Goal: Task Accomplishment & Management: Manage account settings

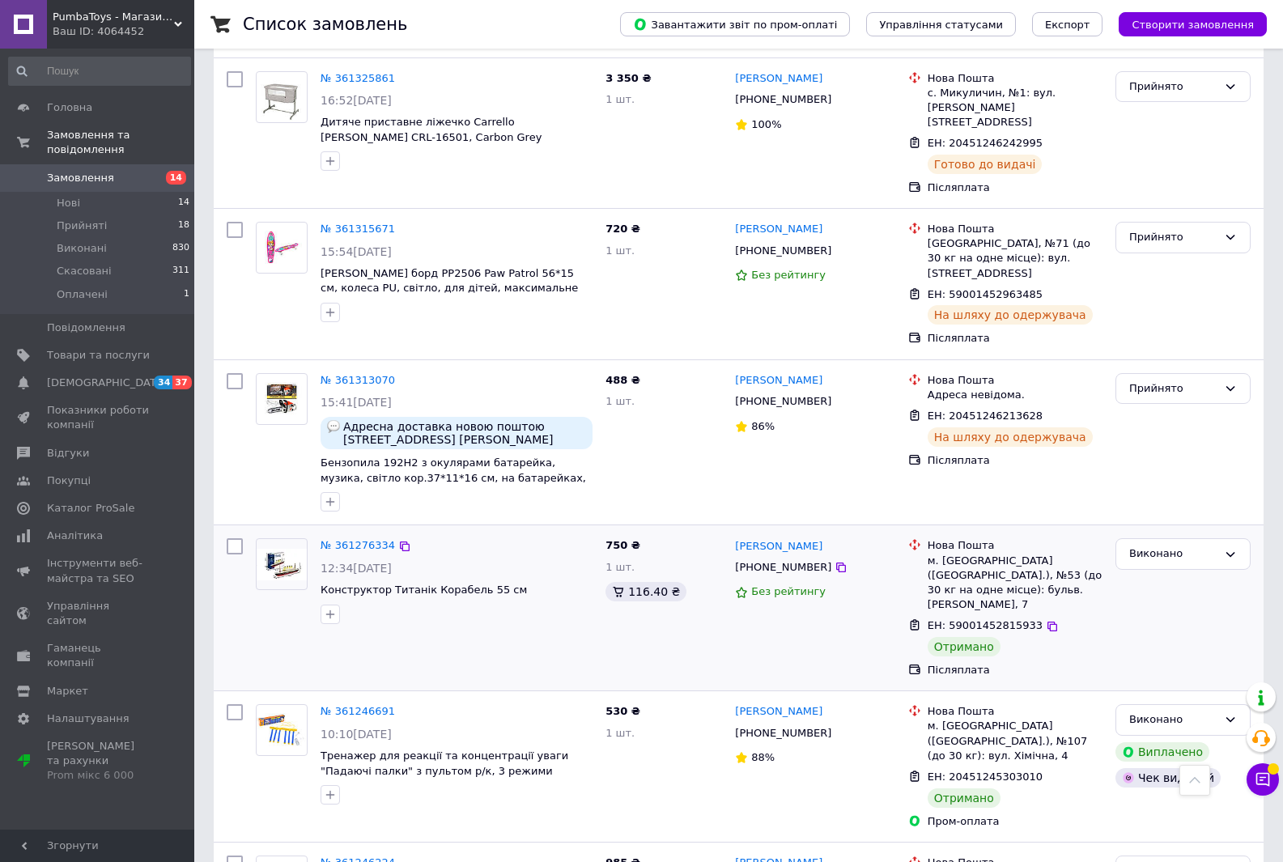
scroll to position [2118, 0]
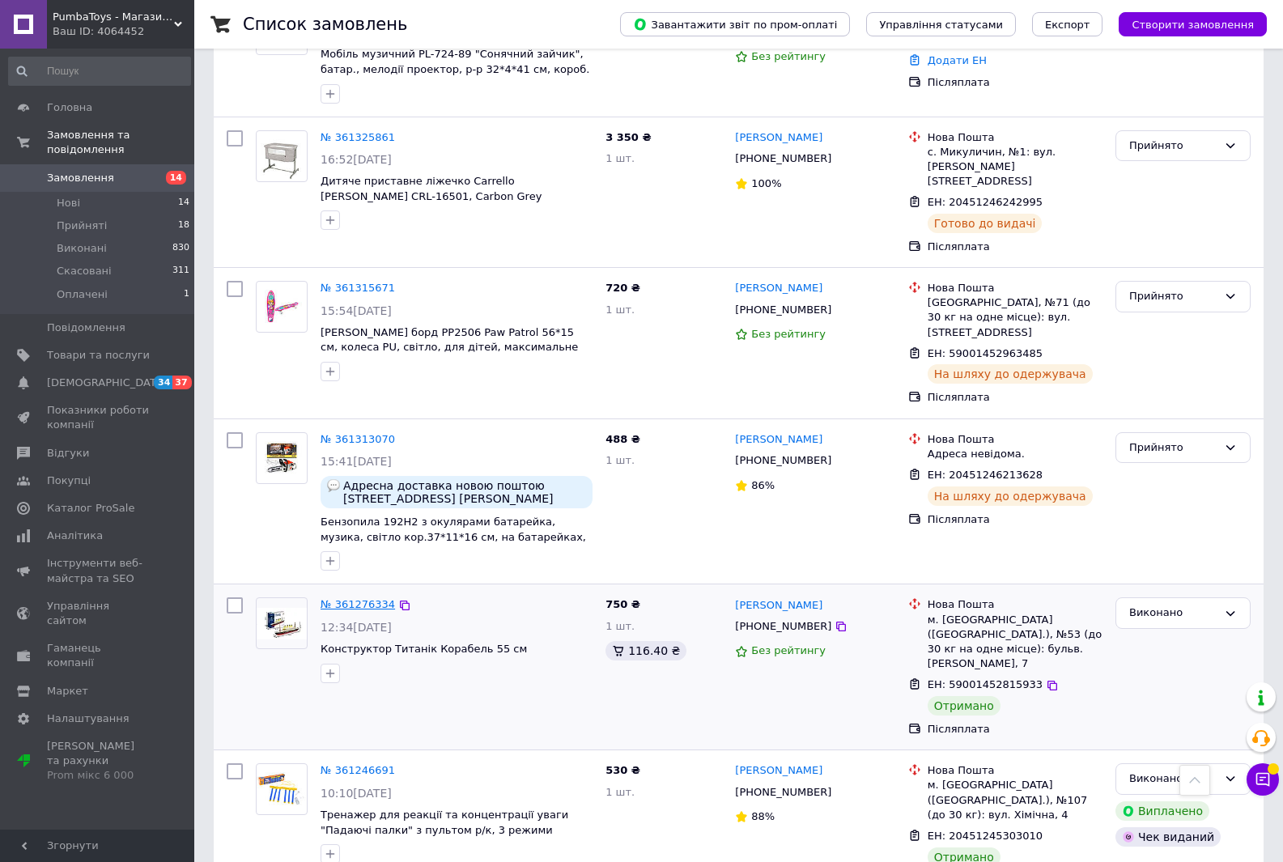
click at [363, 598] on link "№ 361276334" at bounding box center [358, 604] width 74 height 12
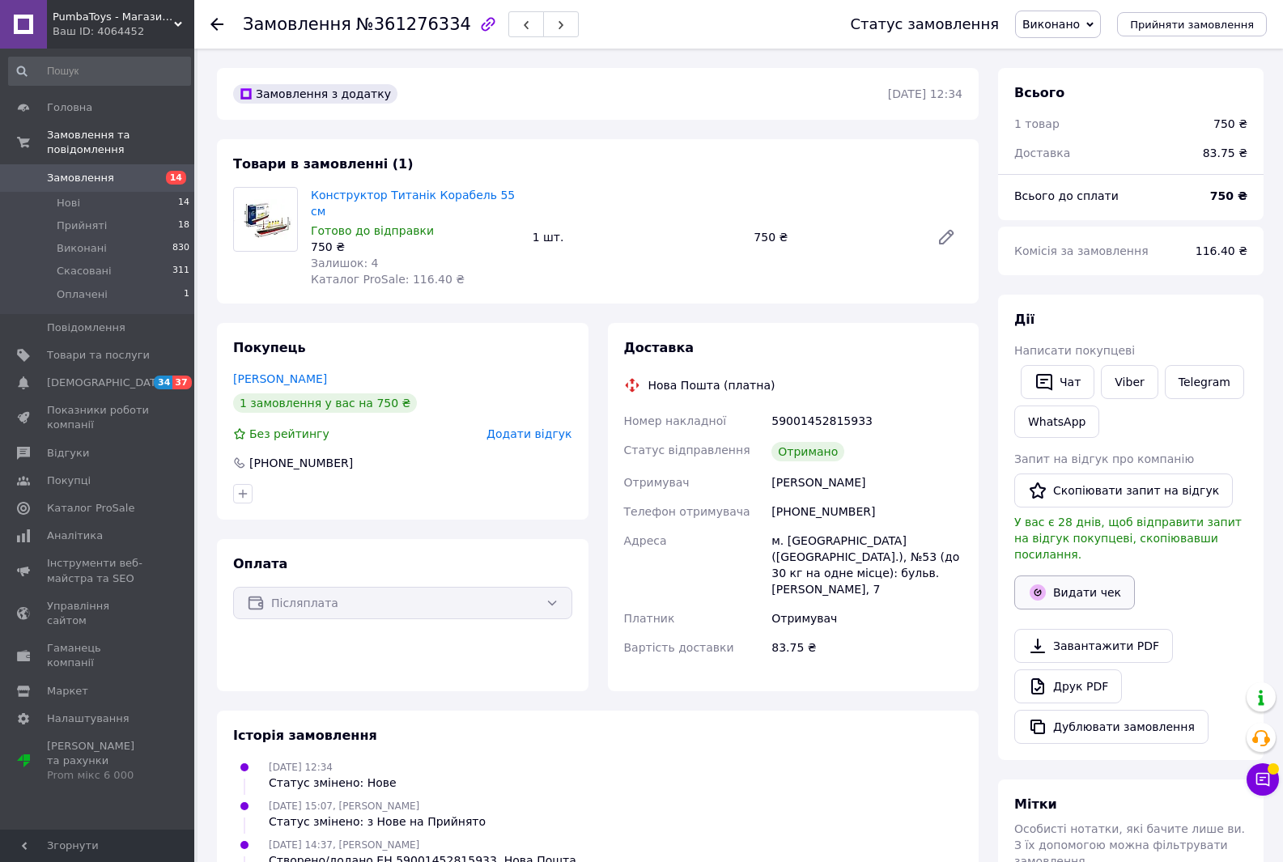
click at [1074, 576] on button "Видати чек" at bounding box center [1074, 593] width 121 height 34
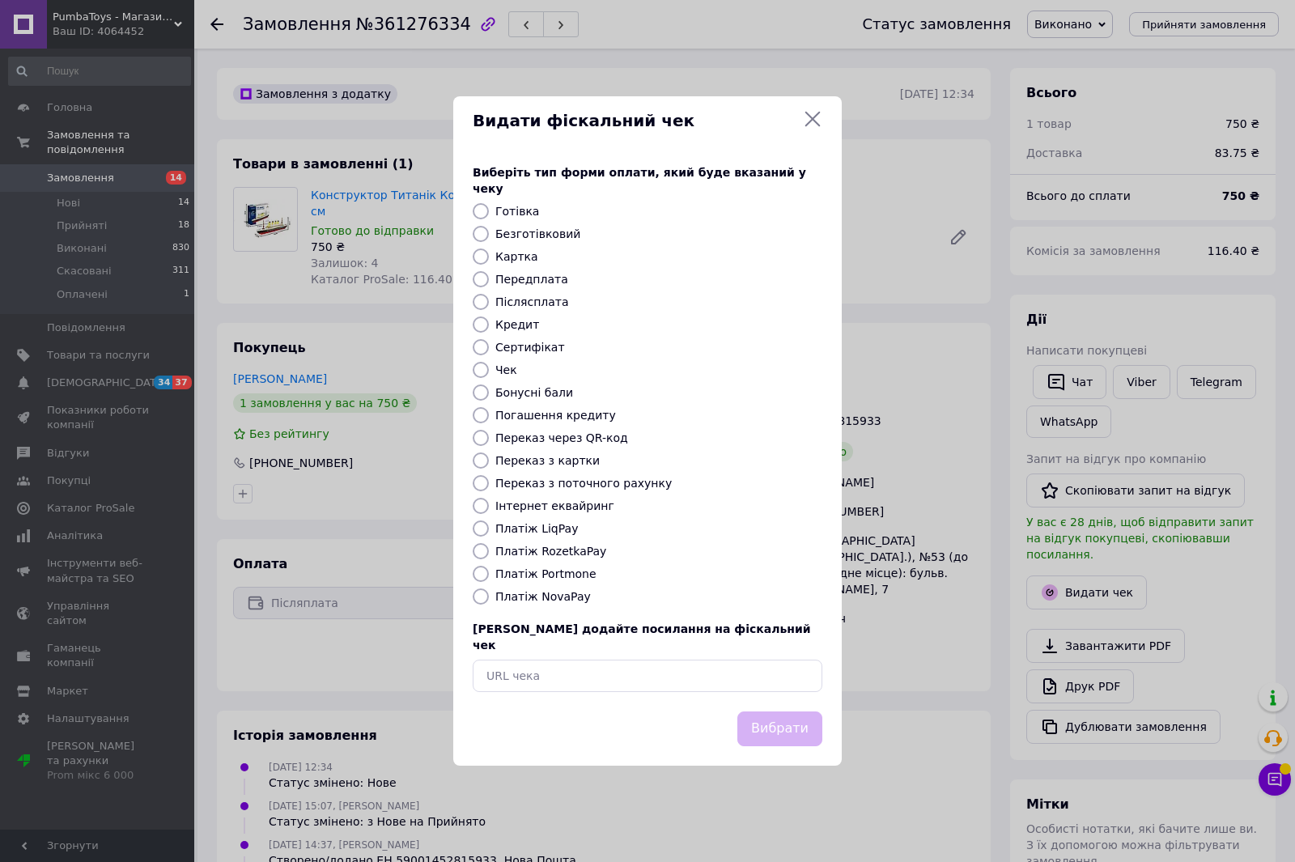
click at [480, 302] on input "Післясплата" at bounding box center [481, 302] width 16 height 16
radio input "true"
click at [785, 727] on button "Вибрати" at bounding box center [780, 729] width 85 height 35
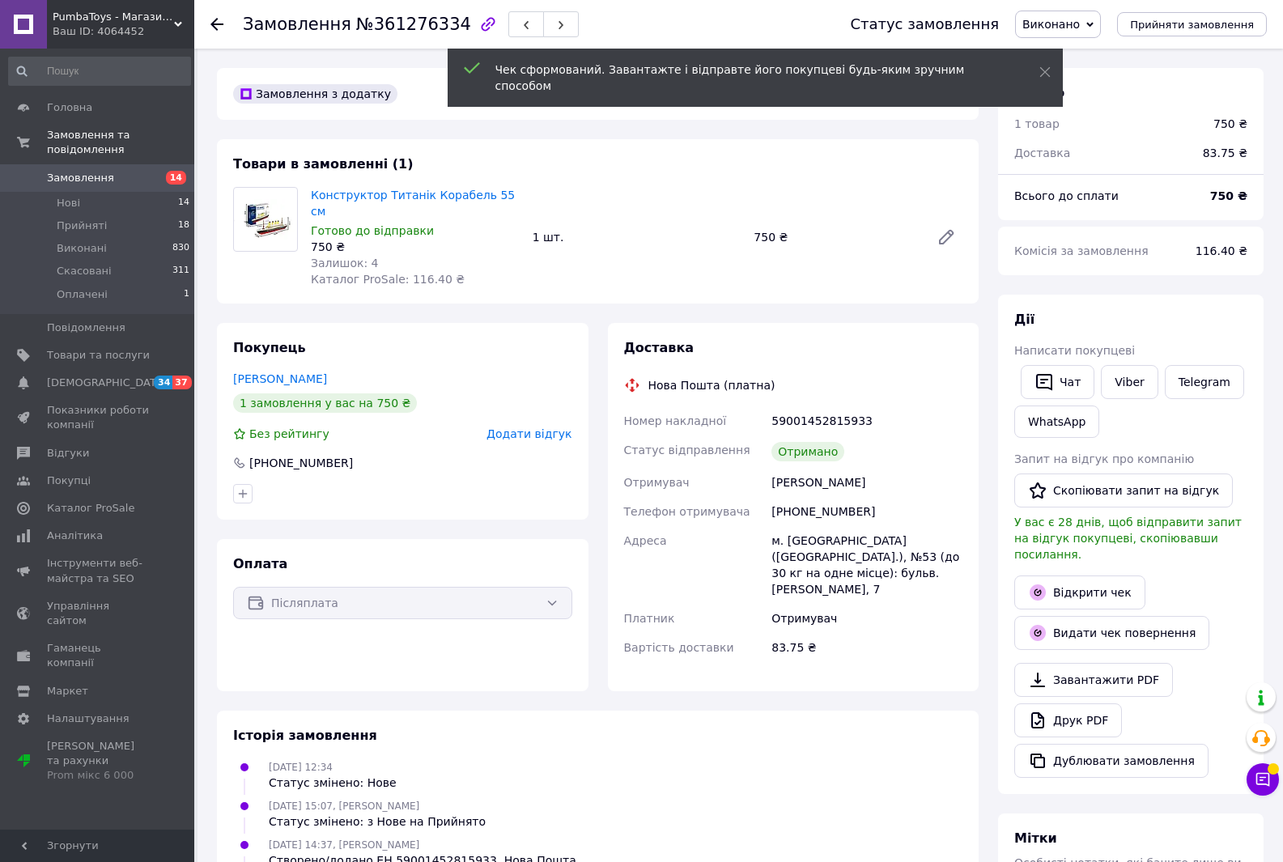
click at [212, 23] on use at bounding box center [217, 24] width 13 height 13
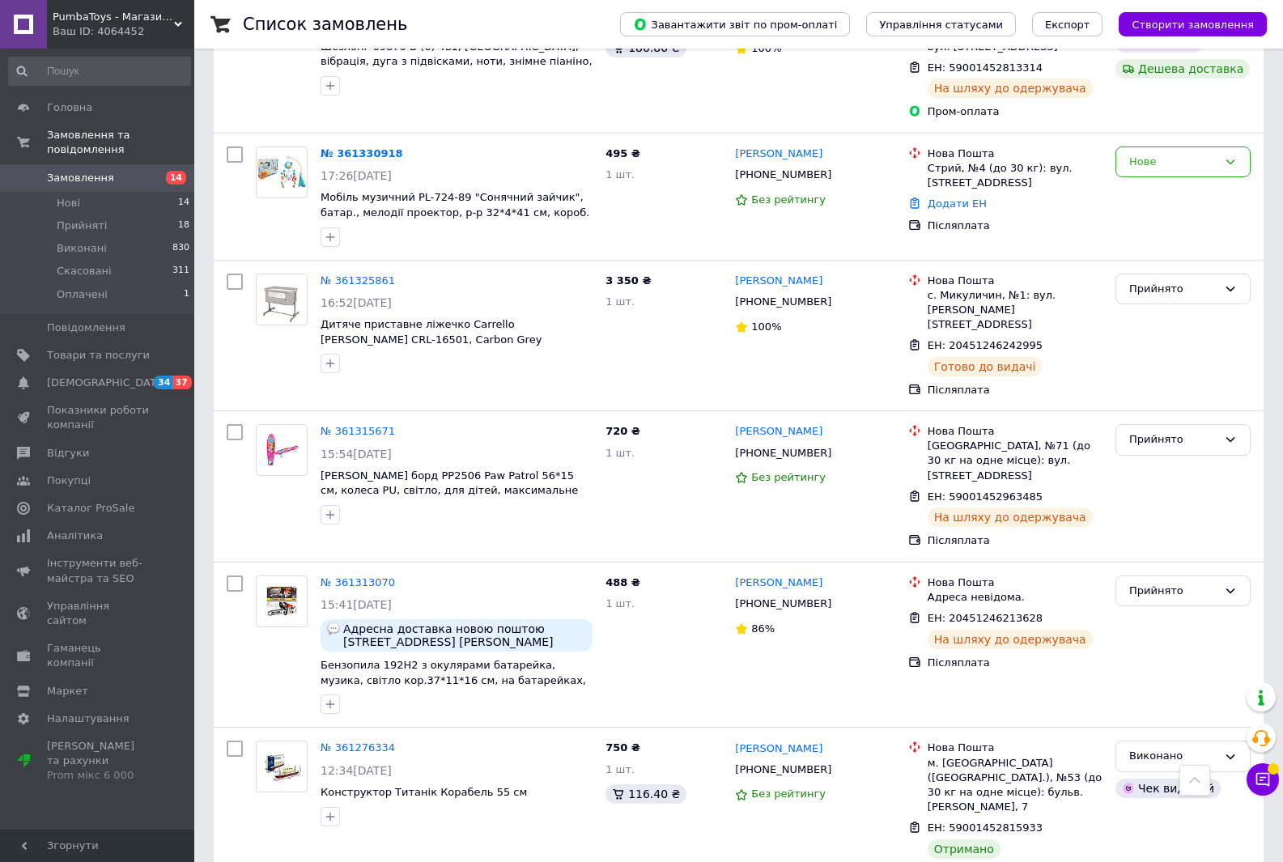
scroll to position [1943, 0]
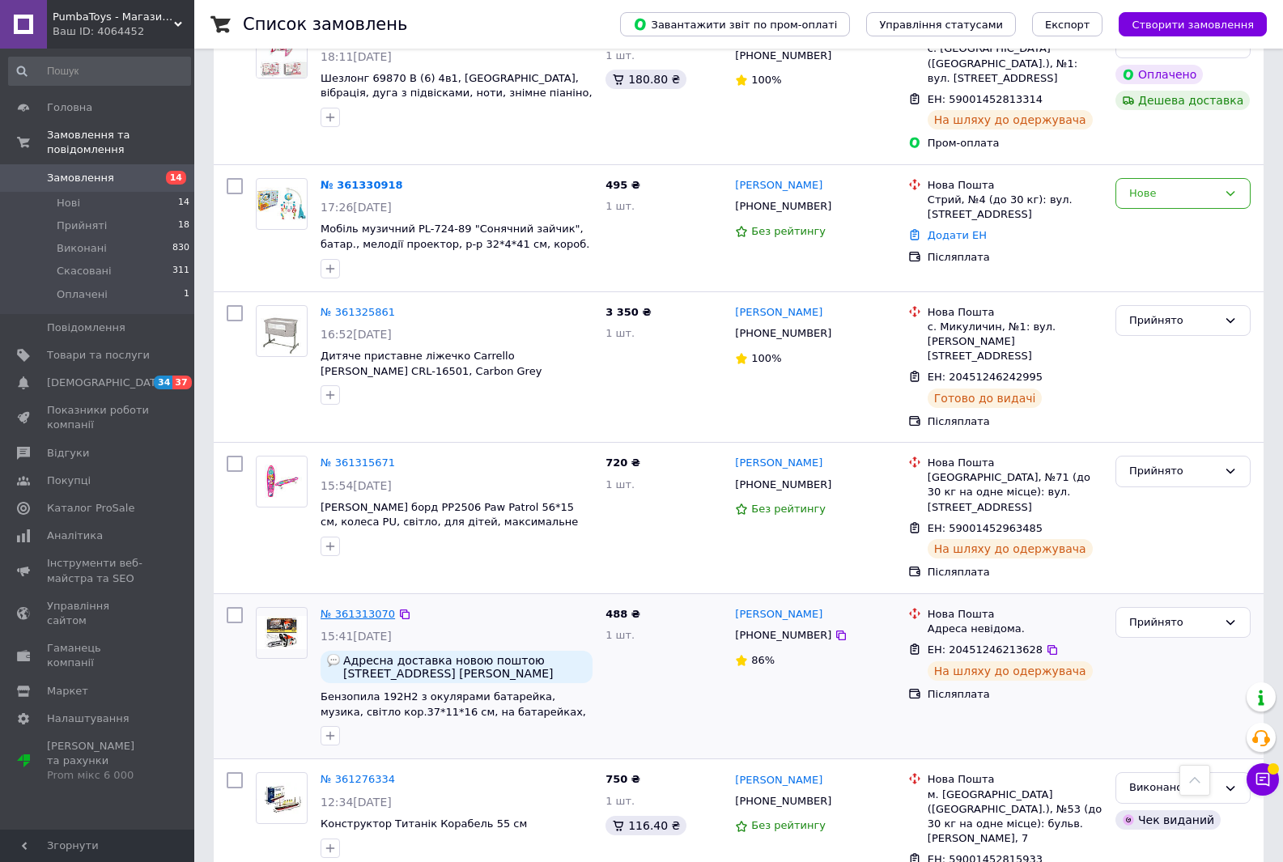
click at [356, 608] on link "№ 361313070" at bounding box center [358, 614] width 74 height 12
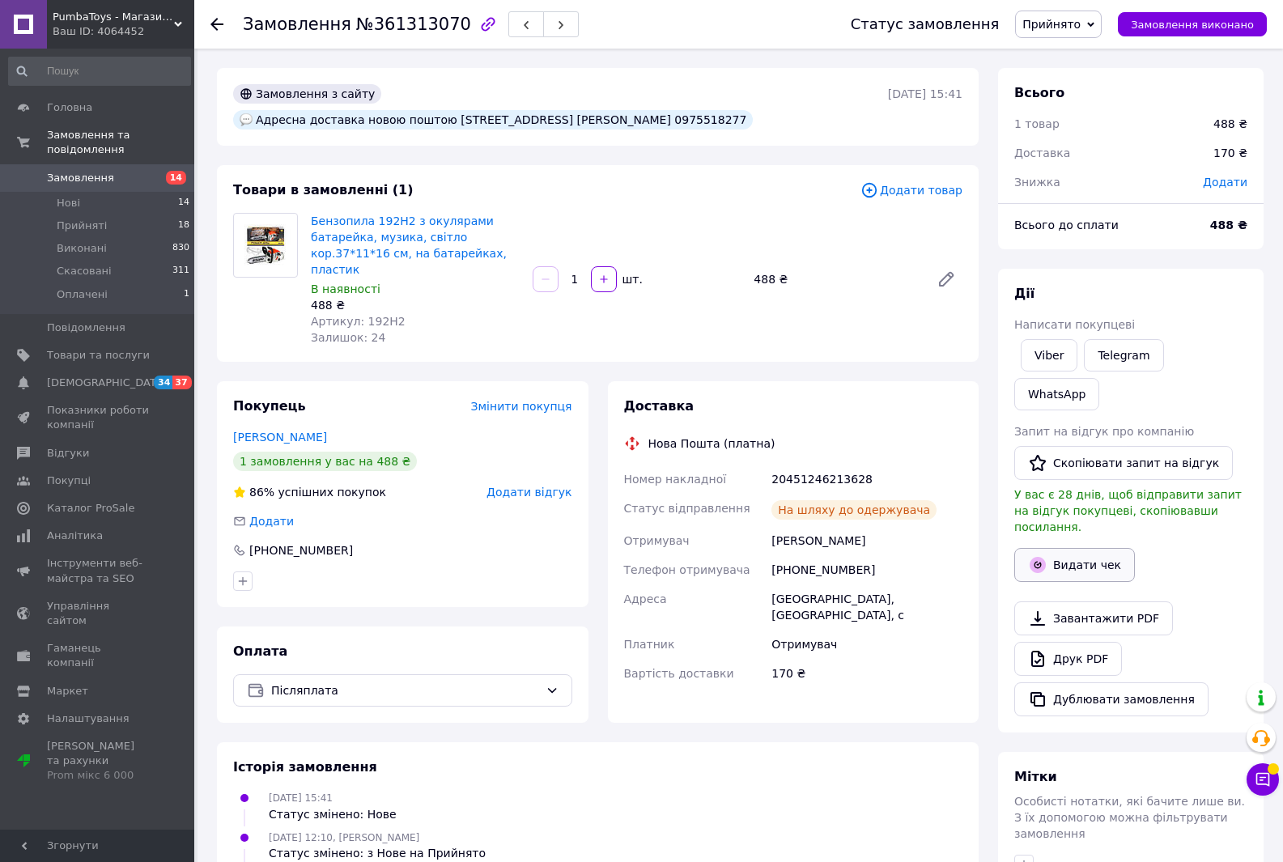
click at [1072, 548] on button "Видати чек" at bounding box center [1074, 565] width 121 height 34
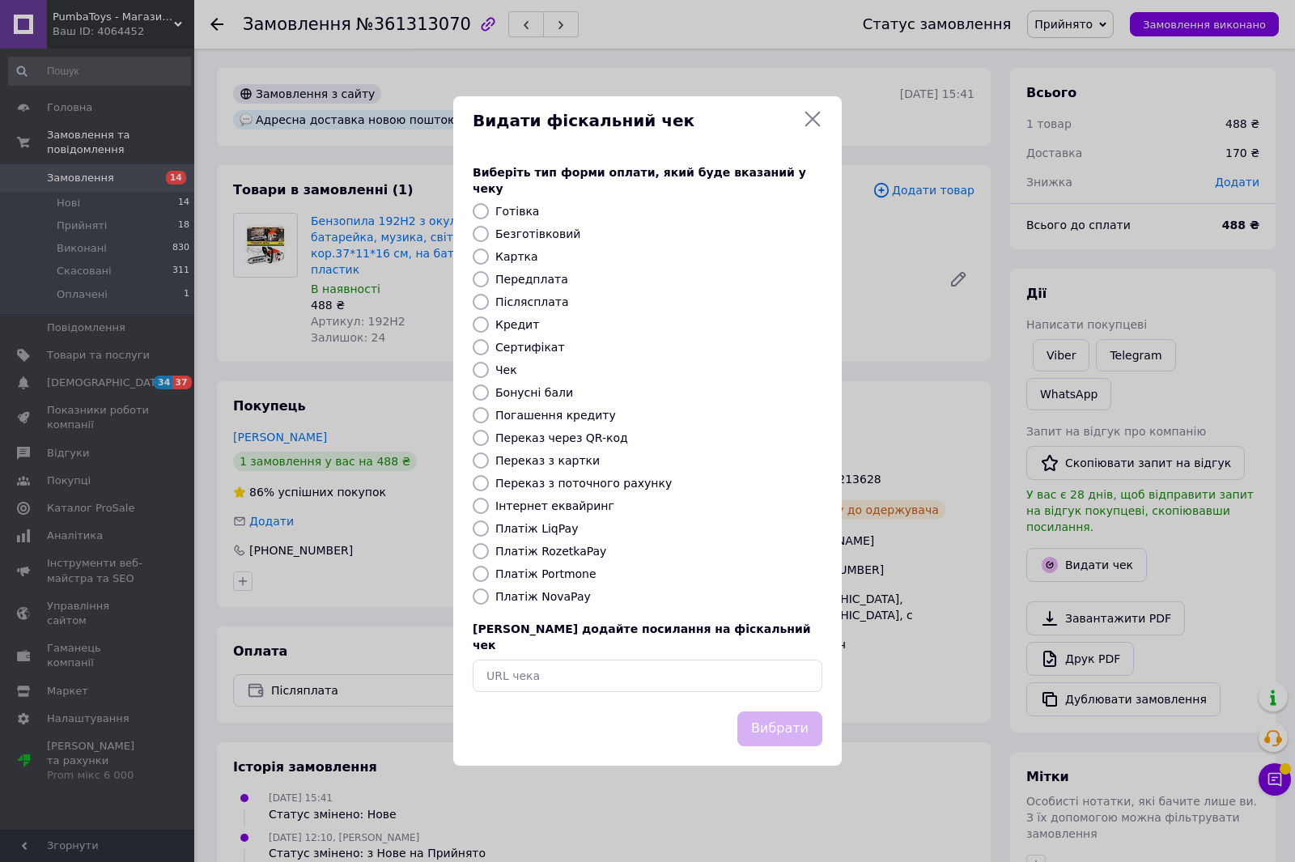
click at [483, 304] on input "Післясплата" at bounding box center [481, 302] width 16 height 16
radio input "true"
click at [768, 715] on button "Вибрати" at bounding box center [780, 729] width 85 height 35
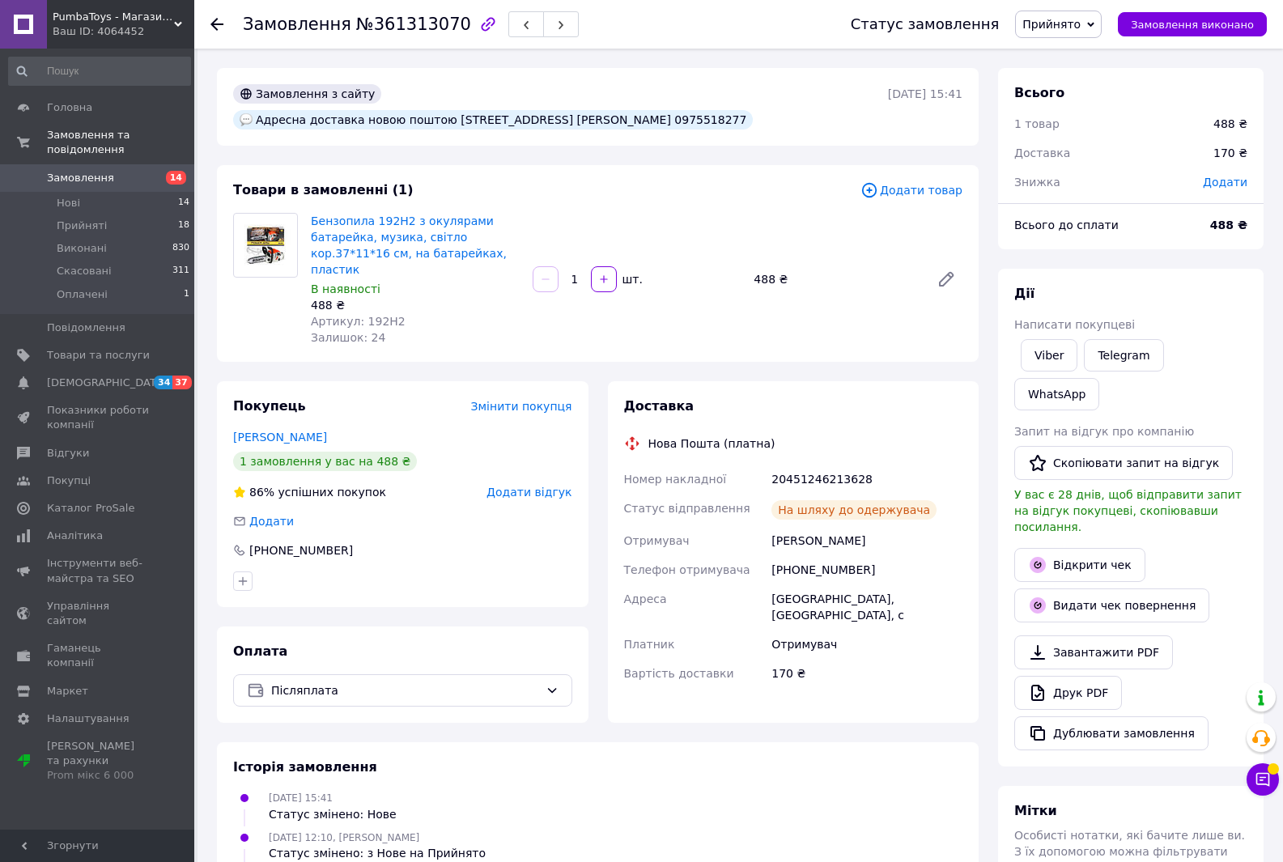
click at [214, 28] on use at bounding box center [217, 24] width 13 height 13
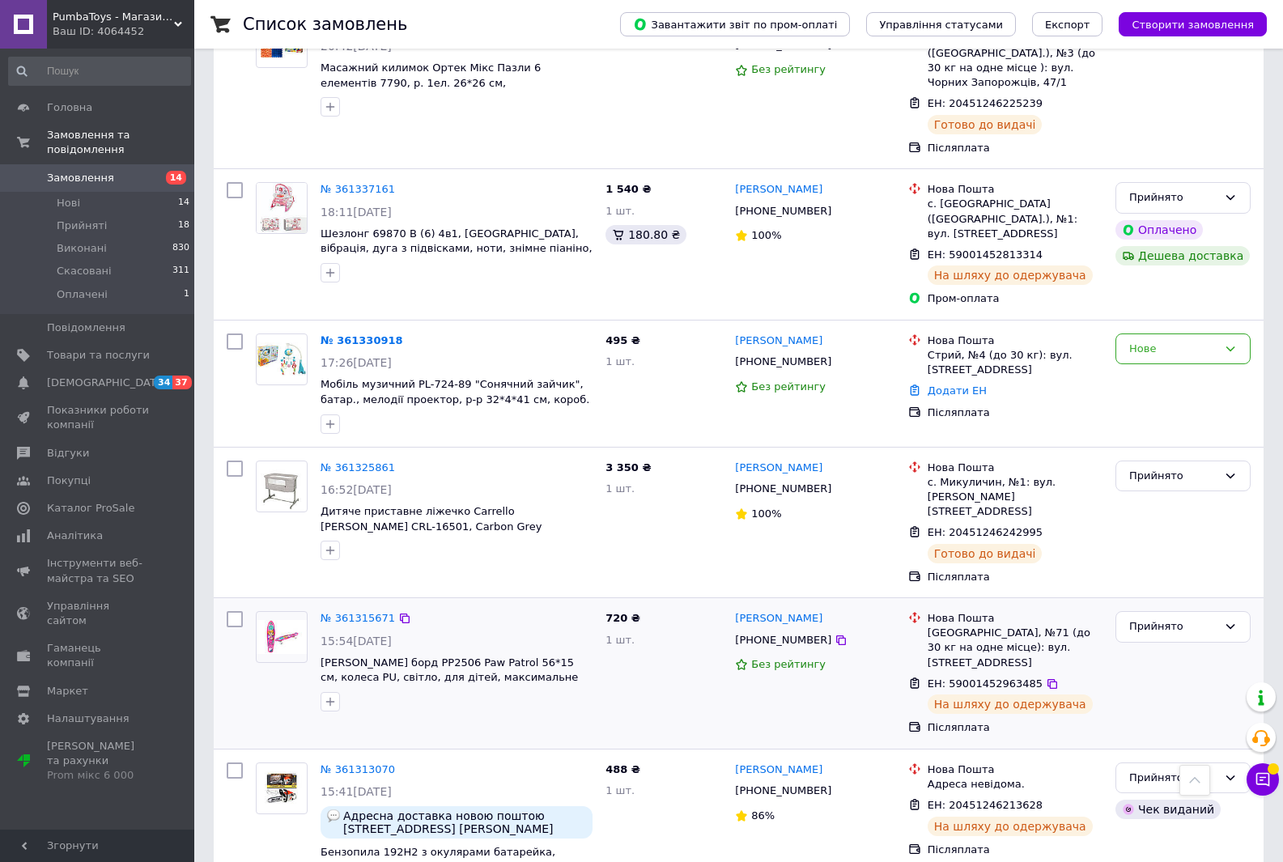
scroll to position [1781, 0]
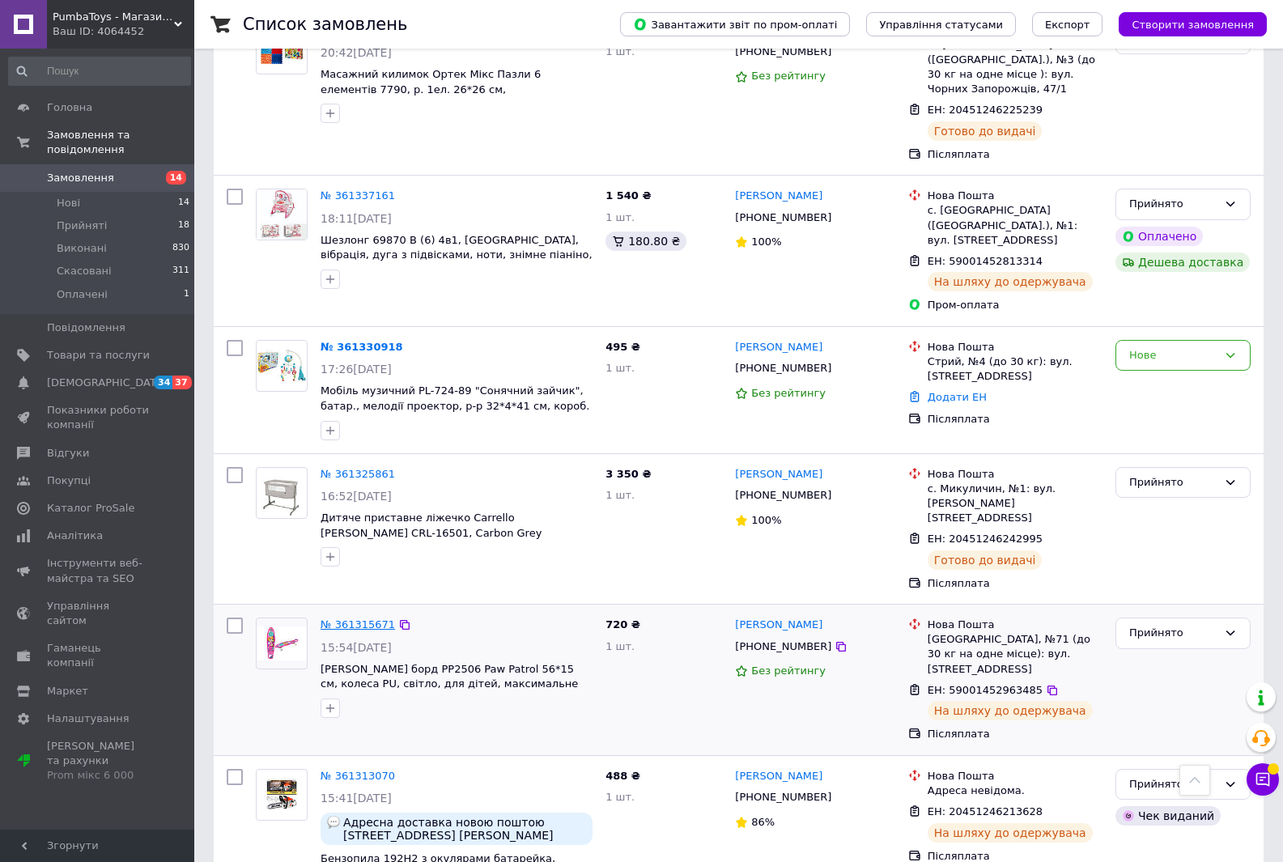
click at [346, 619] on link "№ 361315671" at bounding box center [358, 625] width 74 height 12
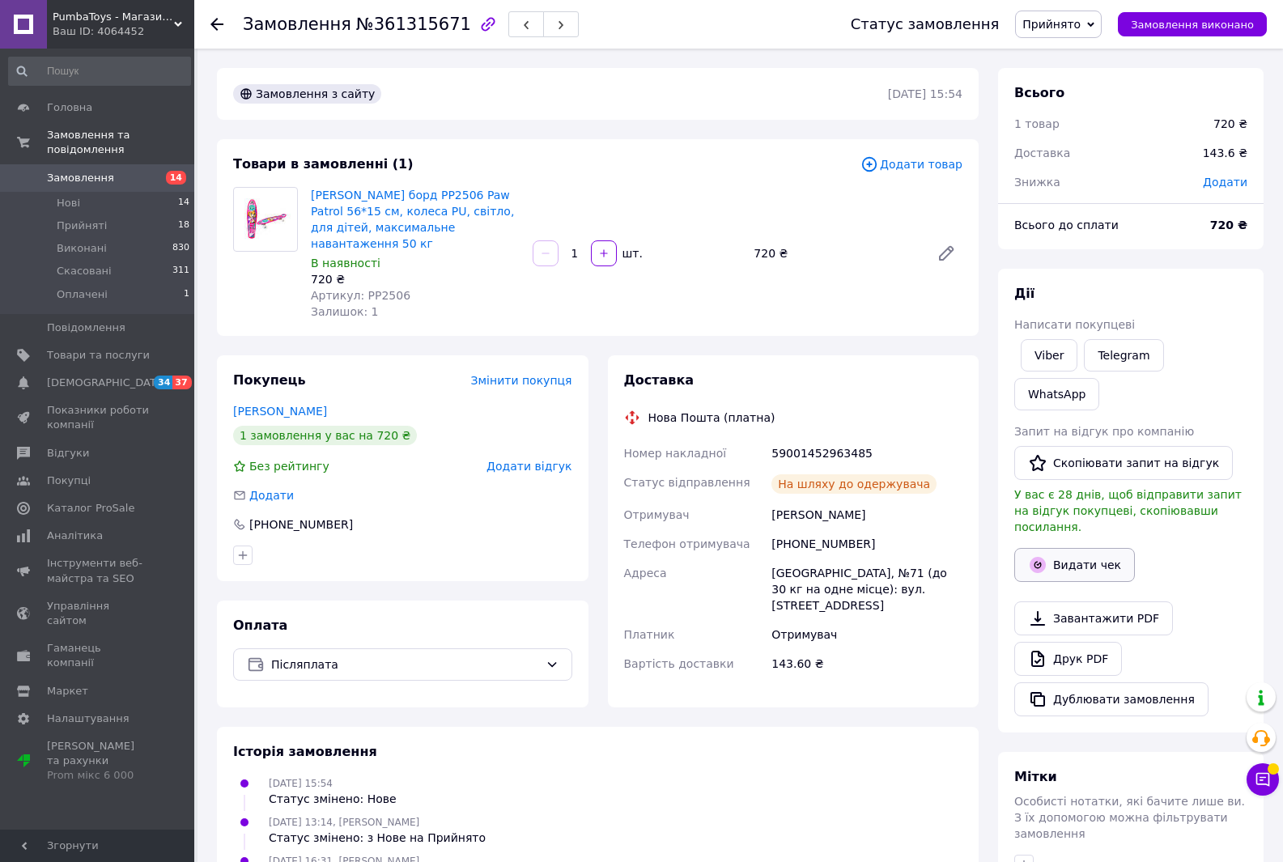
click at [1078, 548] on button "Видати чек" at bounding box center [1074, 565] width 121 height 34
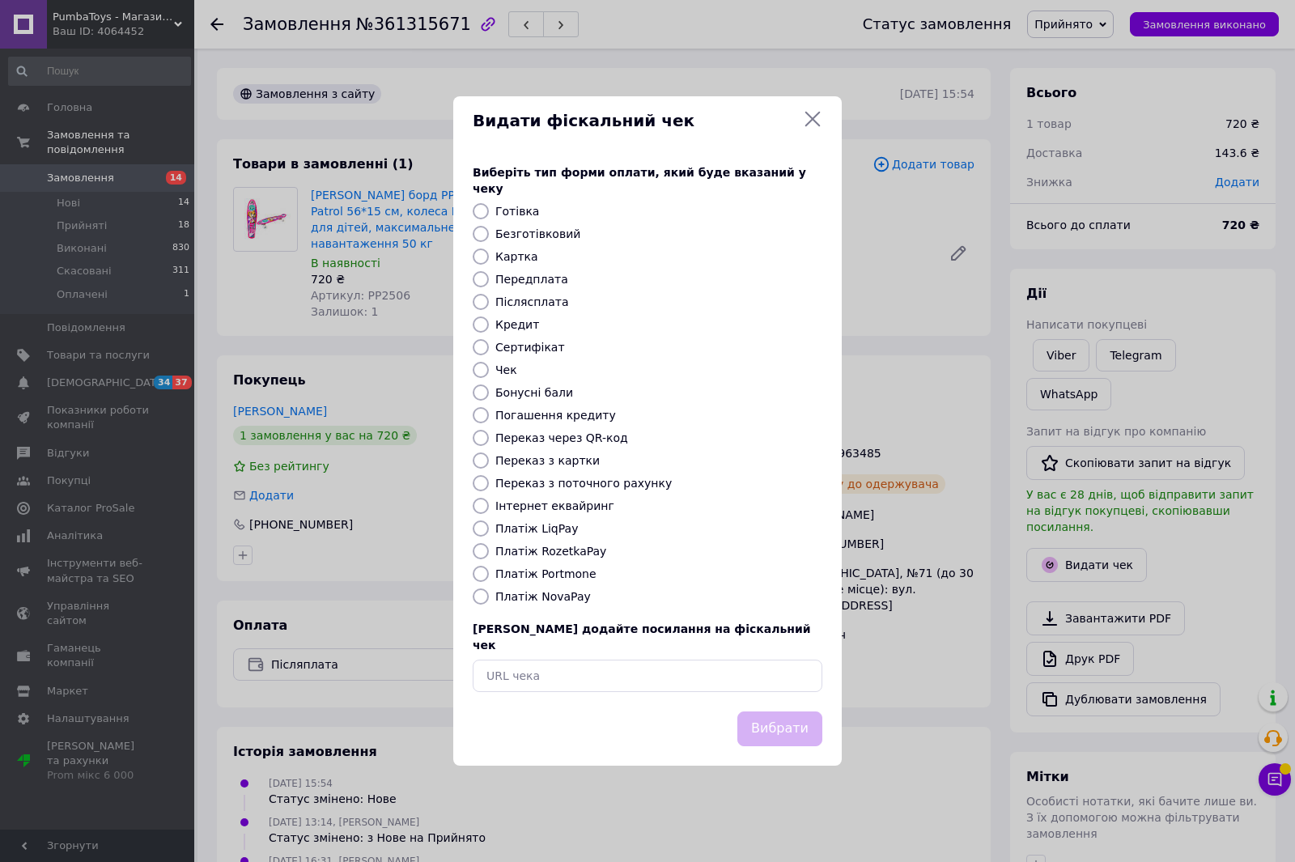
click at [477, 304] on input "Післясплата" at bounding box center [481, 302] width 16 height 16
radio input "true"
click at [789, 717] on button "Вибрати" at bounding box center [780, 729] width 85 height 35
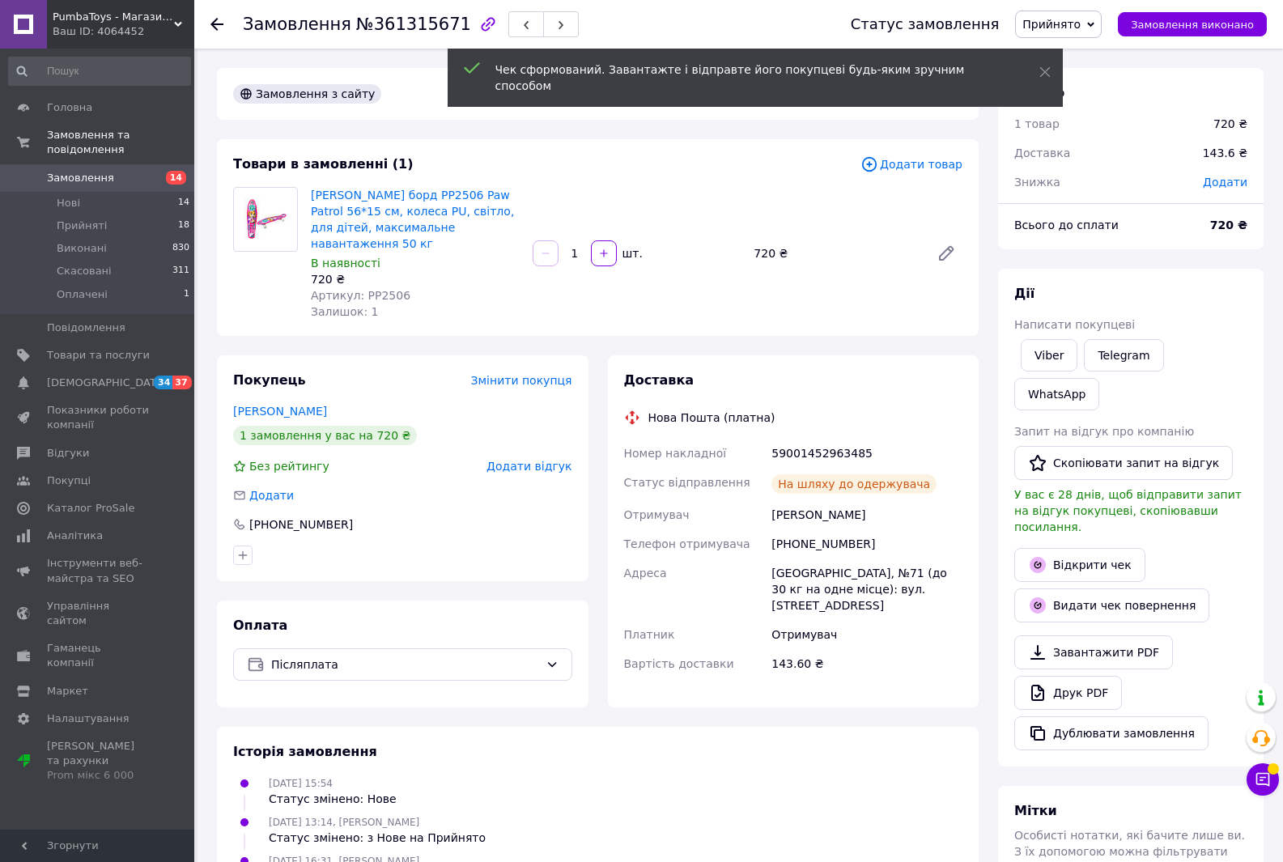
click at [218, 28] on icon at bounding box center [217, 24] width 13 height 13
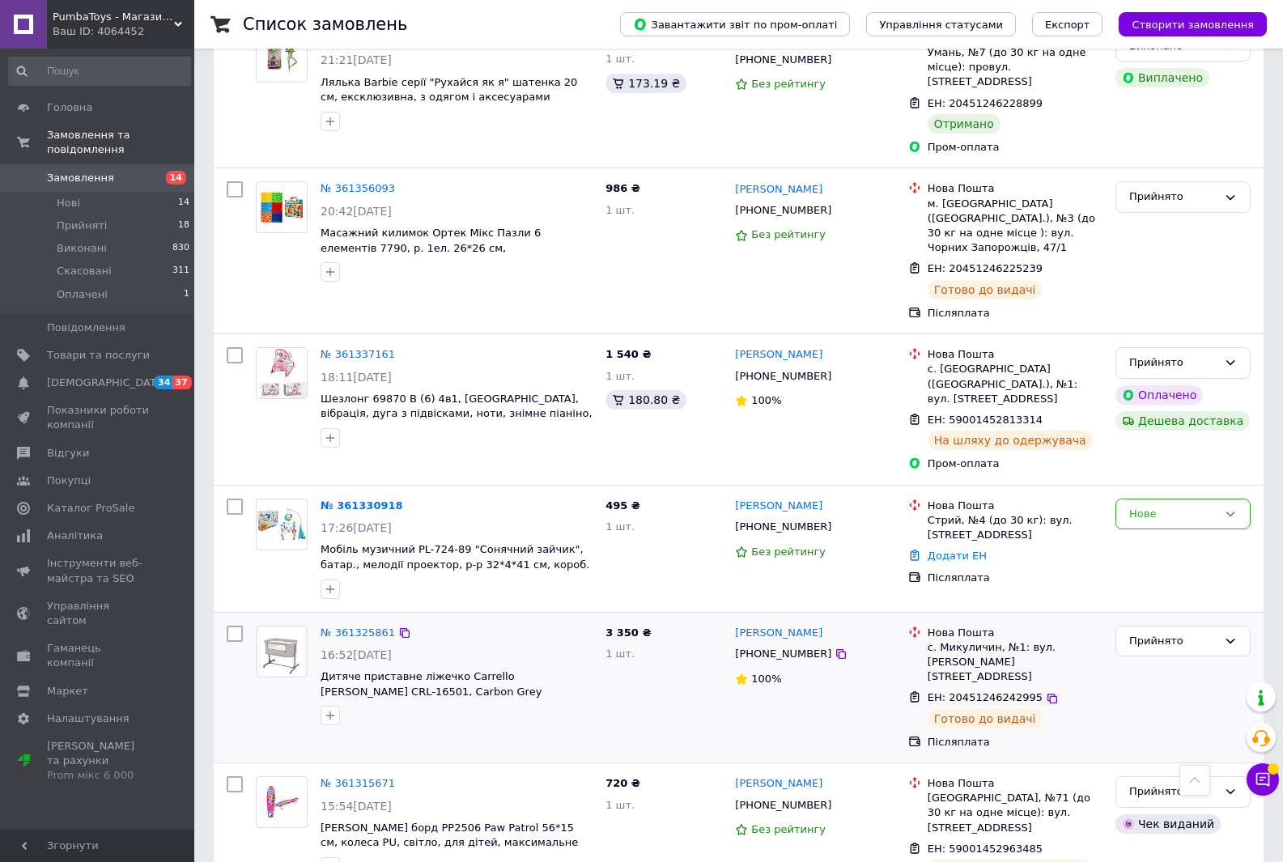
scroll to position [1619, 0]
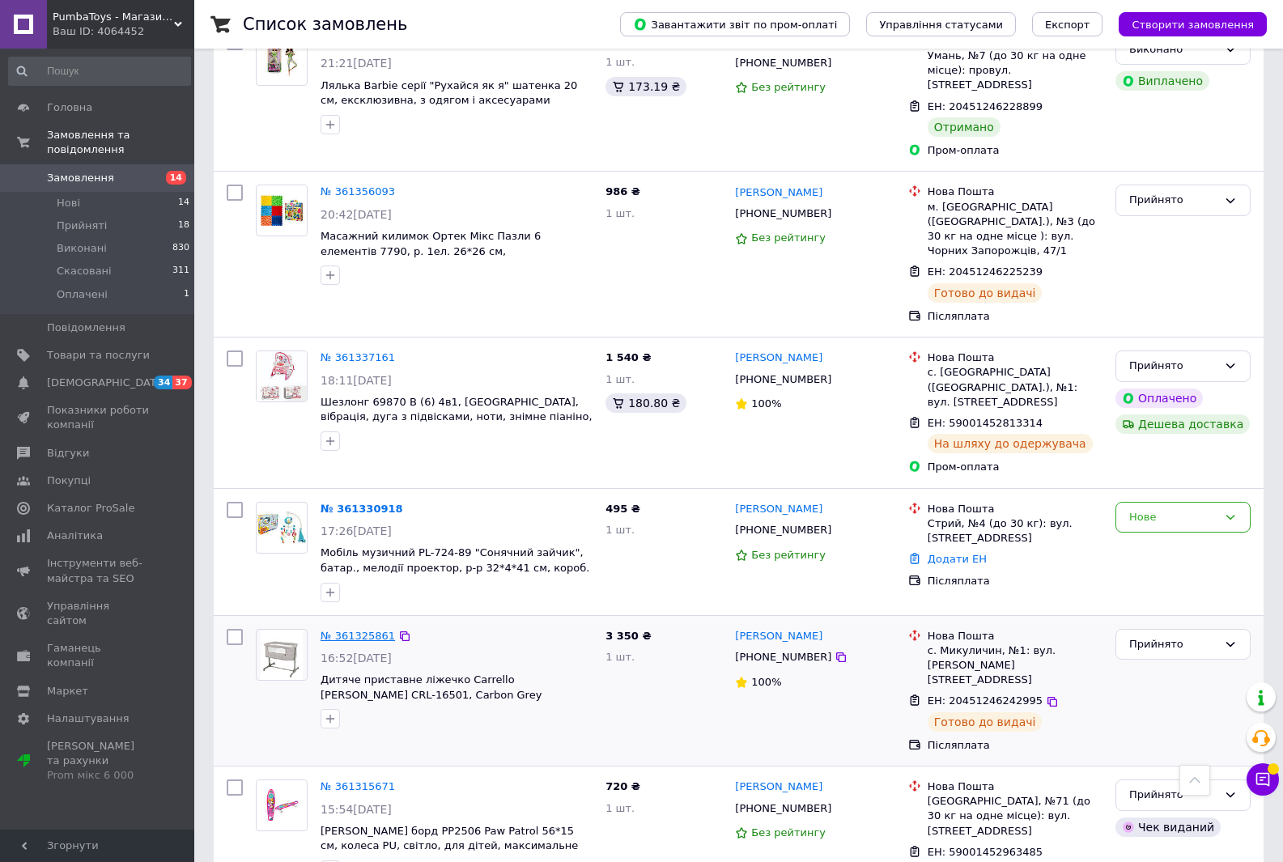
click at [342, 630] on link "№ 361325861" at bounding box center [358, 636] width 74 height 12
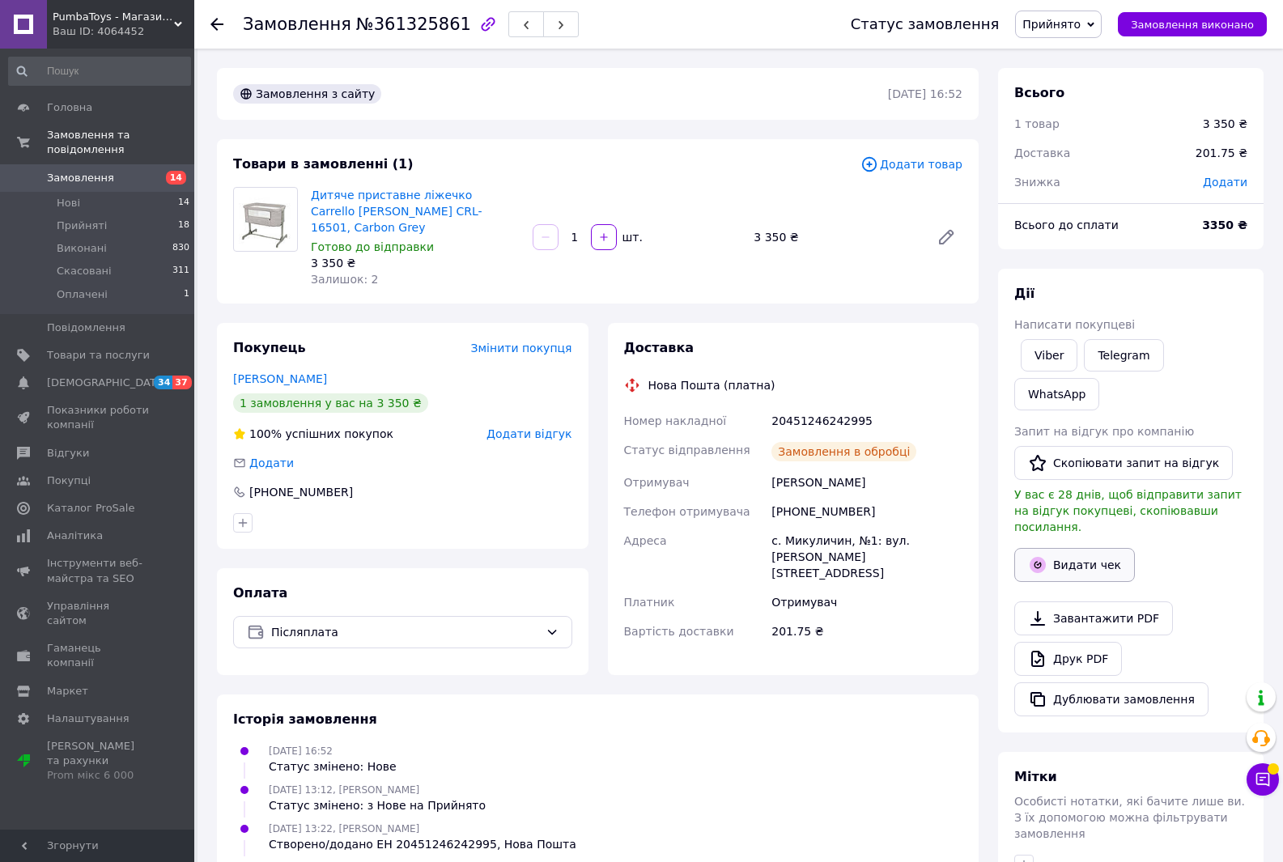
click at [1078, 548] on button "Видати чек" at bounding box center [1074, 565] width 121 height 34
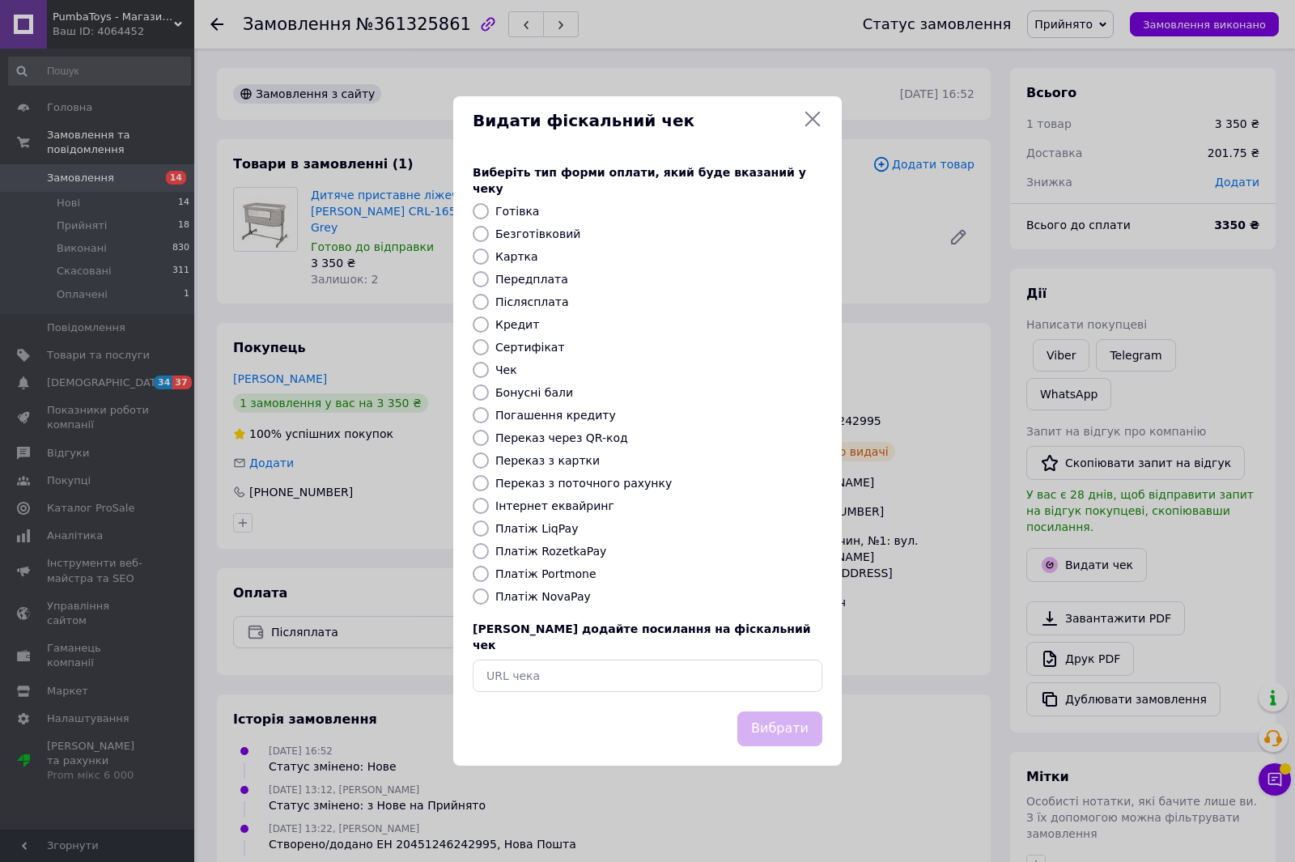
click at [478, 301] on input "Післясплата" at bounding box center [481, 302] width 16 height 16
radio input "true"
click at [798, 727] on button "Вибрати" at bounding box center [780, 729] width 85 height 35
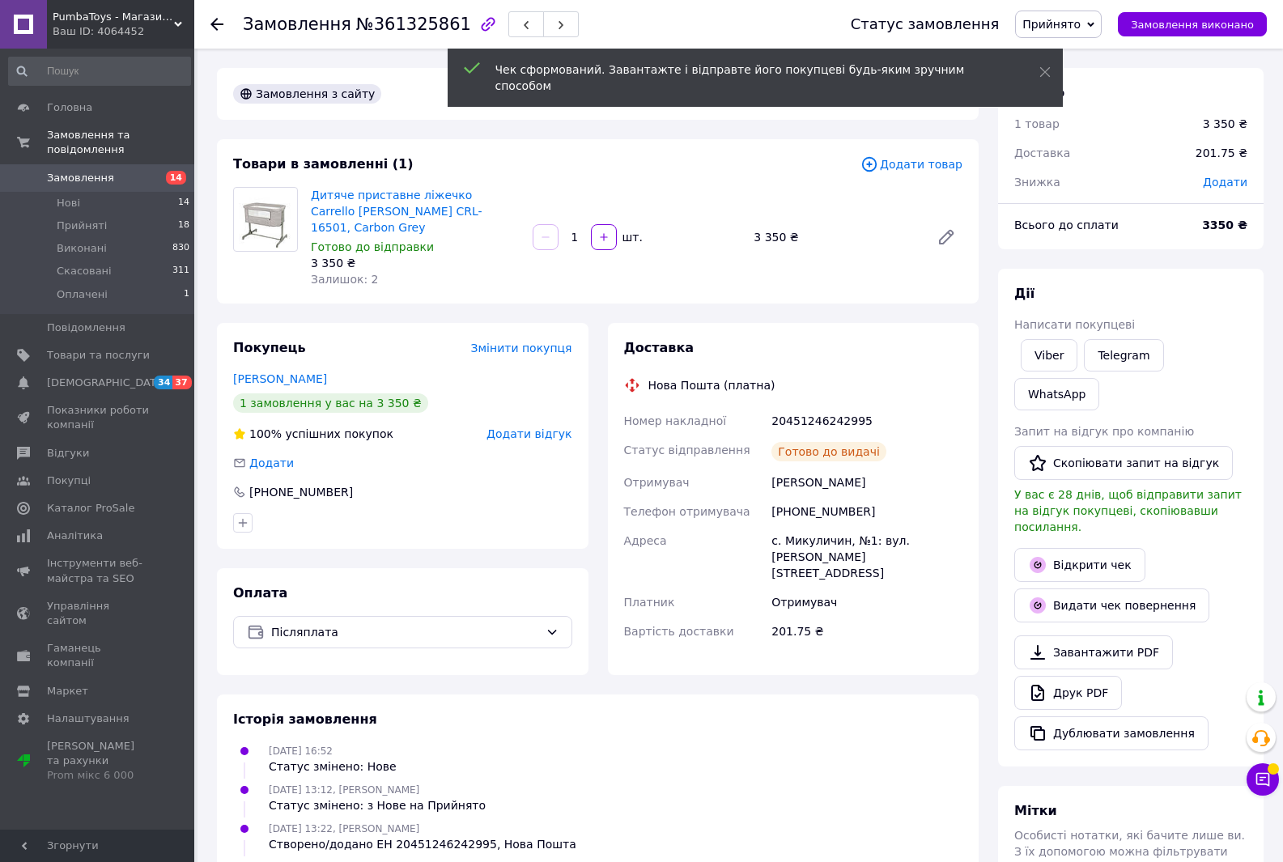
click at [216, 27] on icon at bounding box center [217, 24] width 13 height 13
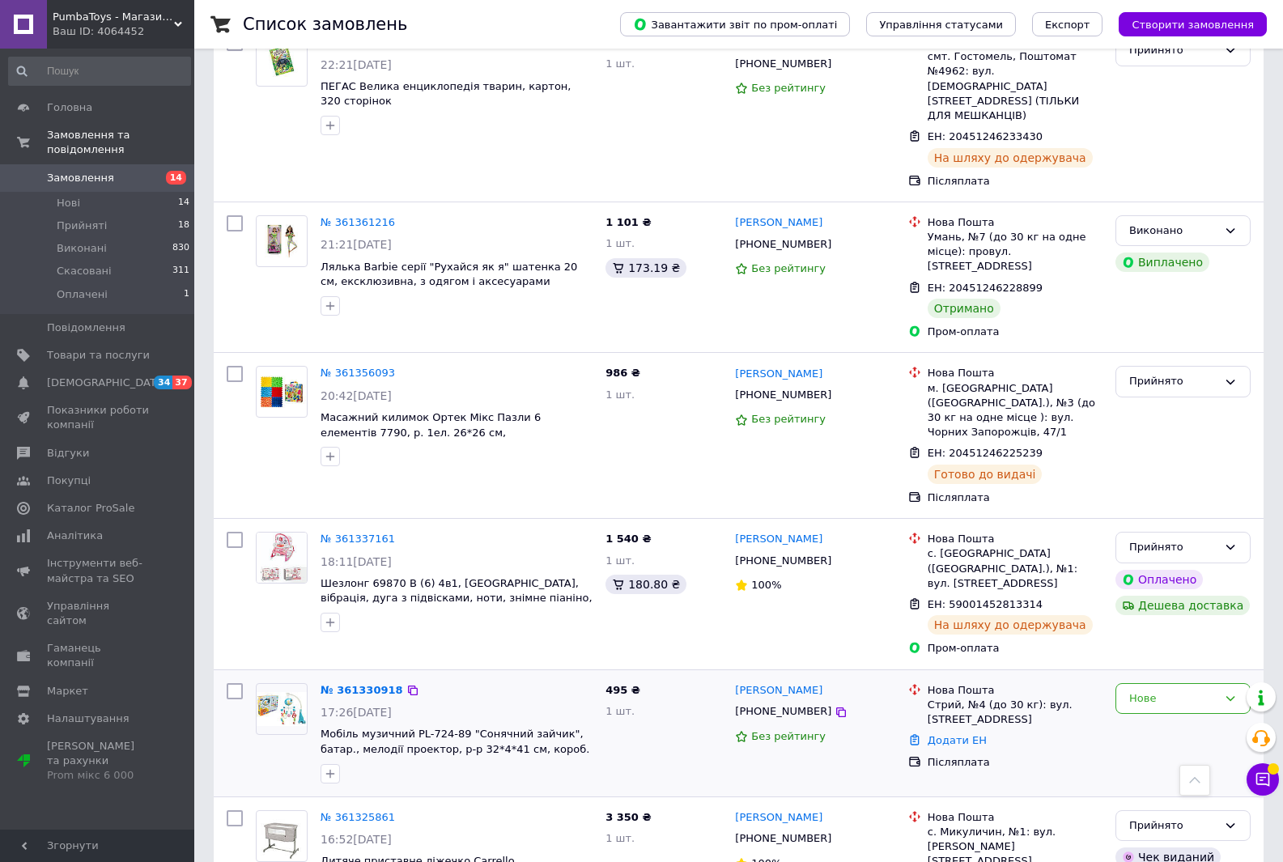
scroll to position [1376, 0]
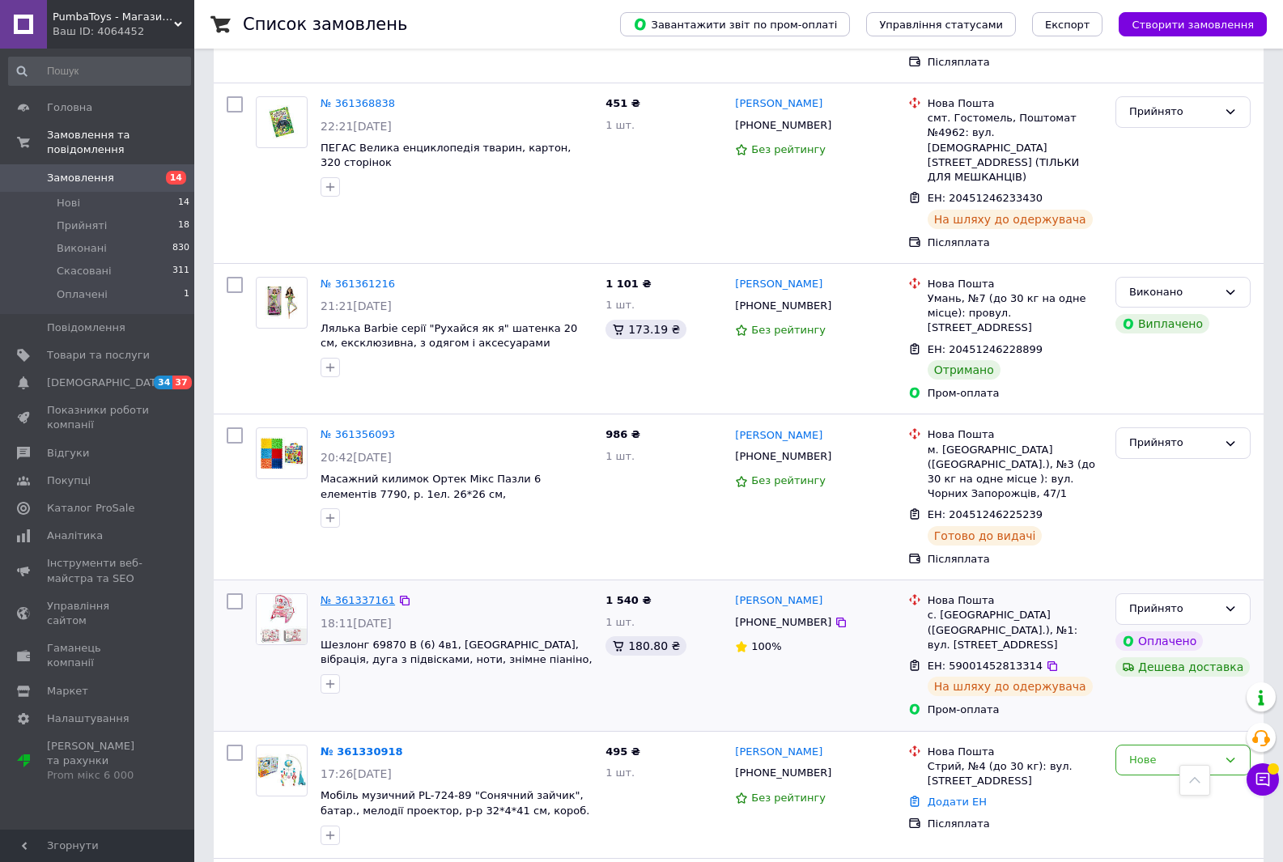
click at [357, 594] on link "№ 361337161" at bounding box center [358, 600] width 74 height 12
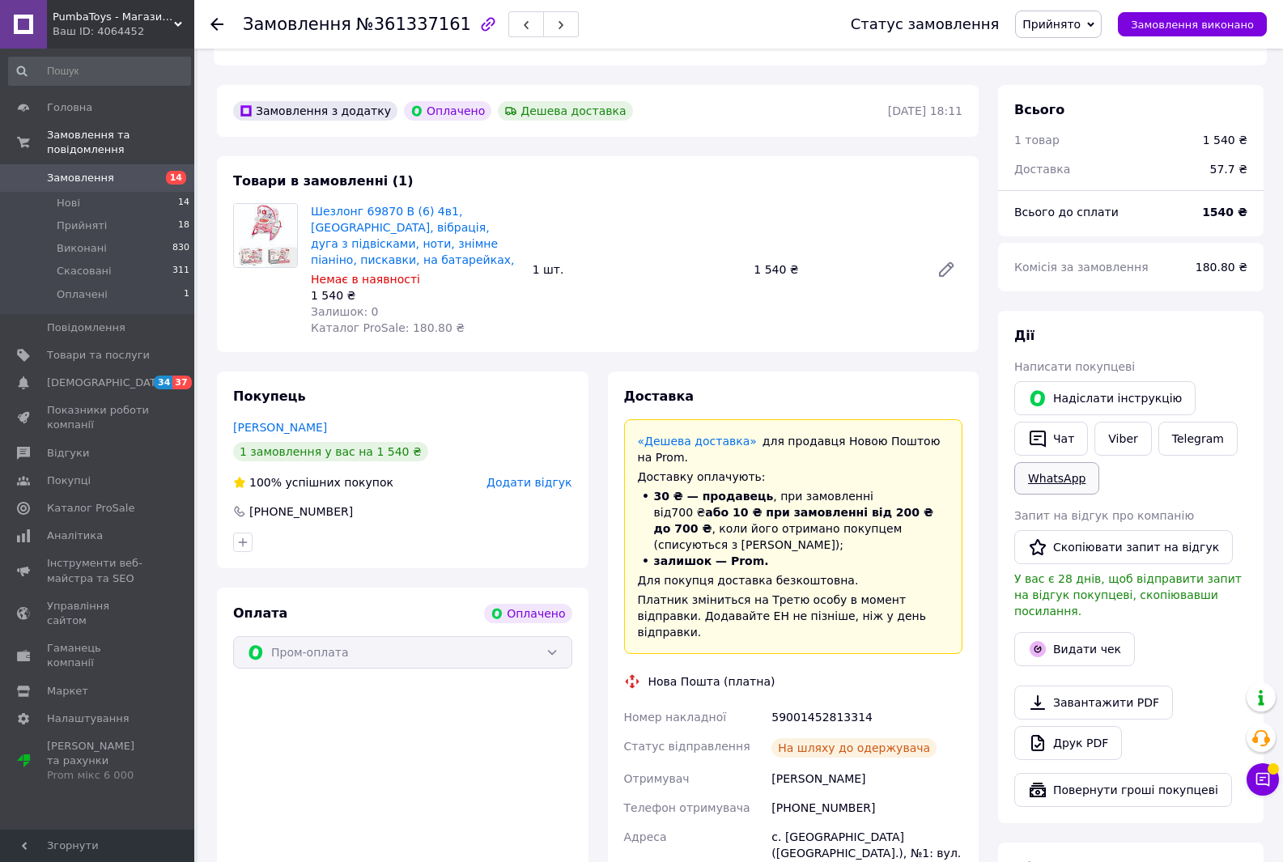
scroll to position [486, 0]
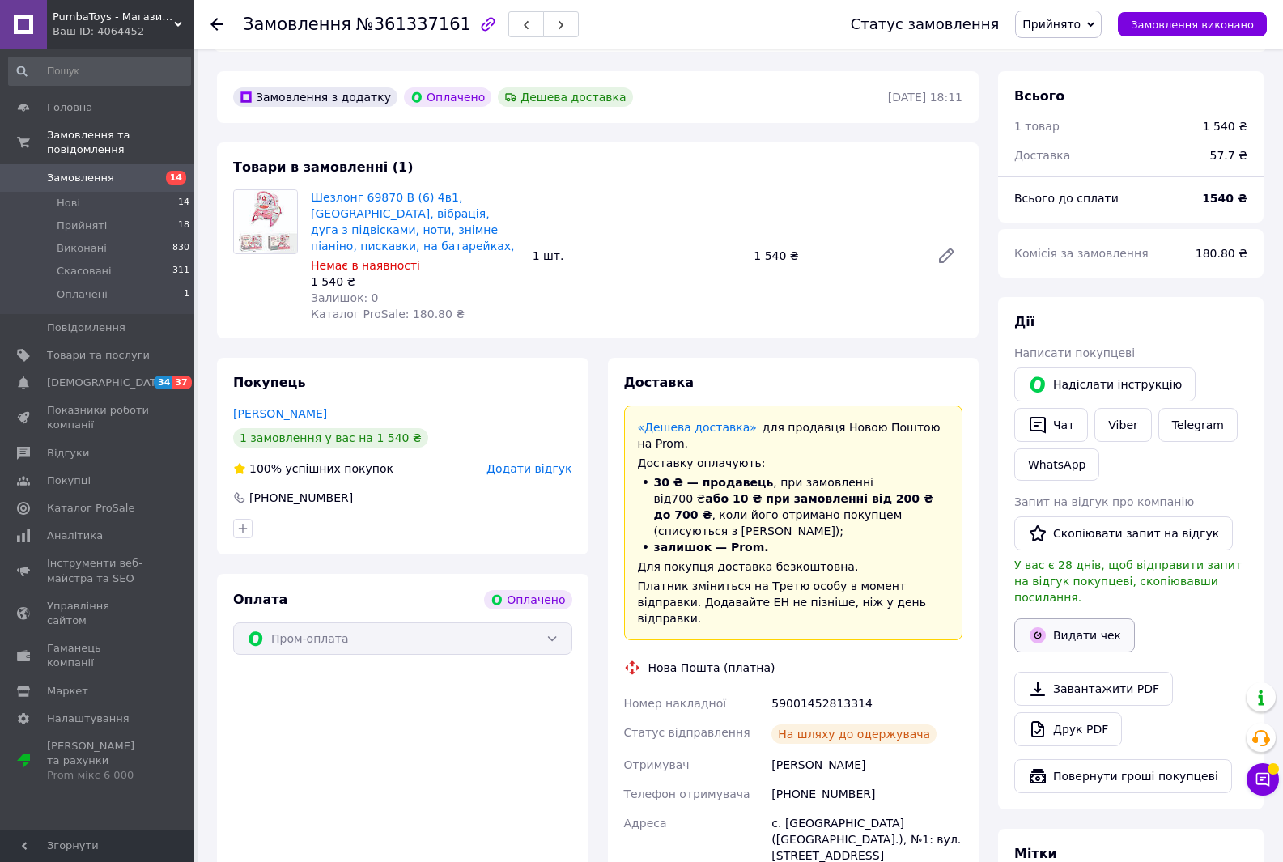
click at [1065, 619] on button "Видати чек" at bounding box center [1074, 636] width 121 height 34
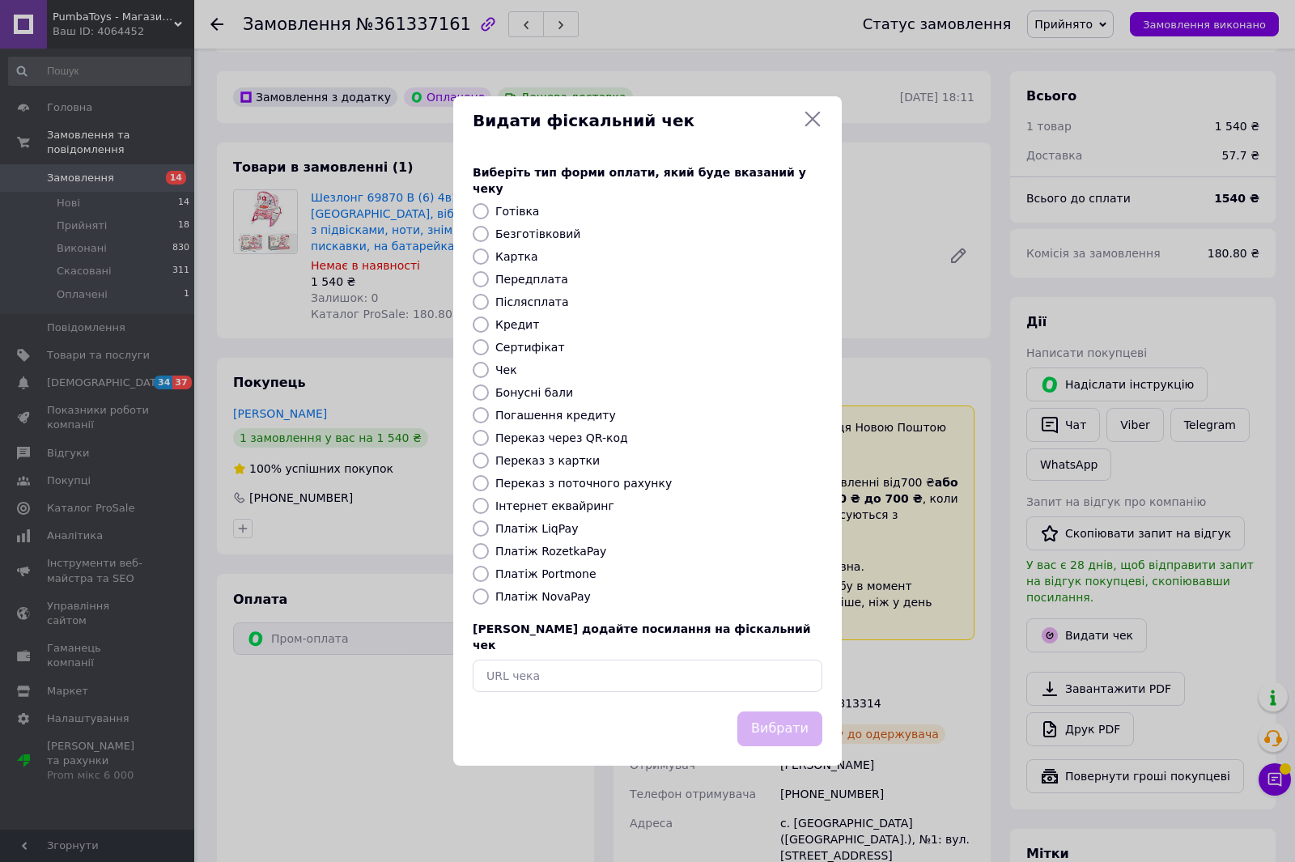
click at [480, 259] on input "Картка" at bounding box center [481, 257] width 16 height 16
radio input "true"
click at [777, 716] on button "Вибрати" at bounding box center [780, 729] width 85 height 35
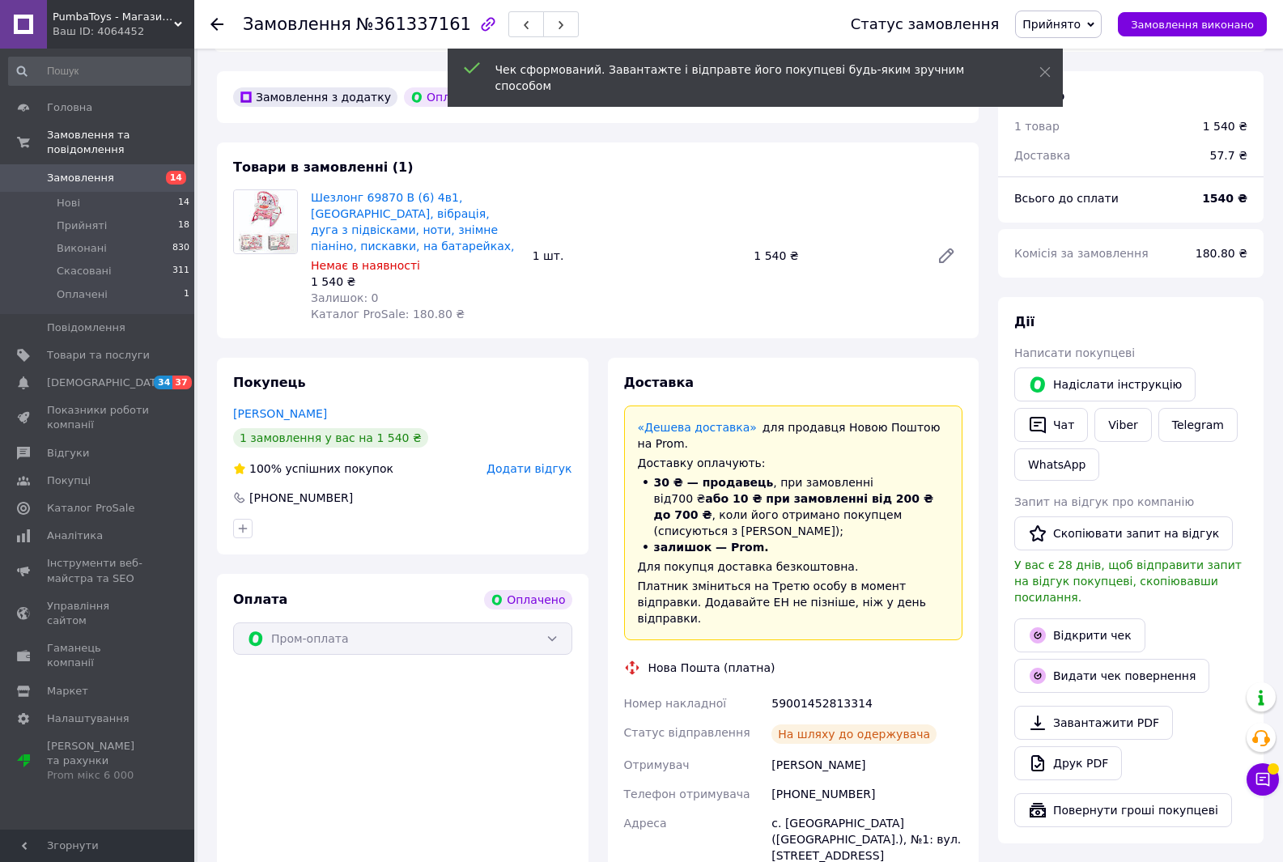
click at [214, 29] on icon at bounding box center [217, 24] width 13 height 13
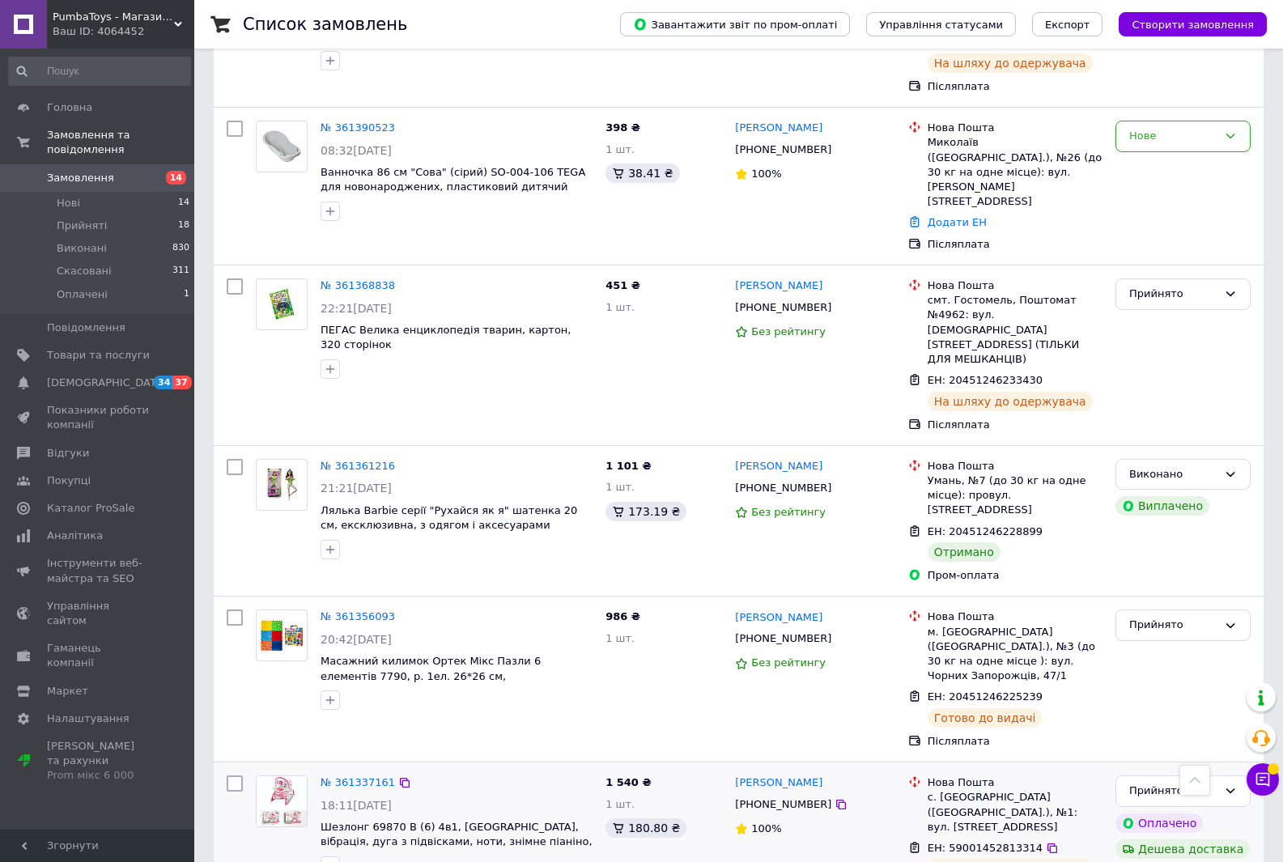
scroll to position [1214, 0]
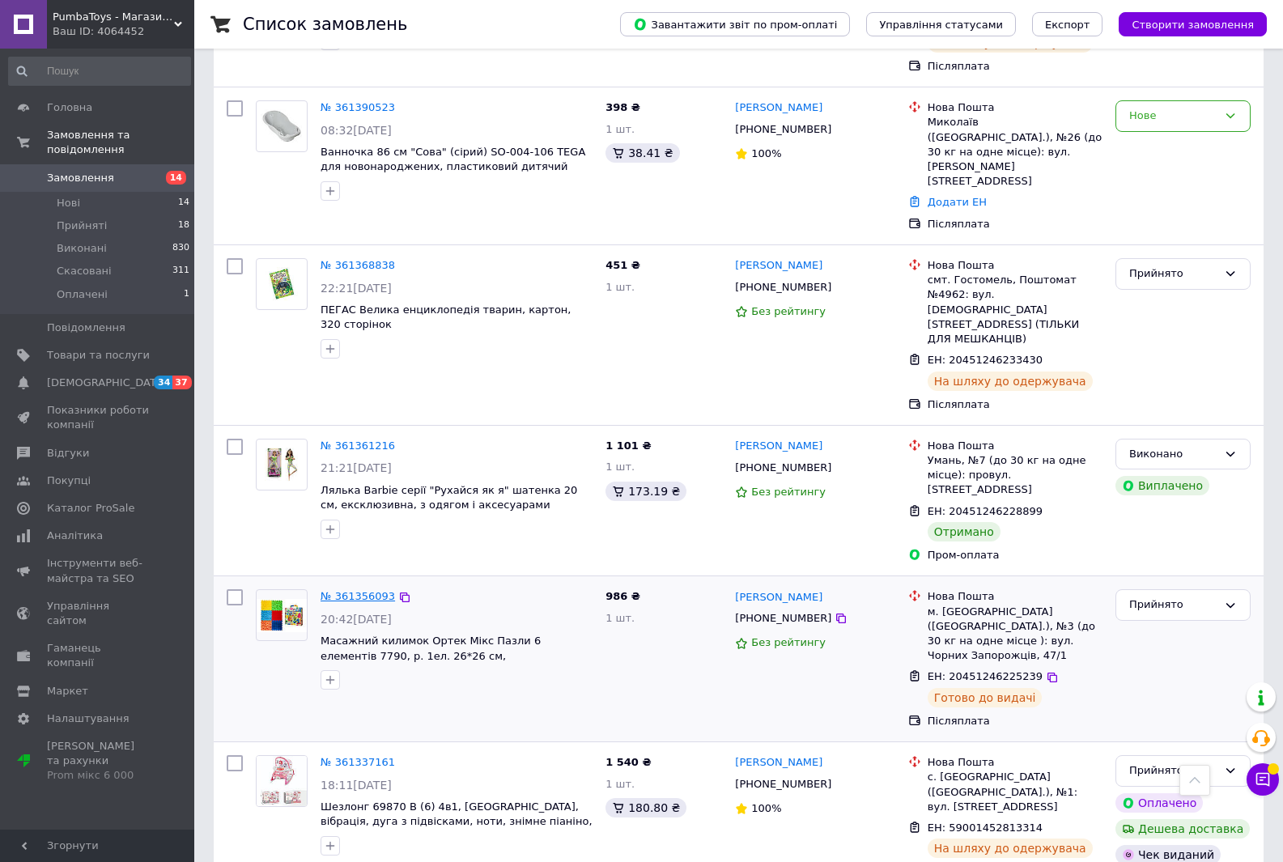
click at [363, 590] on link "№ 361356093" at bounding box center [358, 596] width 74 height 12
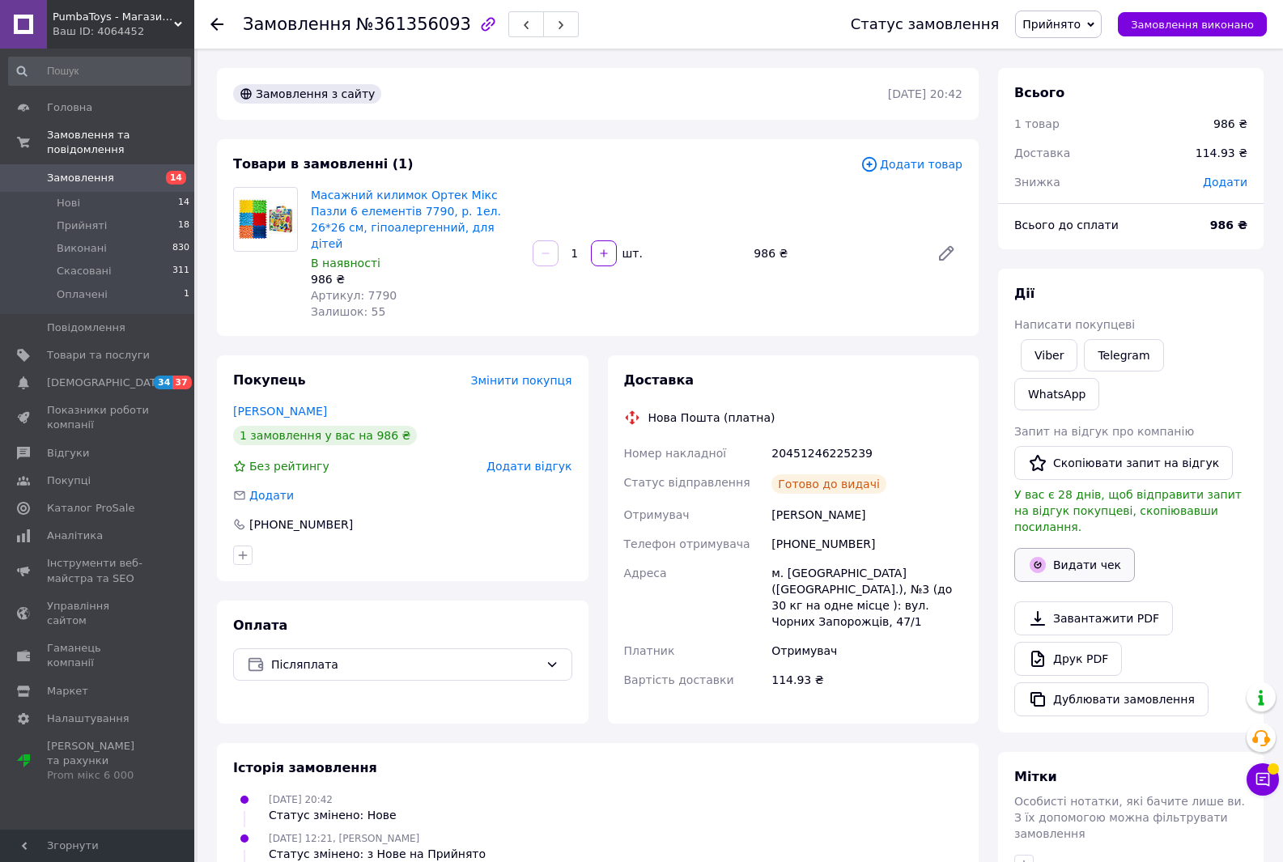
click at [1087, 548] on button "Видати чек" at bounding box center [1074, 565] width 121 height 34
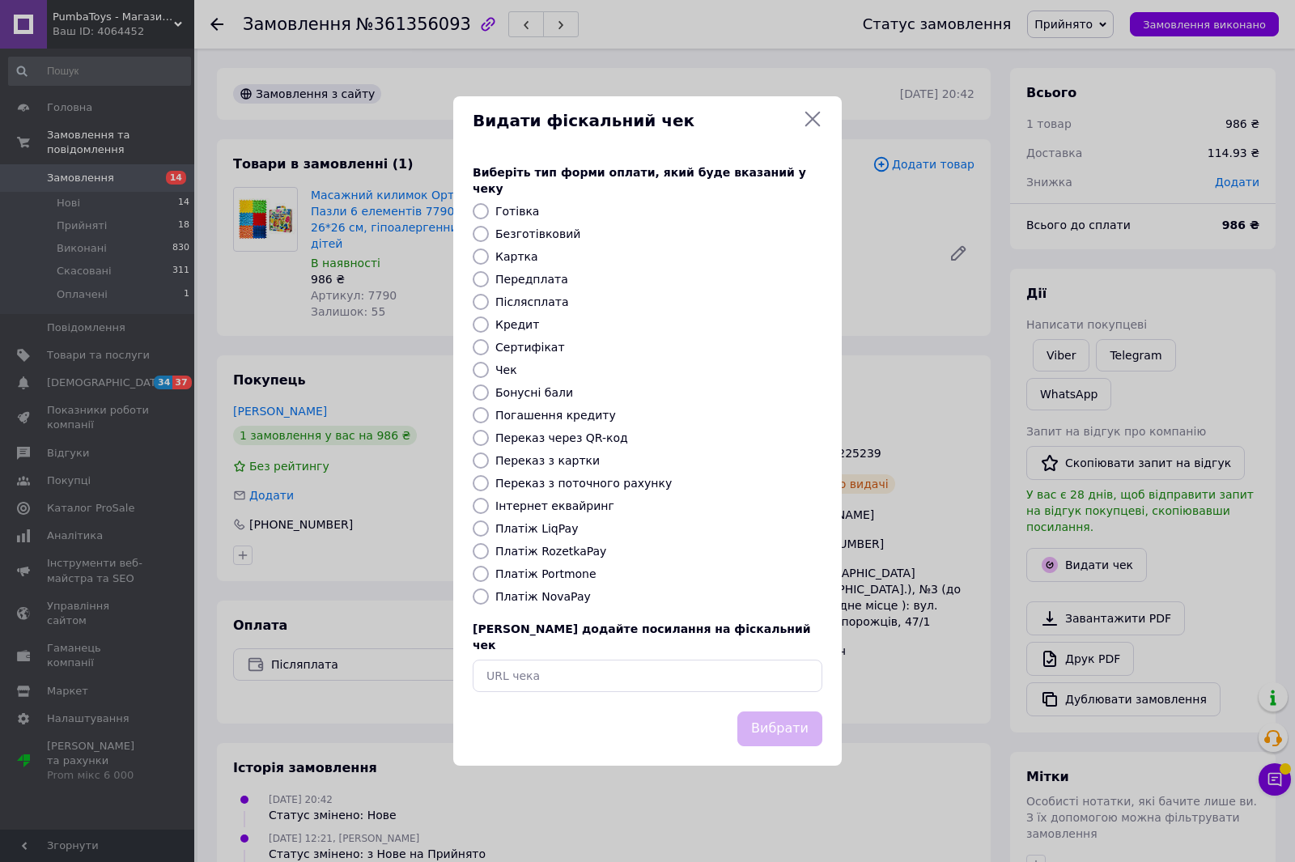
click at [482, 303] on input "Післясплата" at bounding box center [481, 302] width 16 height 16
radio input "true"
click at [795, 712] on button "Вибрати" at bounding box center [780, 729] width 85 height 35
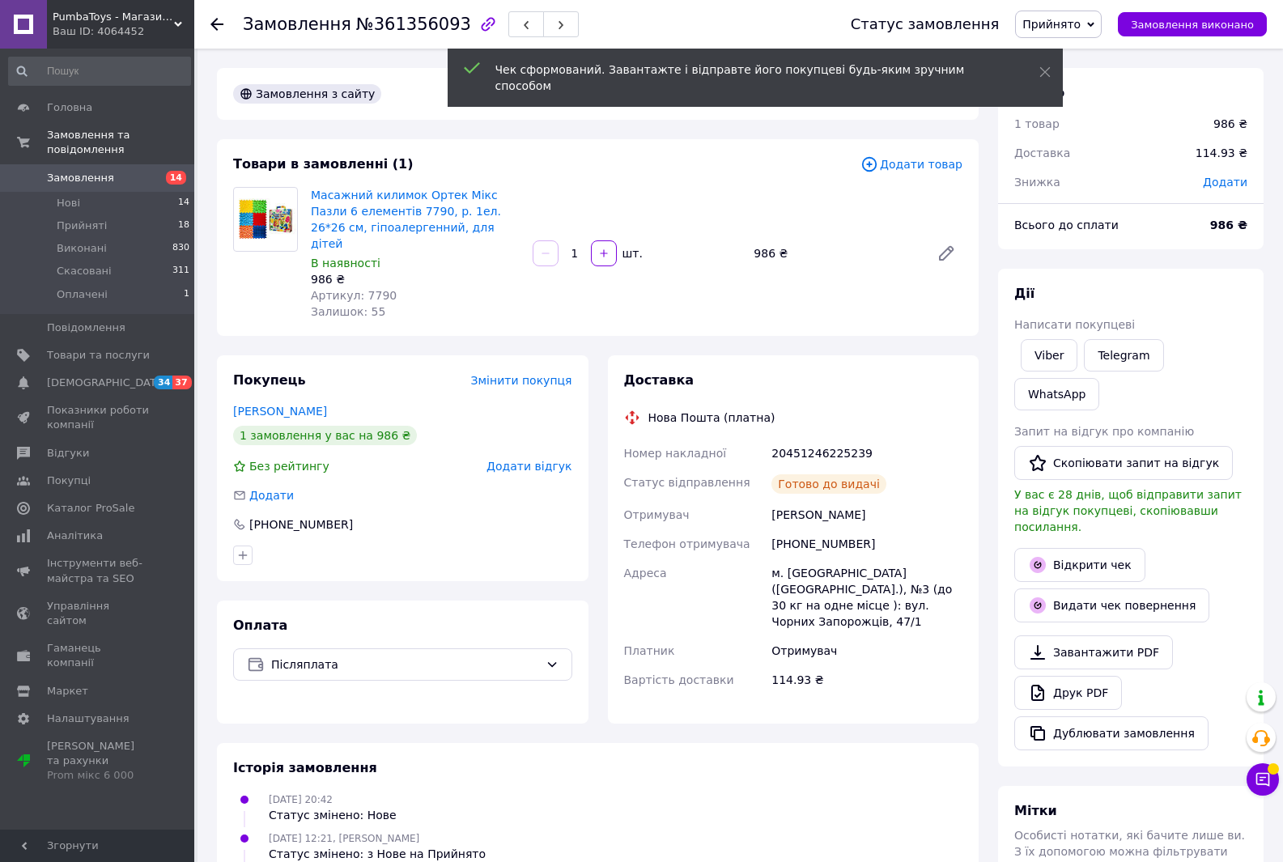
click at [218, 28] on icon at bounding box center [217, 24] width 13 height 13
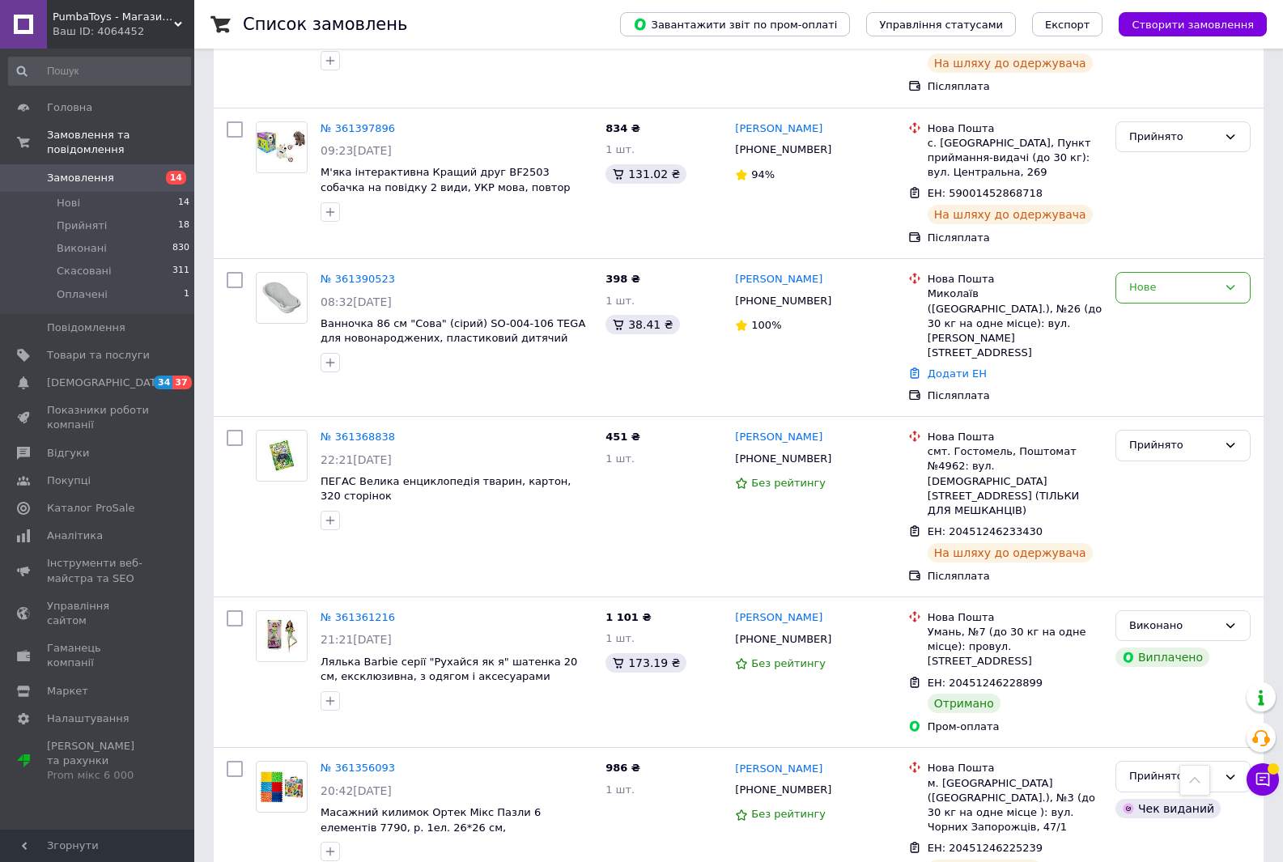
scroll to position [1133, 0]
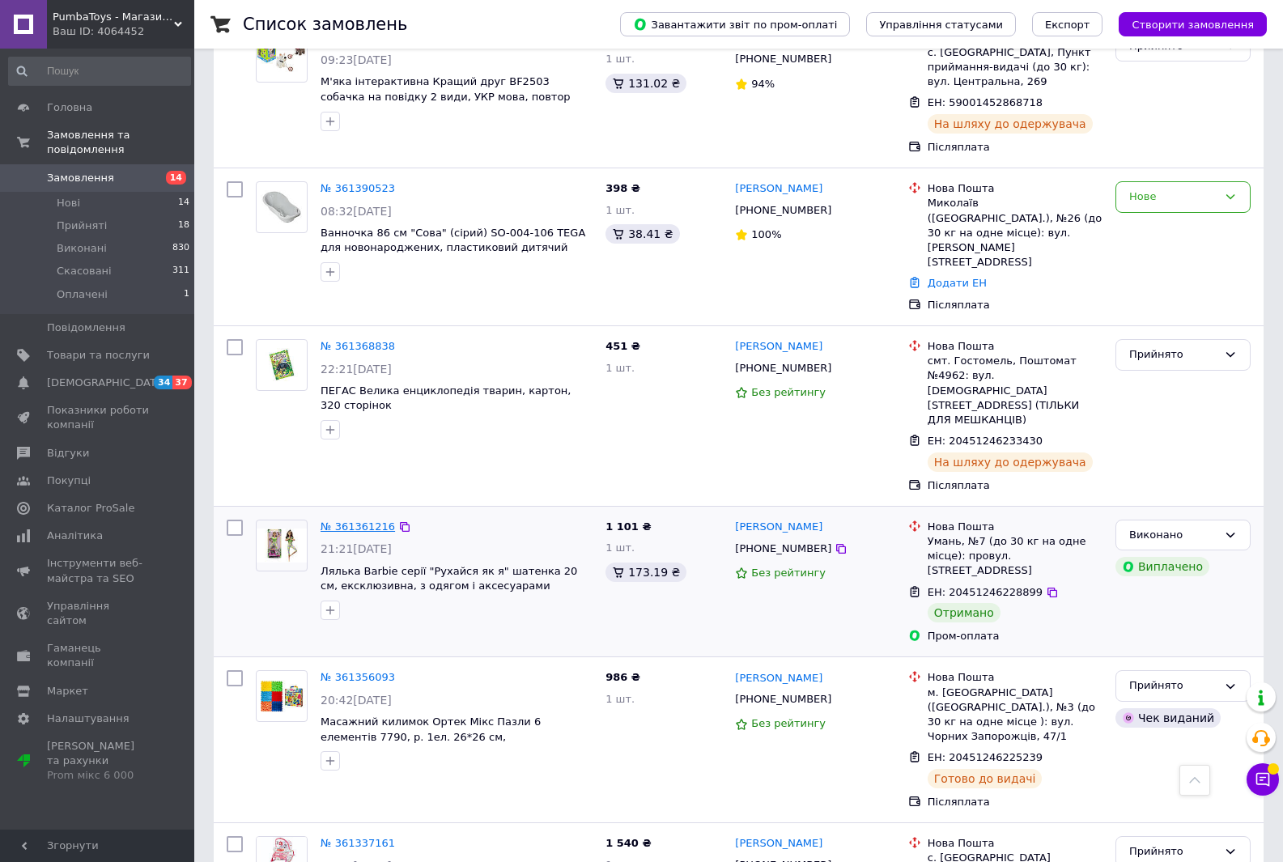
click at [369, 521] on link "№ 361361216" at bounding box center [358, 527] width 74 height 12
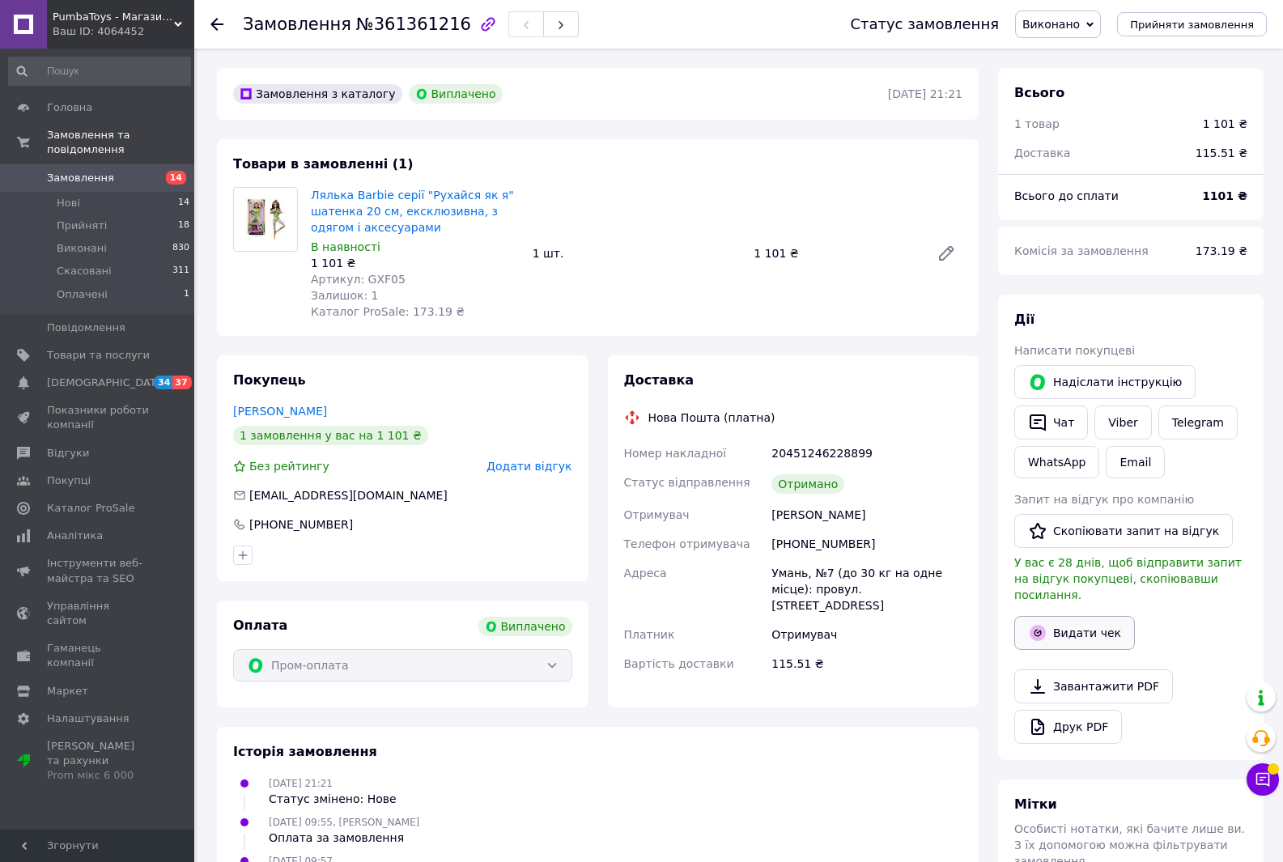
click at [1084, 618] on button "Видати чек" at bounding box center [1074, 633] width 121 height 34
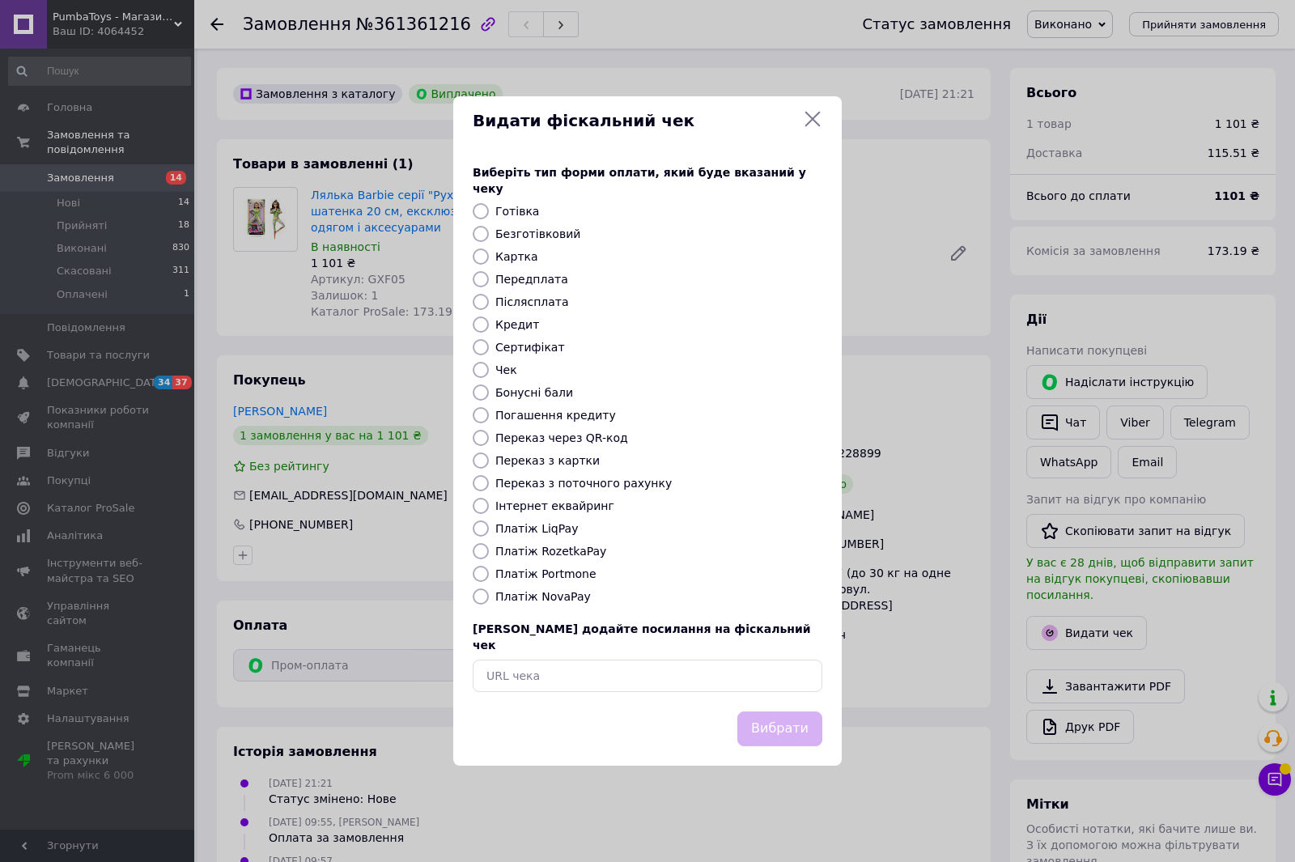
click at [478, 259] on input "Картка" at bounding box center [481, 257] width 16 height 16
radio input "true"
click at [785, 712] on button "Вибрати" at bounding box center [780, 729] width 85 height 35
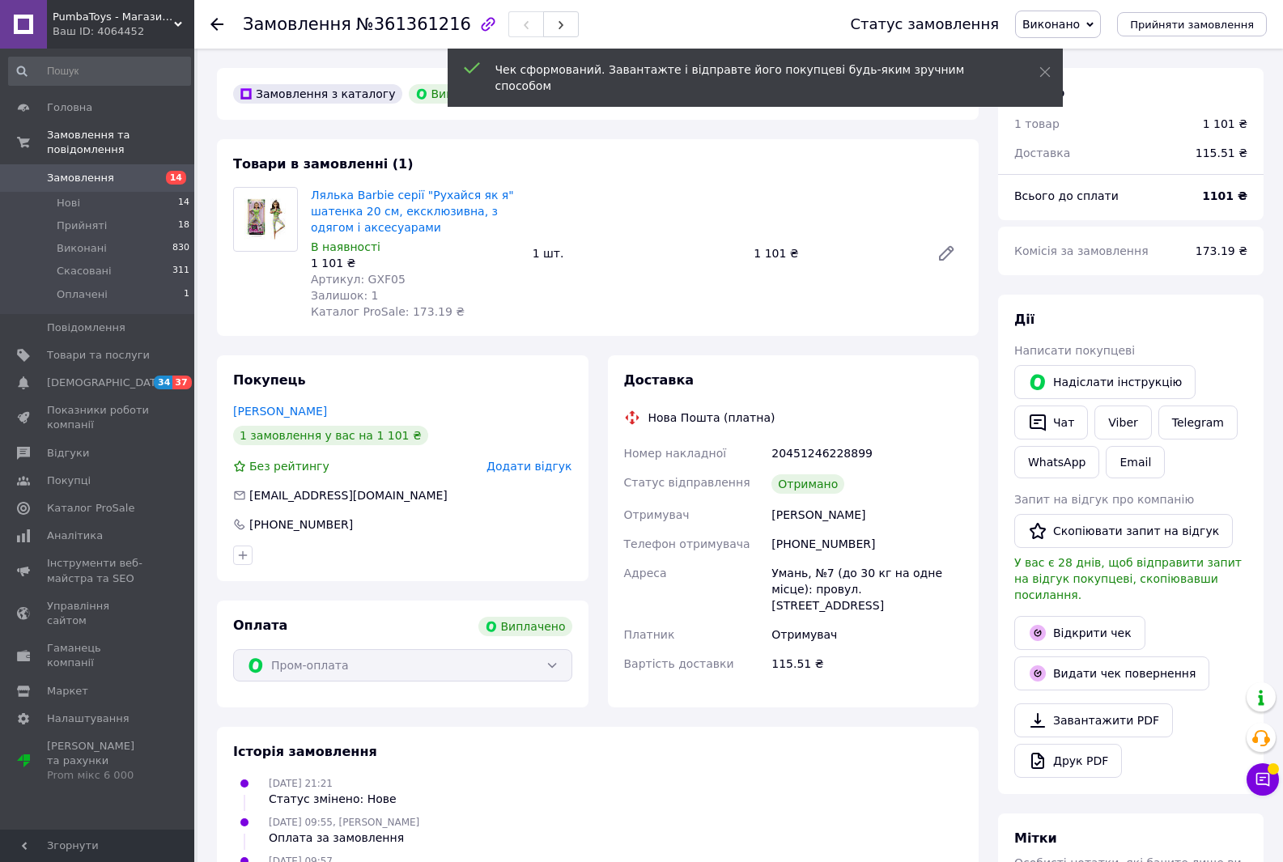
click at [216, 24] on use at bounding box center [217, 24] width 13 height 13
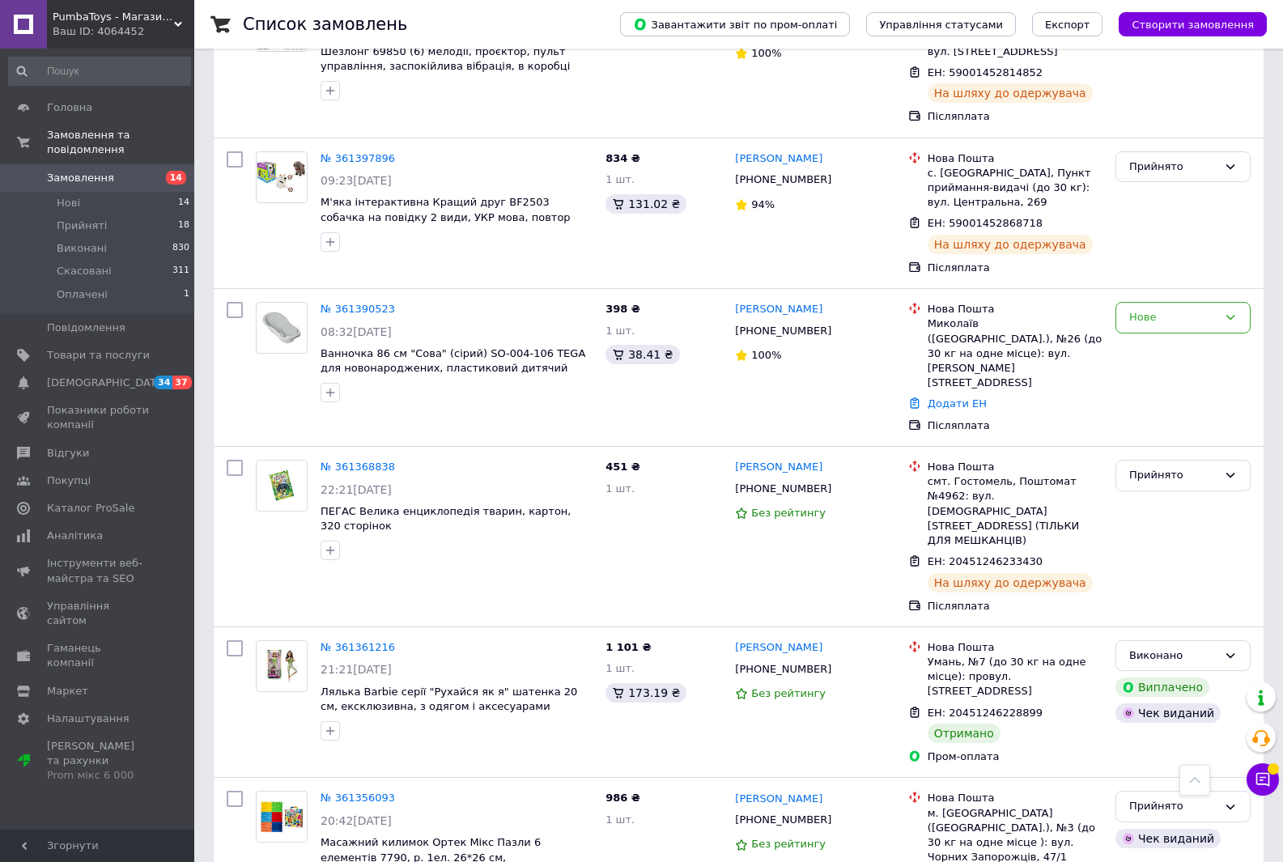
scroll to position [972, 0]
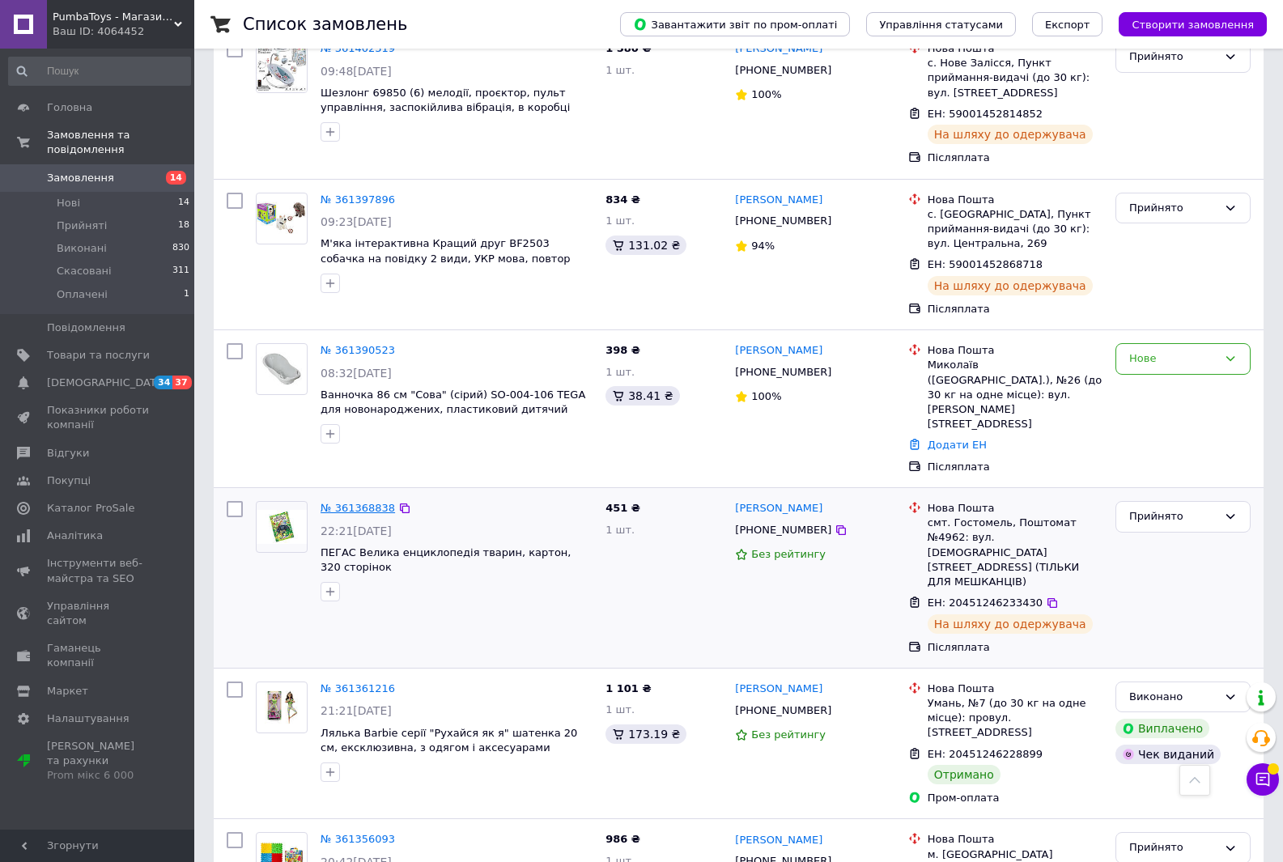
click at [359, 502] on link "№ 361368838" at bounding box center [358, 508] width 74 height 12
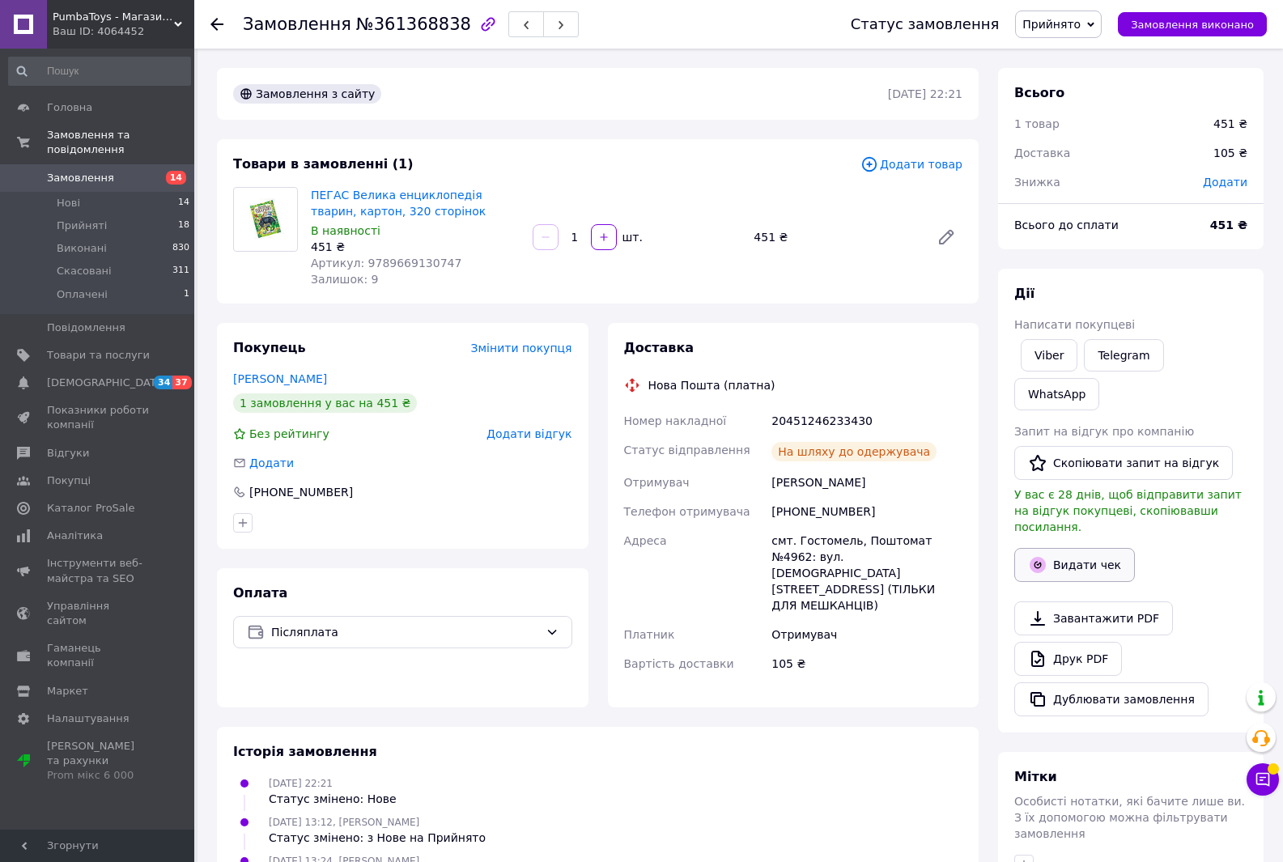
click at [1058, 548] on button "Видати чек" at bounding box center [1074, 565] width 121 height 34
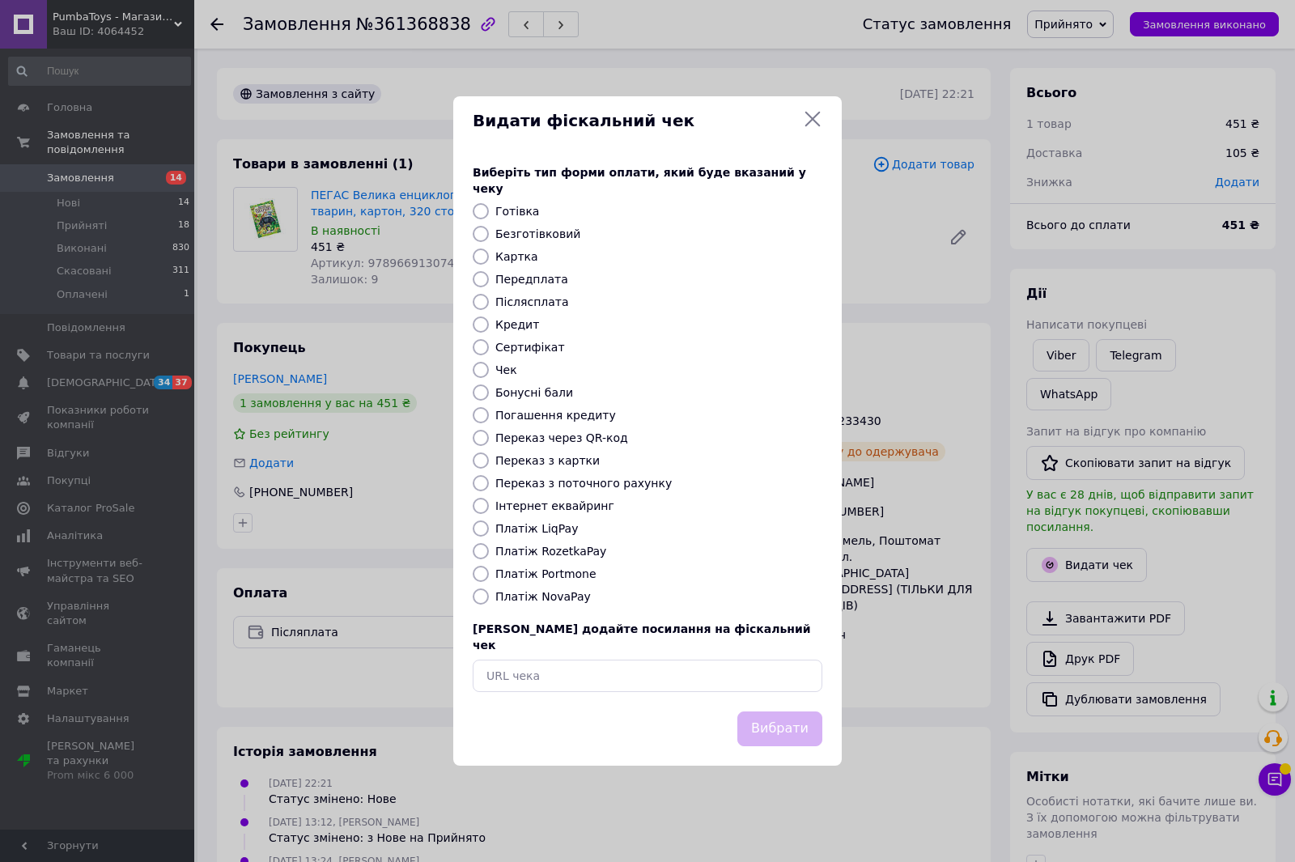
click at [483, 301] on input "Післясплата" at bounding box center [481, 302] width 16 height 16
radio input "true"
click at [773, 720] on button "Вибрати" at bounding box center [780, 729] width 85 height 35
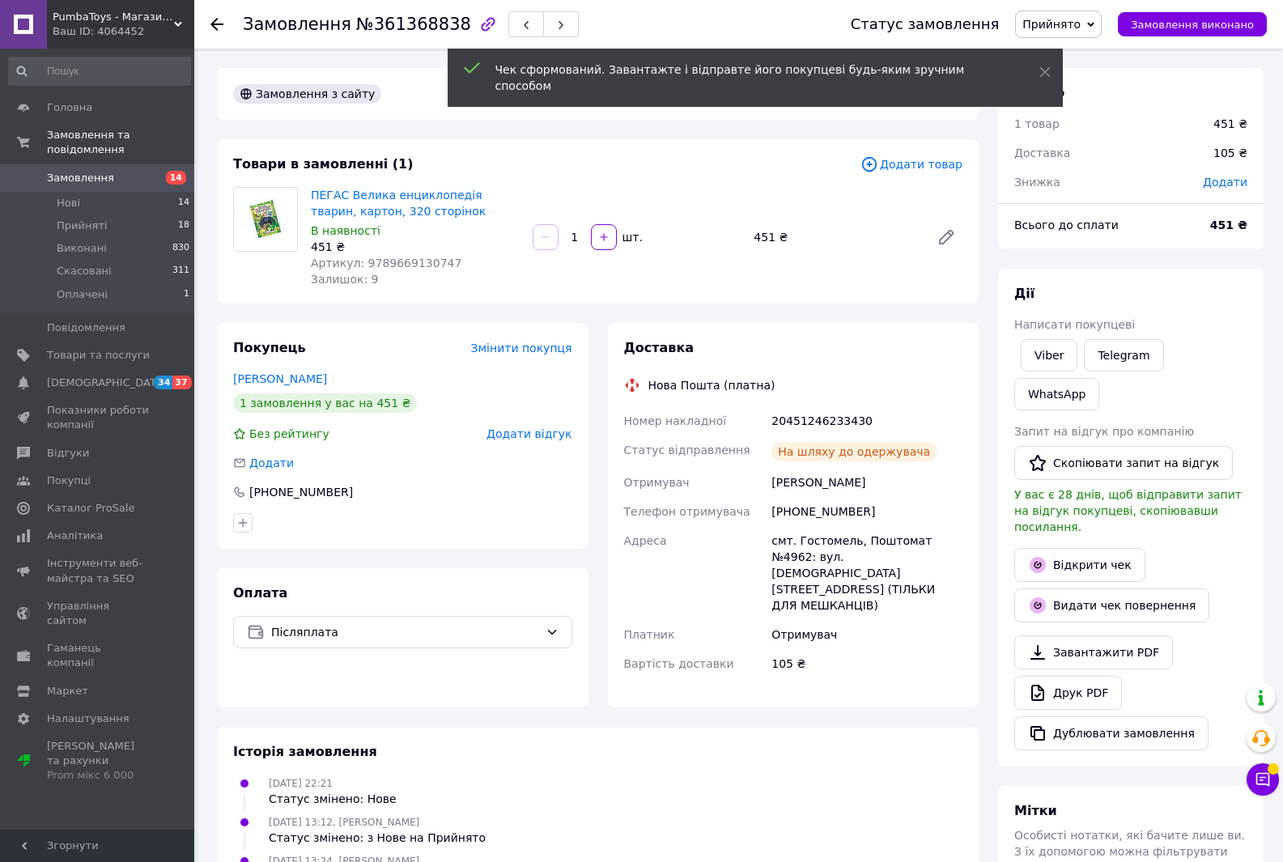
click at [213, 19] on icon at bounding box center [217, 24] width 13 height 13
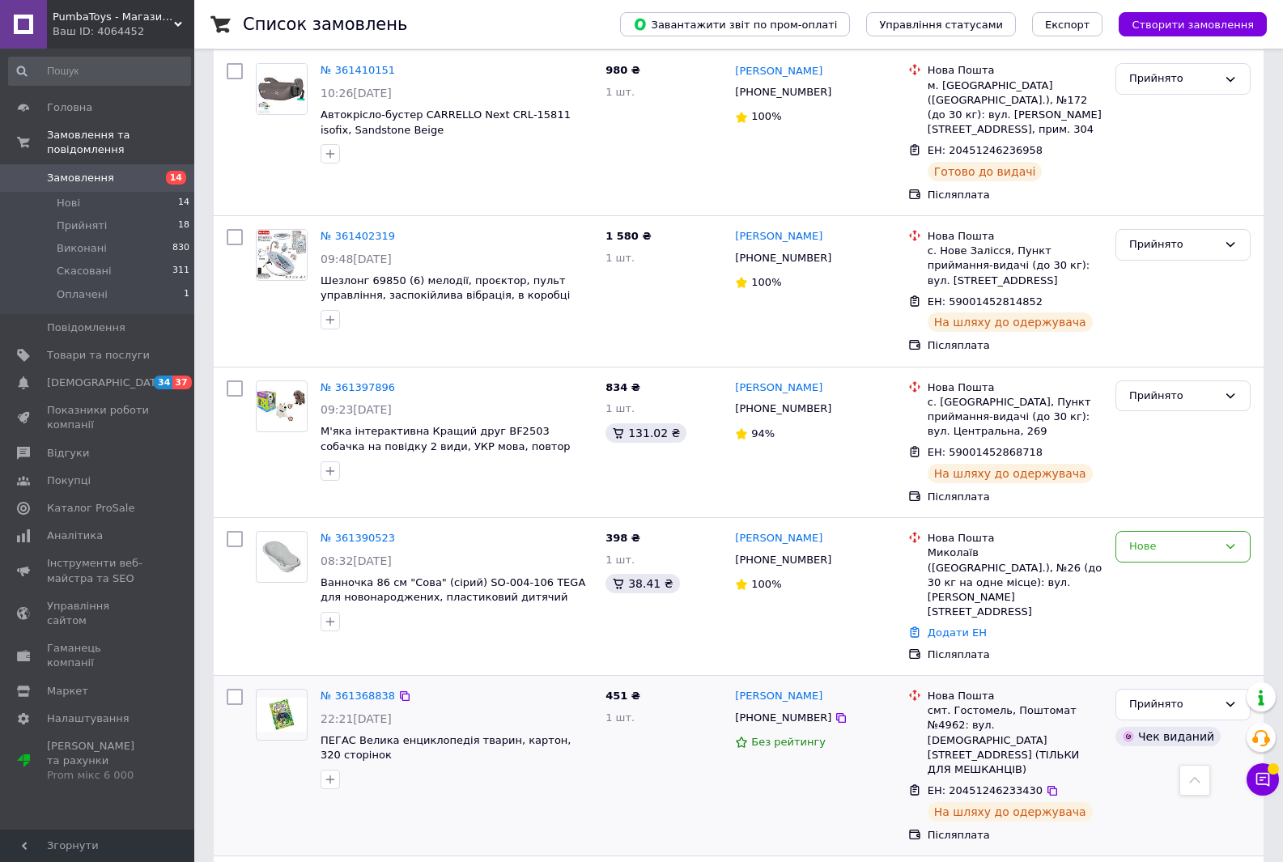
scroll to position [729, 0]
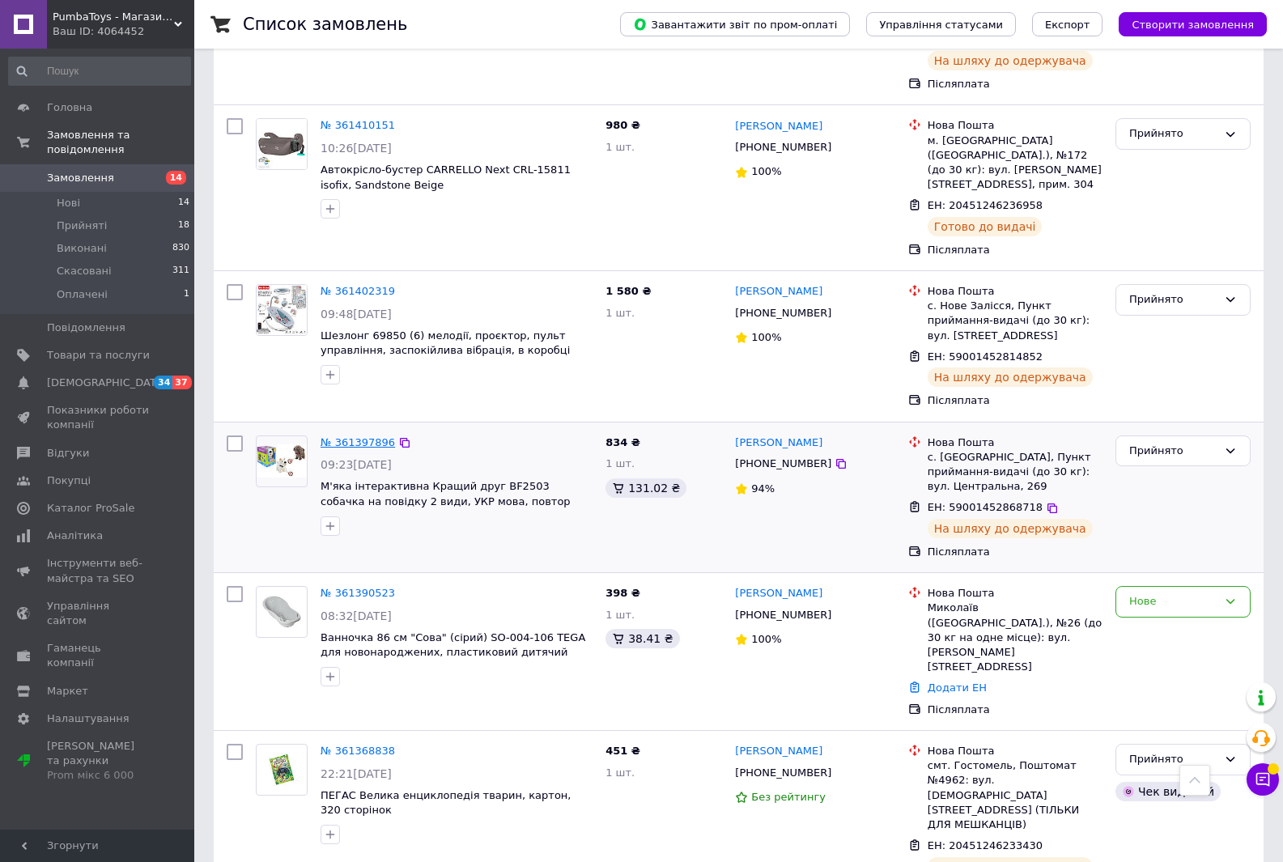
click at [356, 436] on link "№ 361397896" at bounding box center [358, 442] width 74 height 12
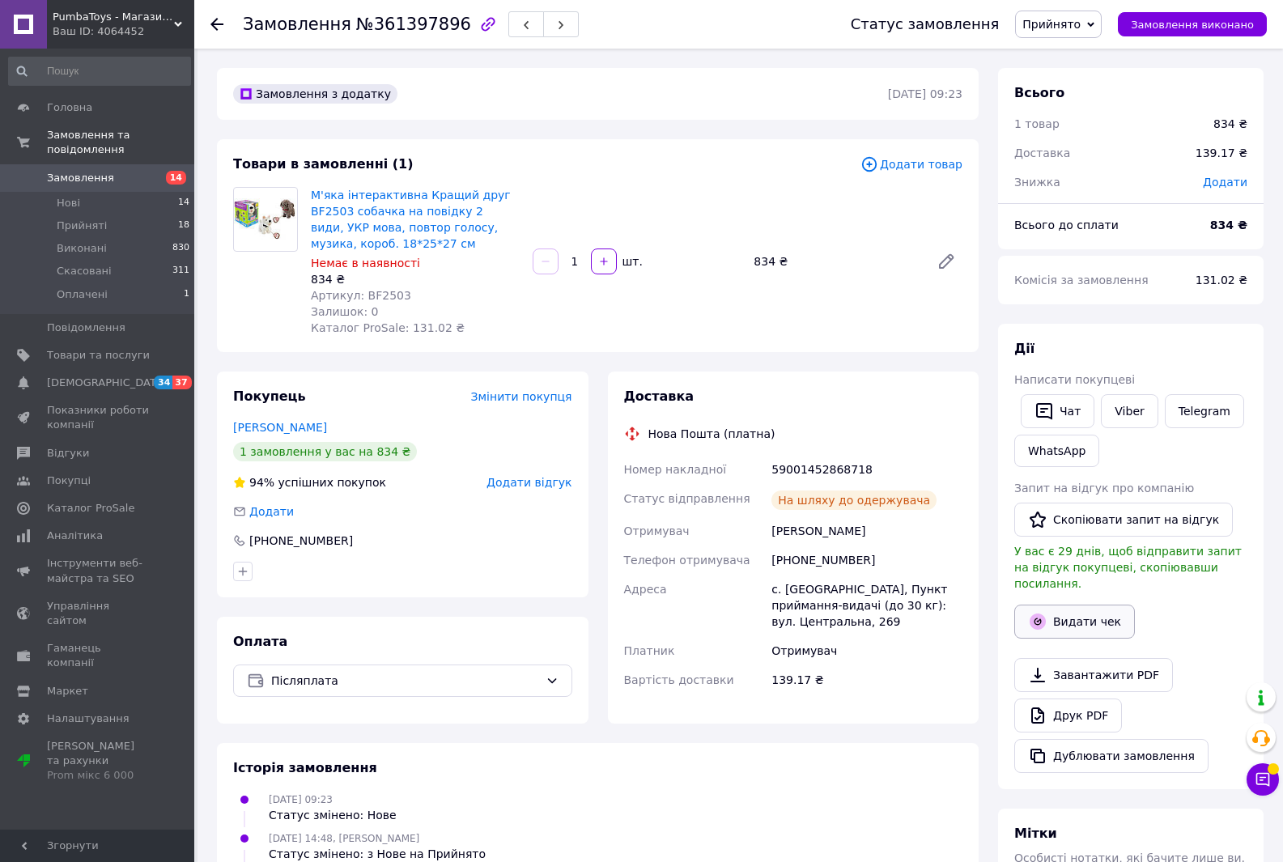
click at [1068, 609] on button "Видати чек" at bounding box center [1074, 622] width 121 height 34
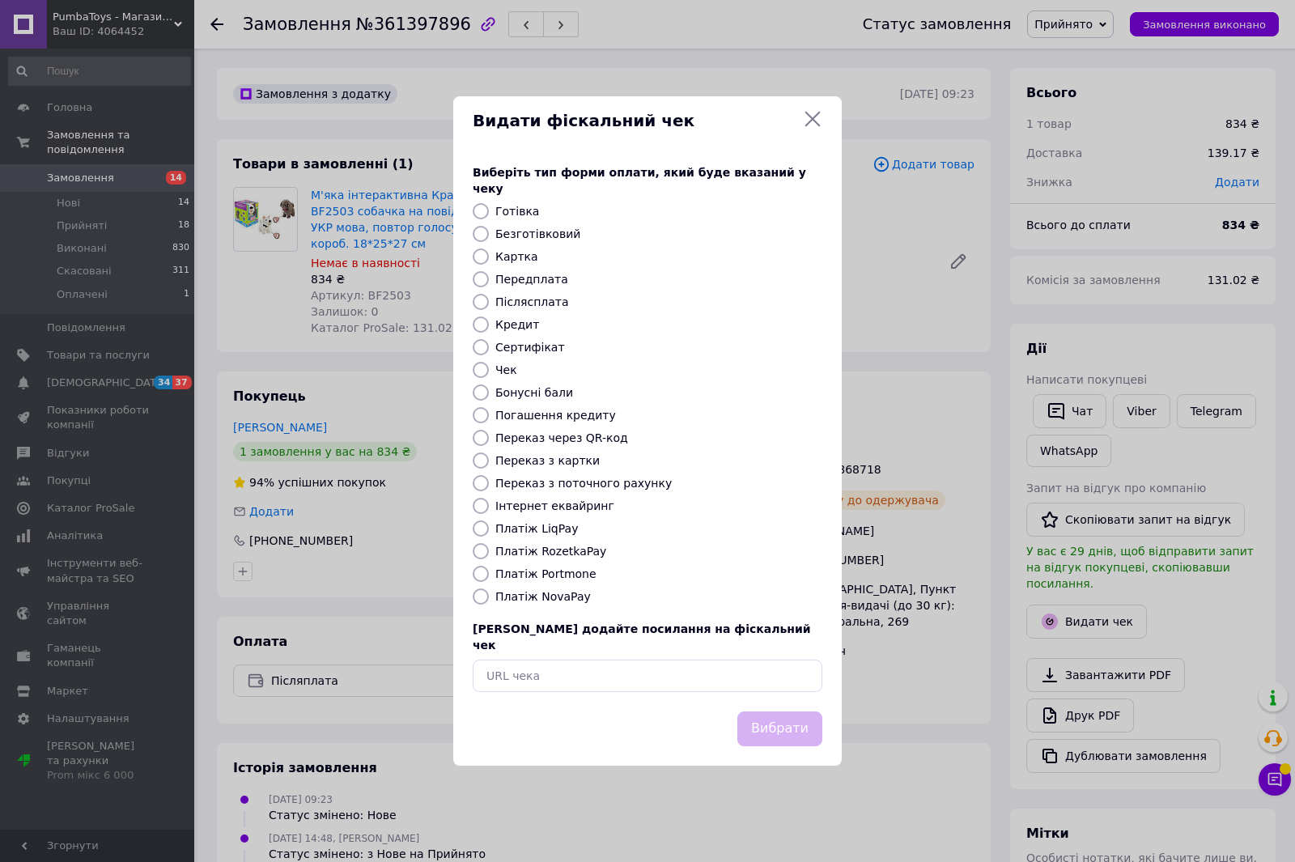
click at [481, 308] on input "Післясплата" at bounding box center [481, 302] width 16 height 16
radio input "true"
click at [781, 721] on button "Вибрати" at bounding box center [780, 729] width 85 height 35
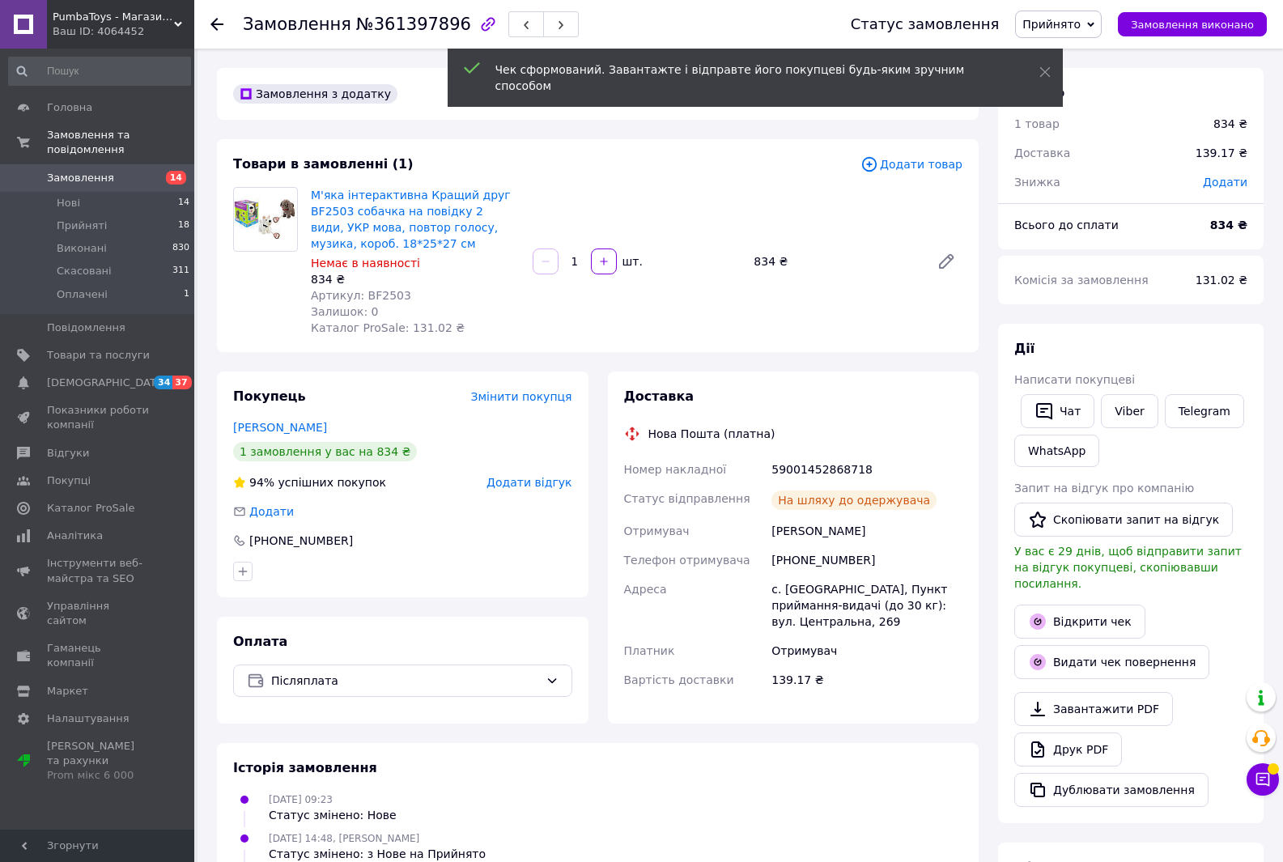
click at [216, 22] on icon at bounding box center [217, 24] width 13 height 13
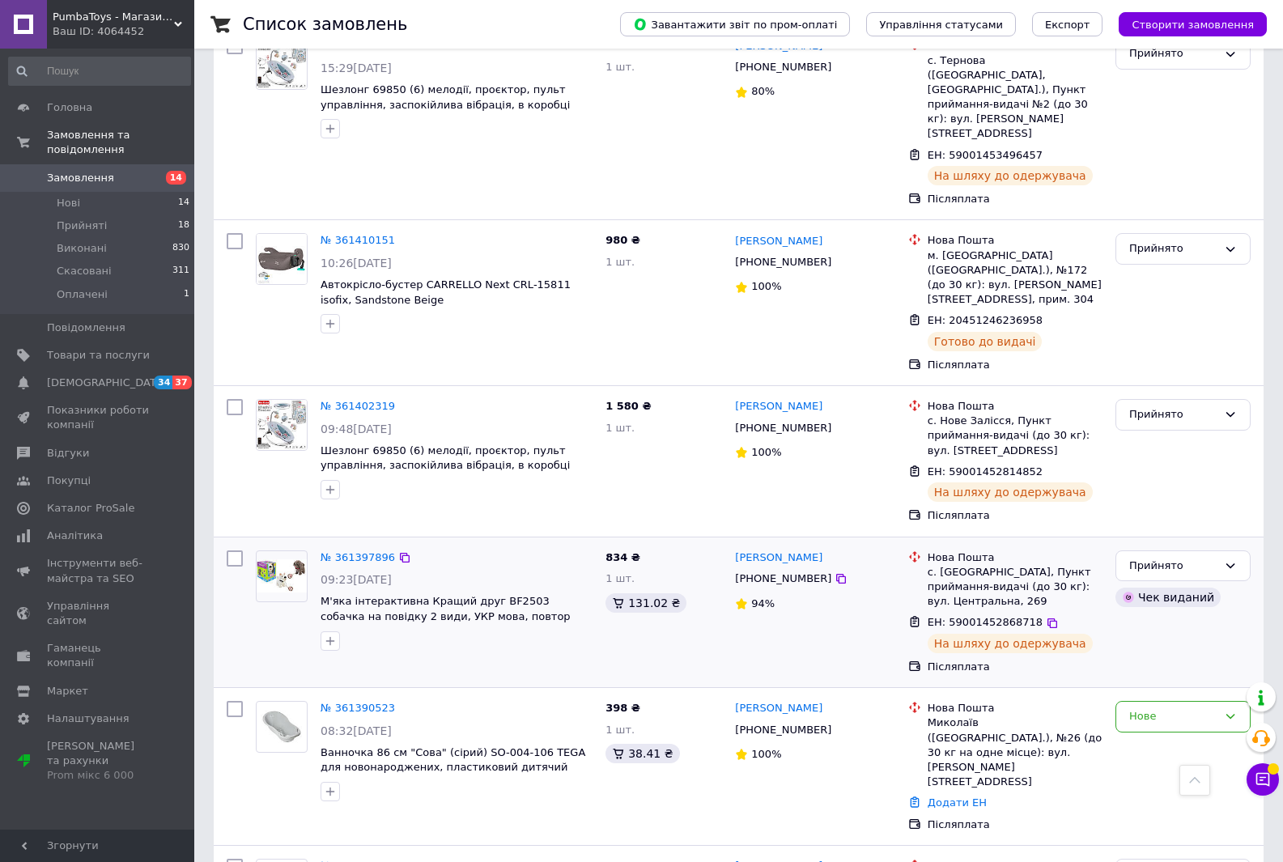
scroll to position [567, 0]
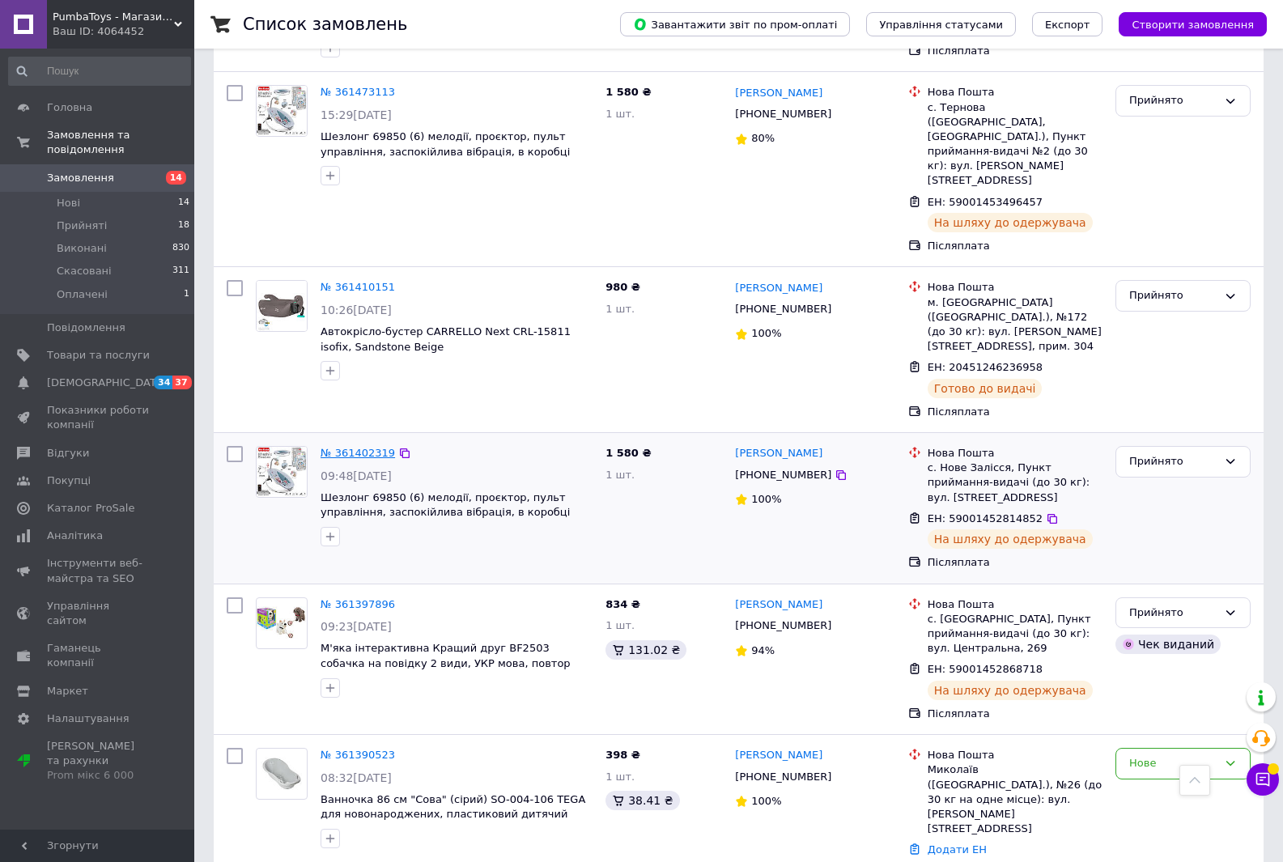
click at [345, 447] on link "№ 361402319" at bounding box center [358, 453] width 74 height 12
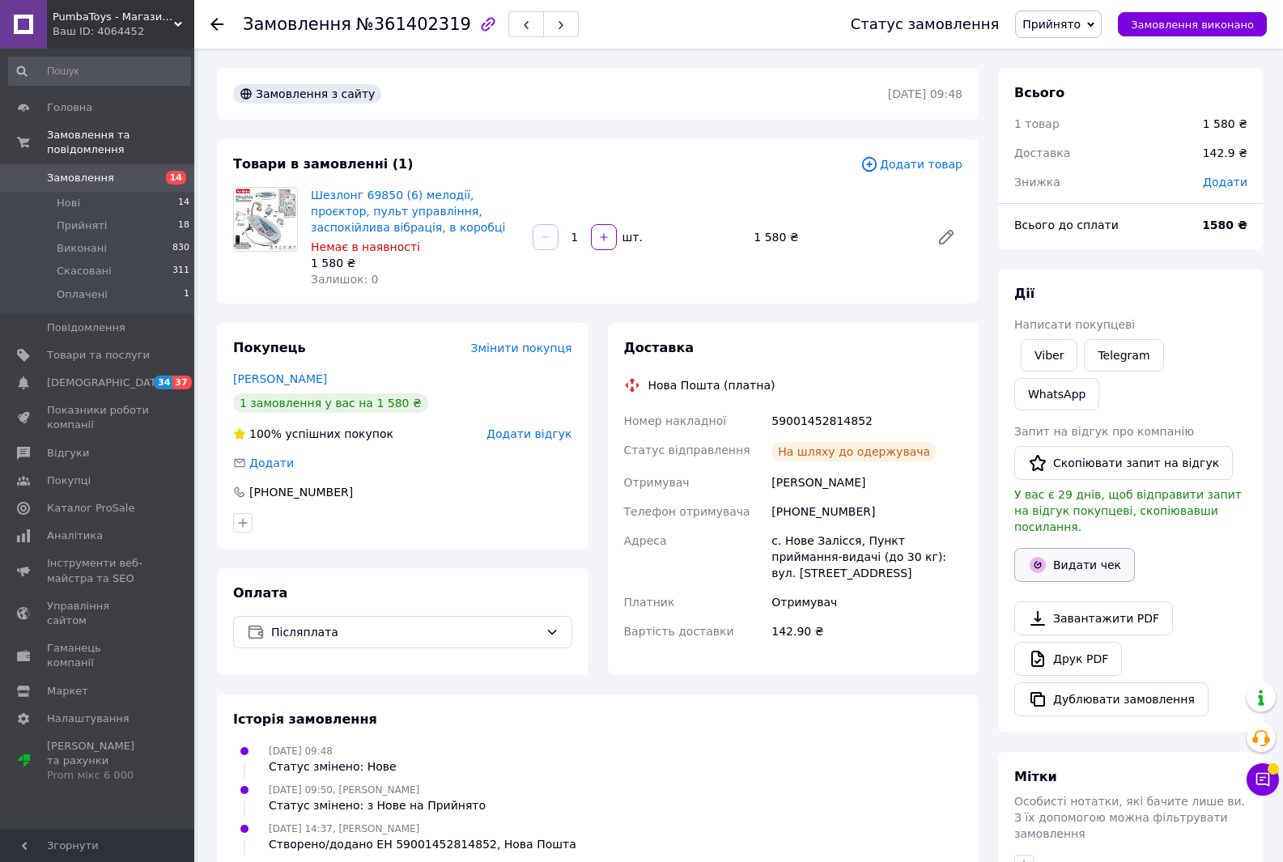
click at [1074, 548] on button "Видати чек" at bounding box center [1074, 565] width 121 height 34
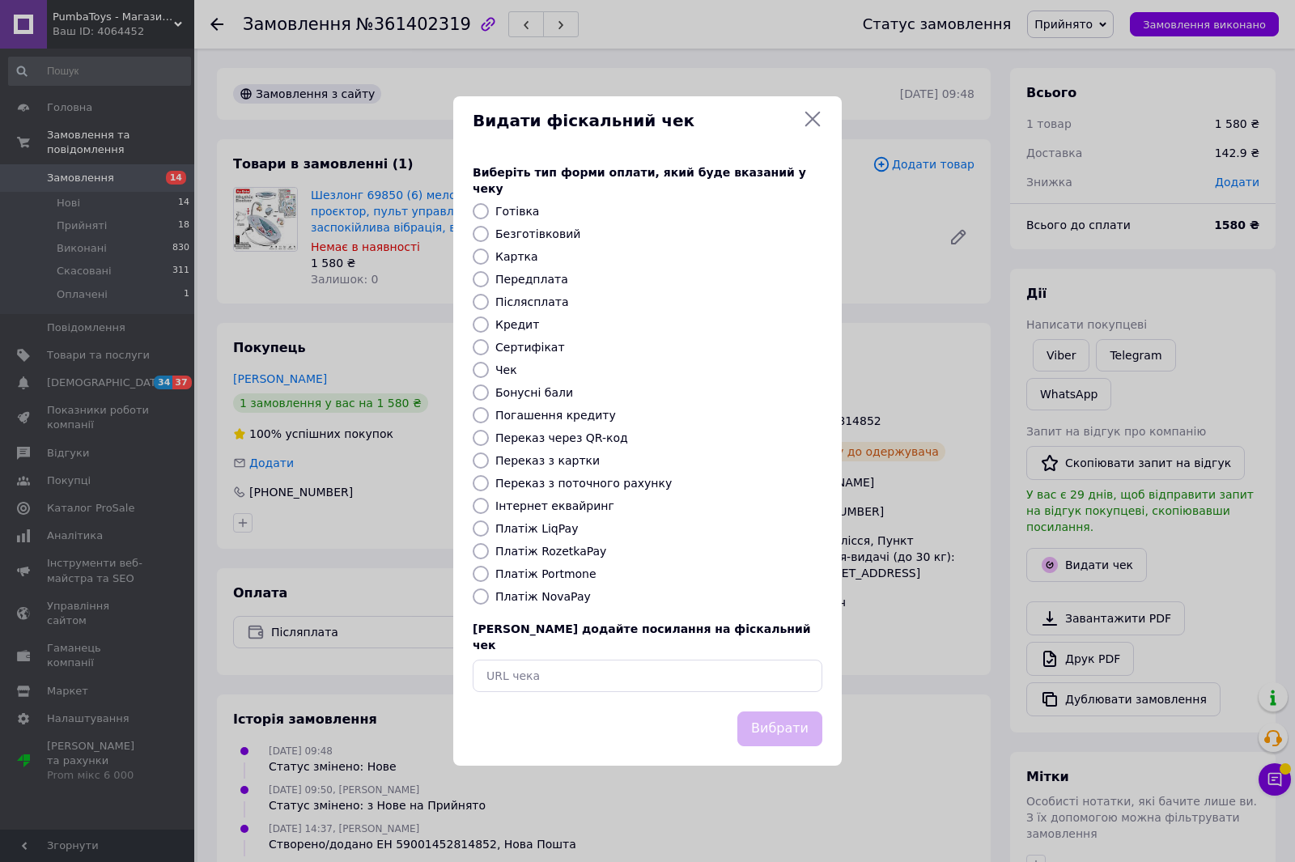
click at [480, 304] on input "Післясплата" at bounding box center [481, 302] width 16 height 16
radio input "true"
click at [767, 715] on button "Вибрати" at bounding box center [780, 729] width 85 height 35
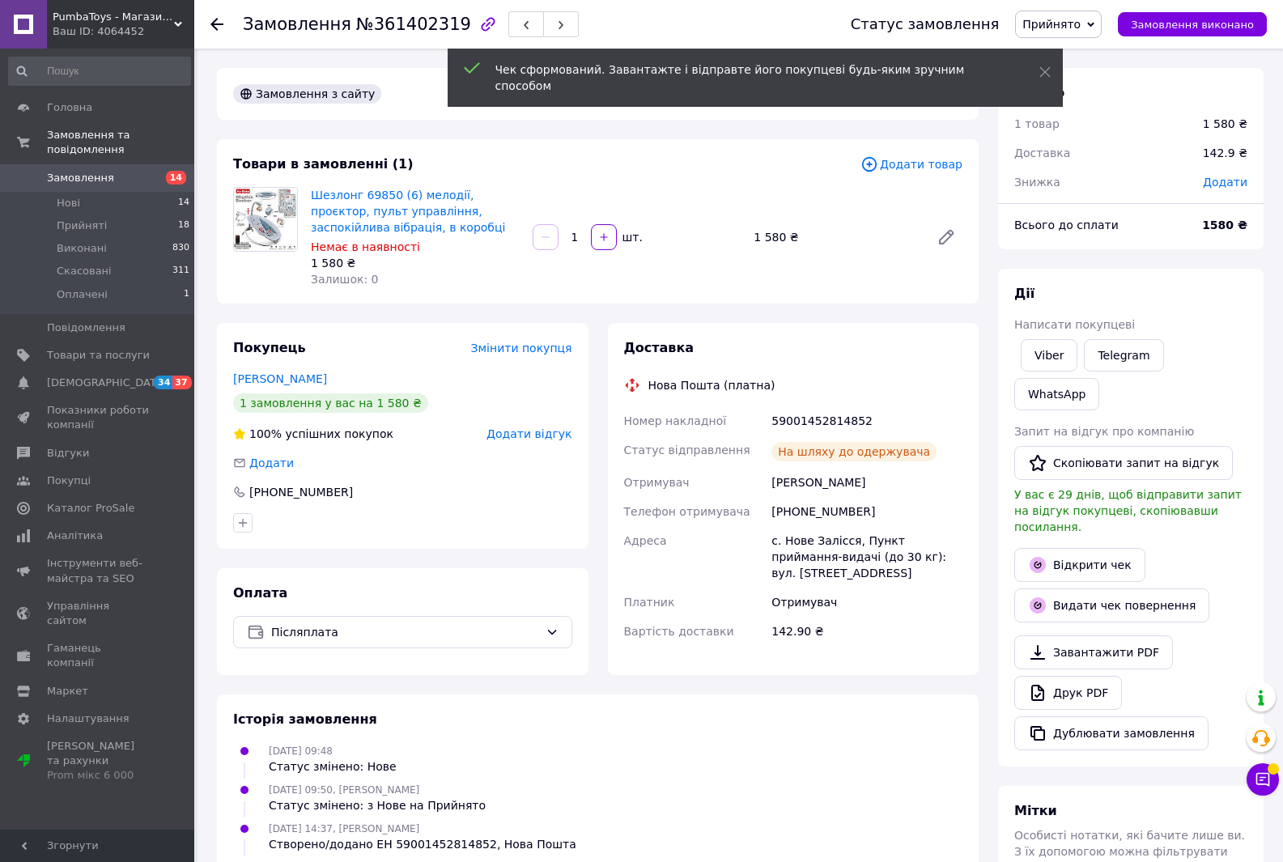
click at [216, 28] on icon at bounding box center [217, 24] width 13 height 13
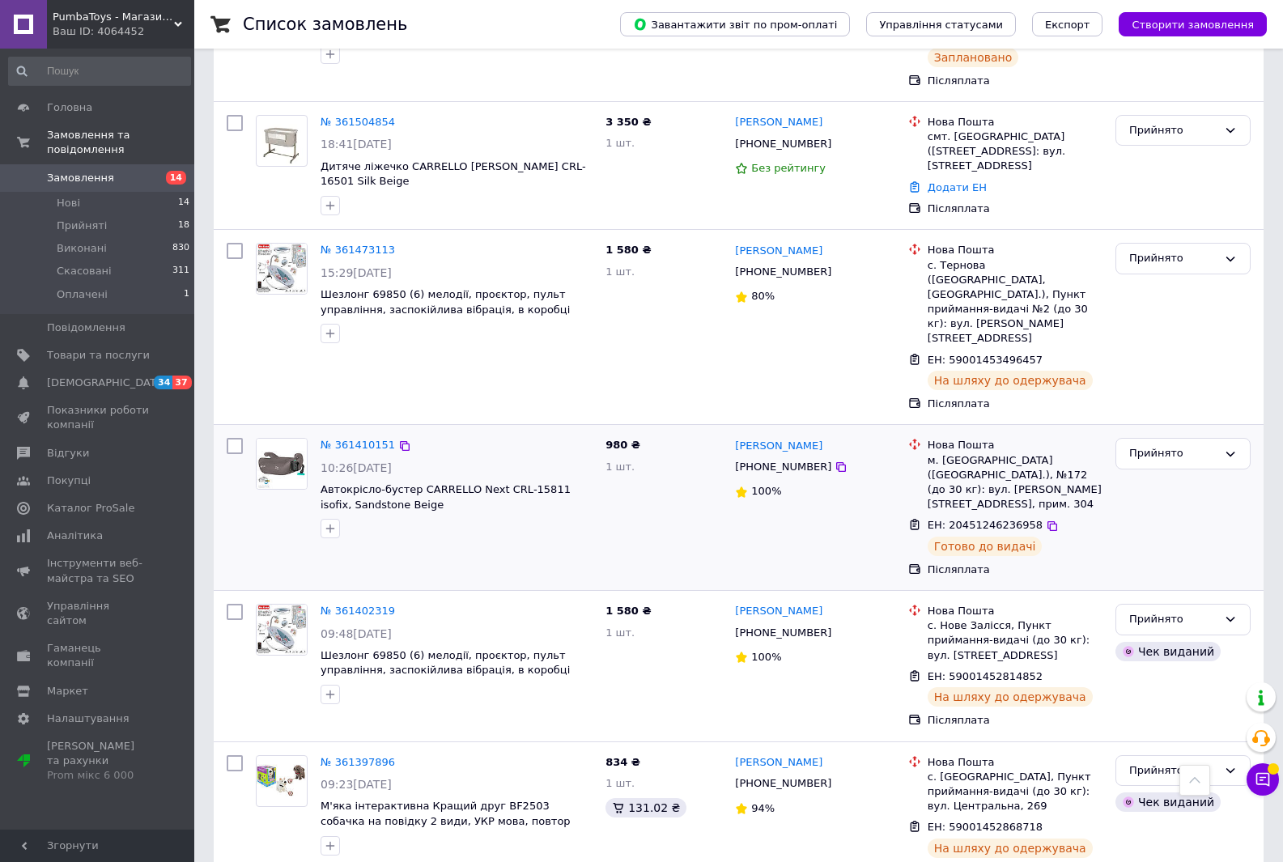
scroll to position [405, 0]
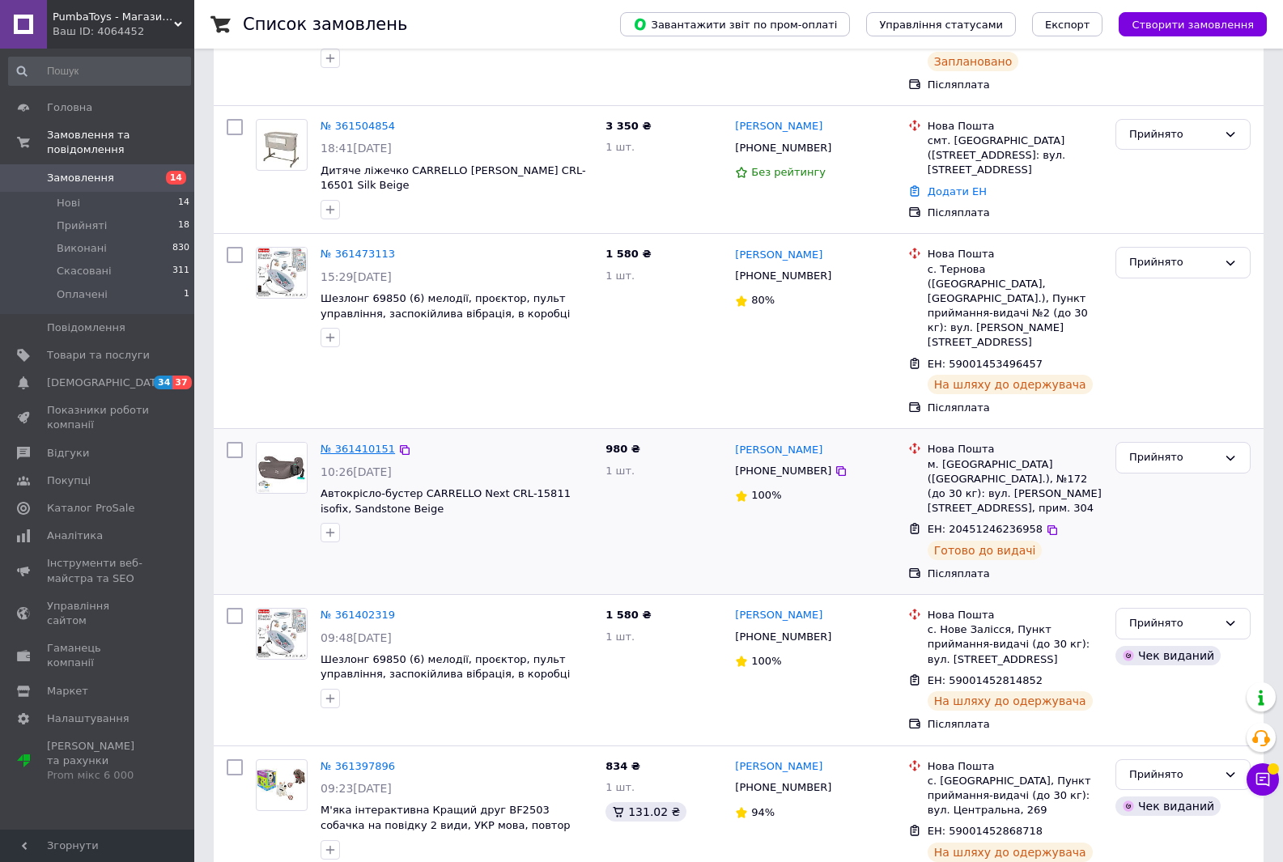
click at [354, 443] on link "№ 361410151" at bounding box center [358, 449] width 74 height 12
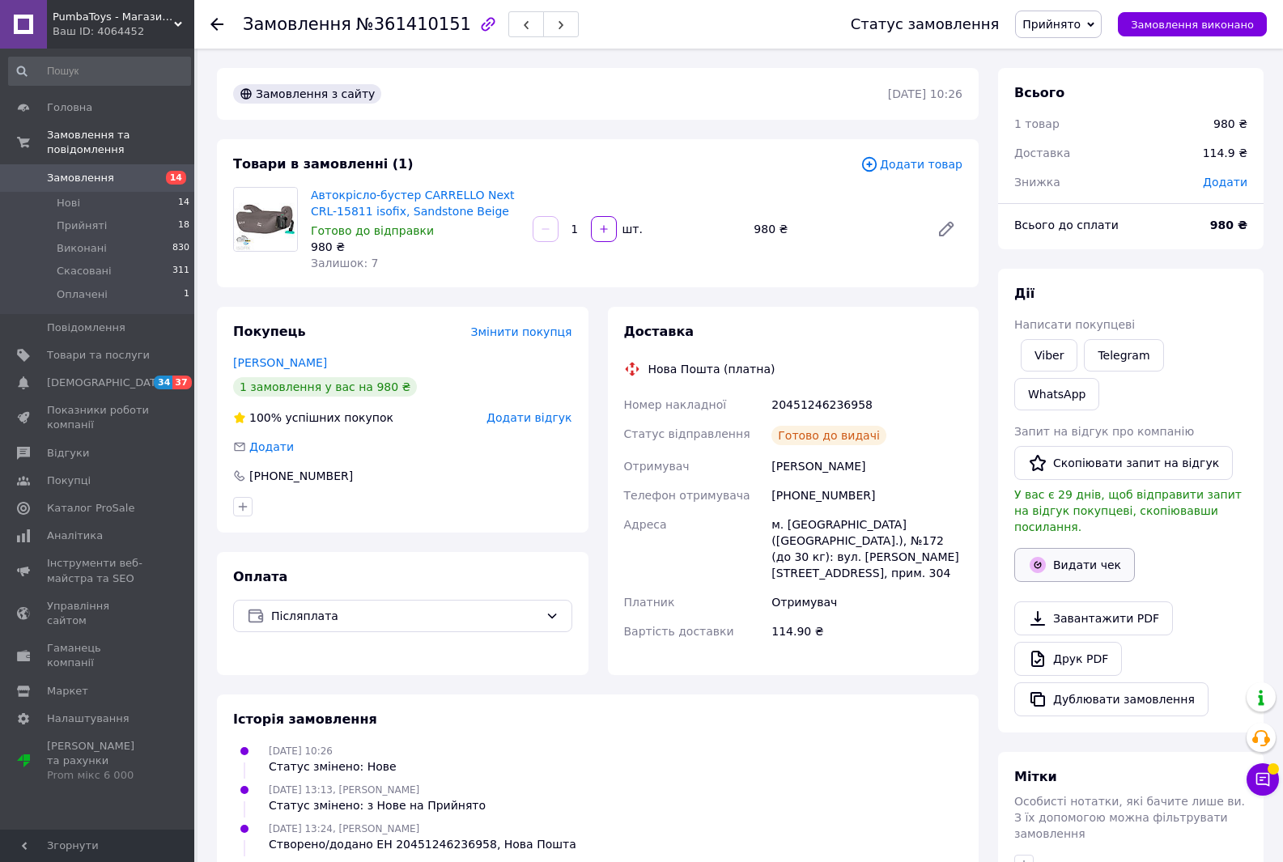
click at [1089, 548] on button "Видати чек" at bounding box center [1074, 565] width 121 height 34
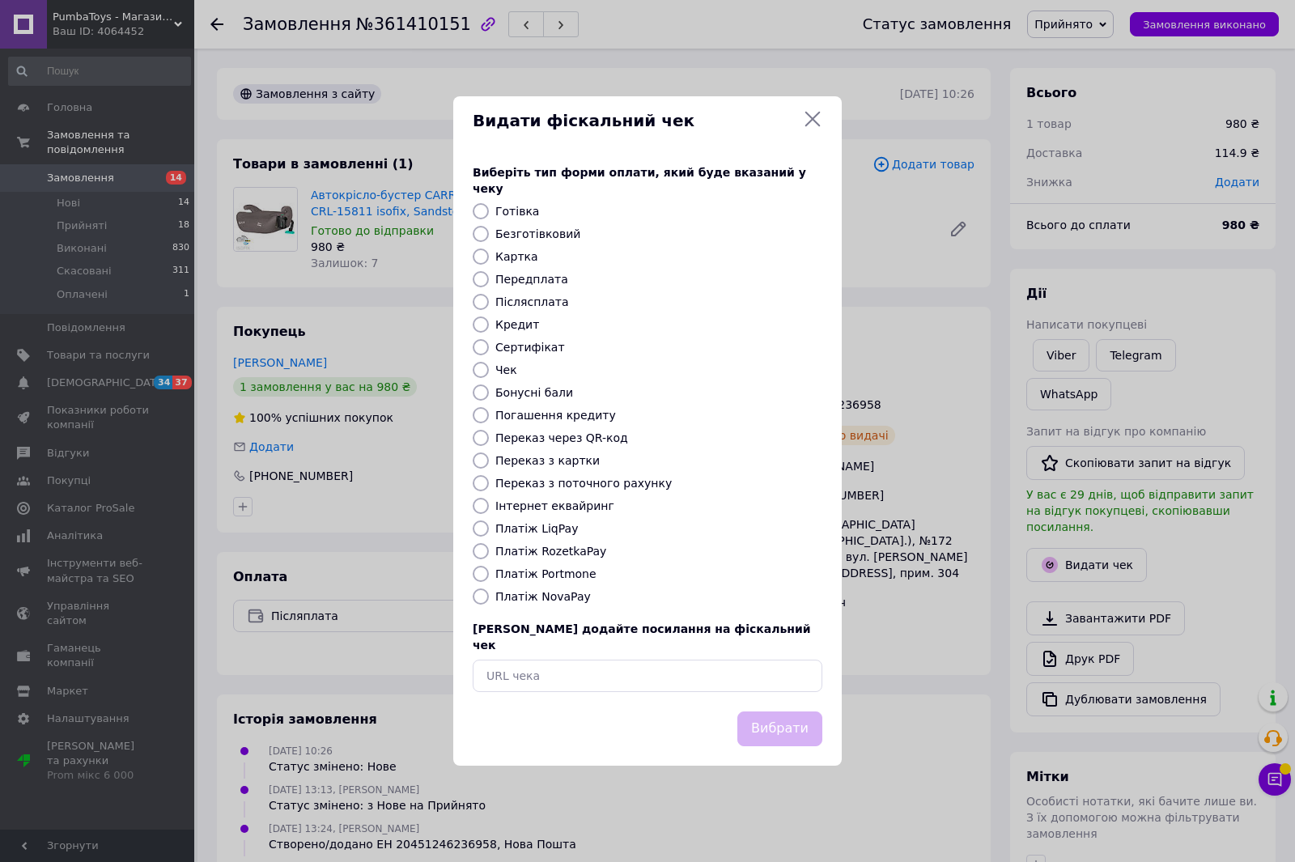
click at [482, 308] on input "Післясплата" at bounding box center [481, 302] width 16 height 16
radio input "true"
click at [794, 712] on button "Вибрати" at bounding box center [780, 729] width 85 height 35
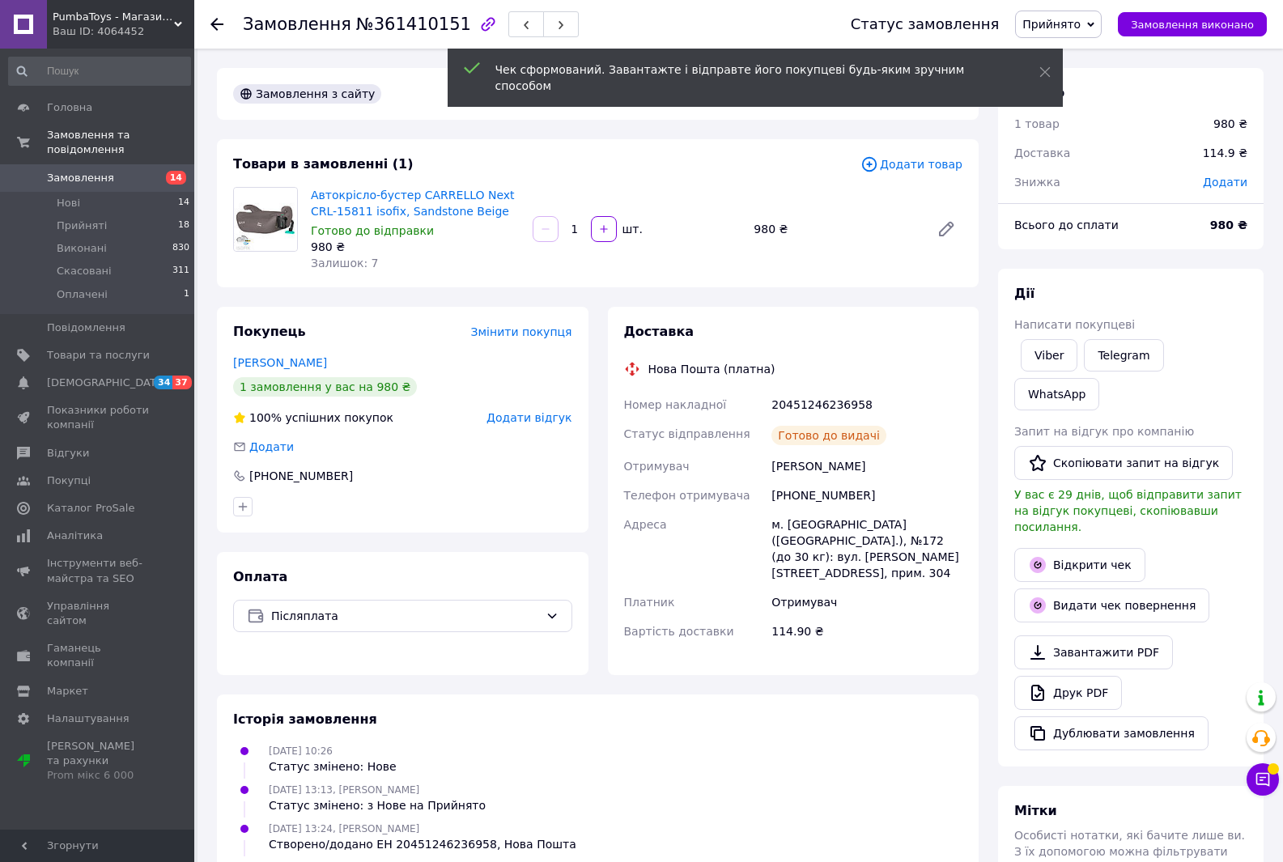
click at [216, 25] on use at bounding box center [217, 24] width 13 height 13
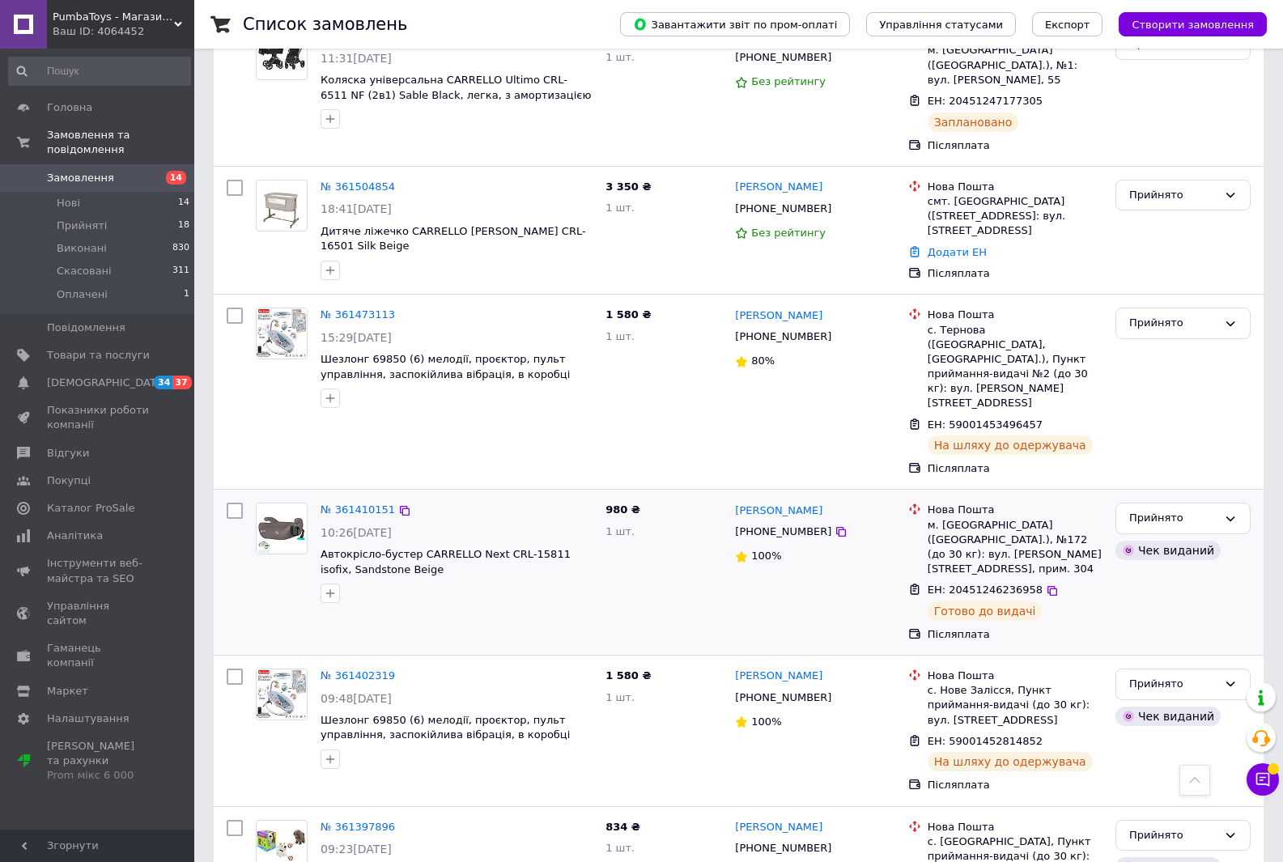
scroll to position [324, 0]
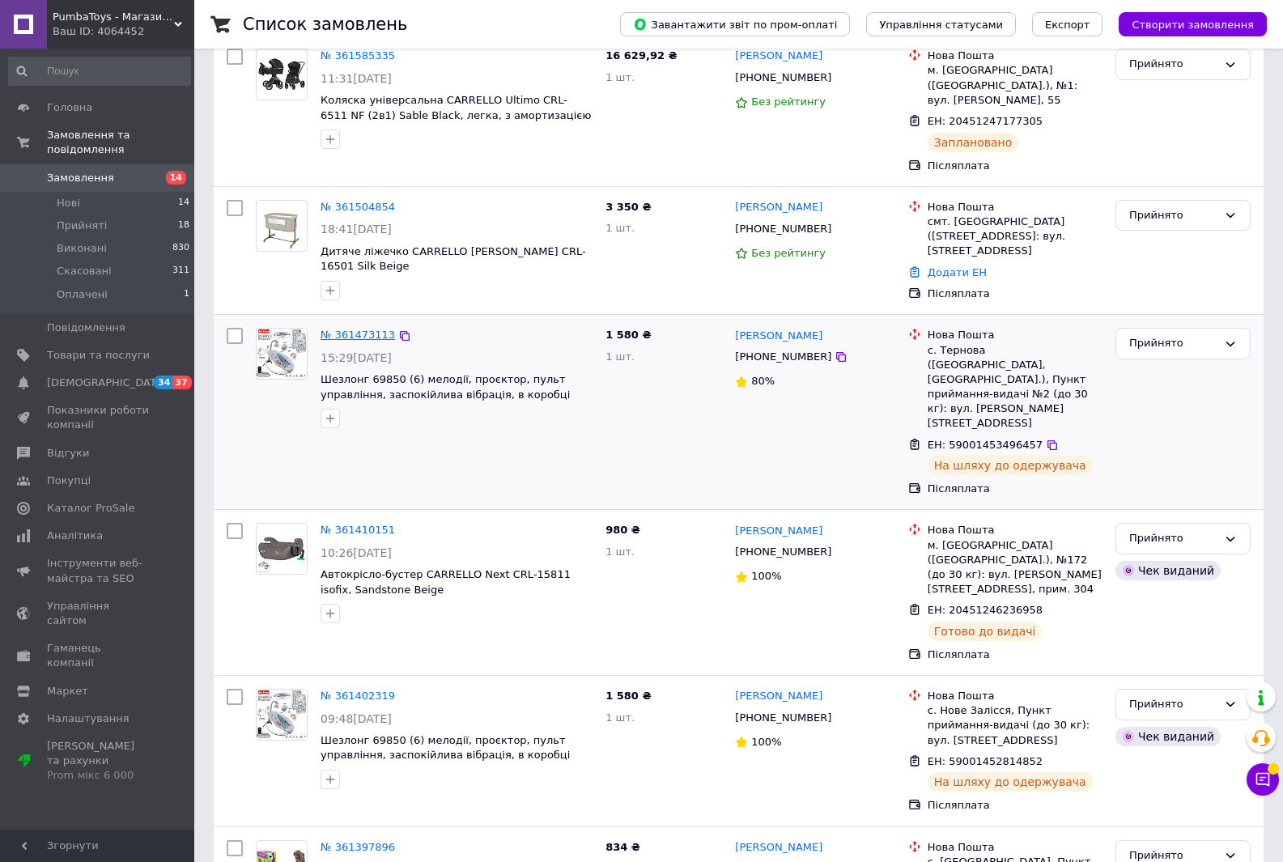
click at [359, 329] on link "№ 361473113" at bounding box center [358, 335] width 74 height 12
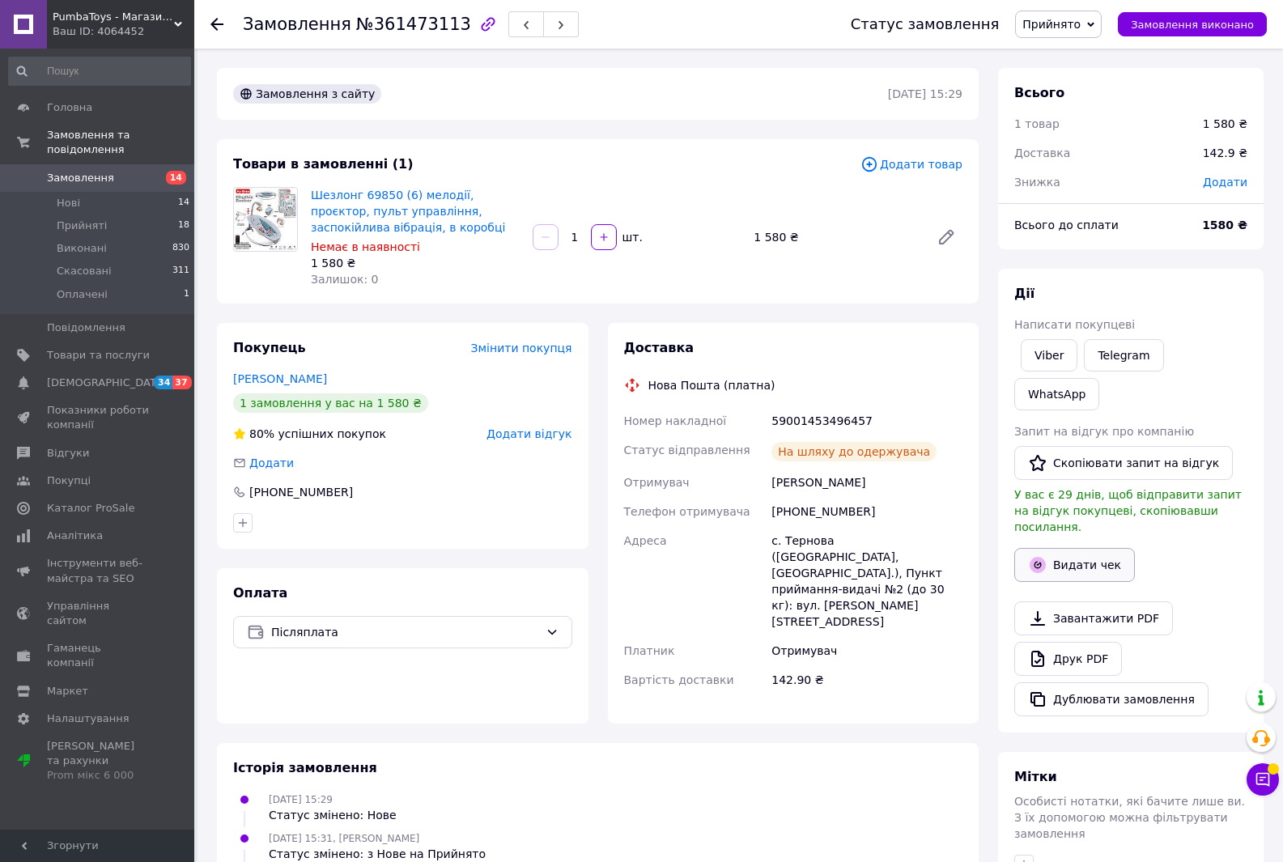
click at [1083, 548] on button "Видати чек" at bounding box center [1074, 565] width 121 height 34
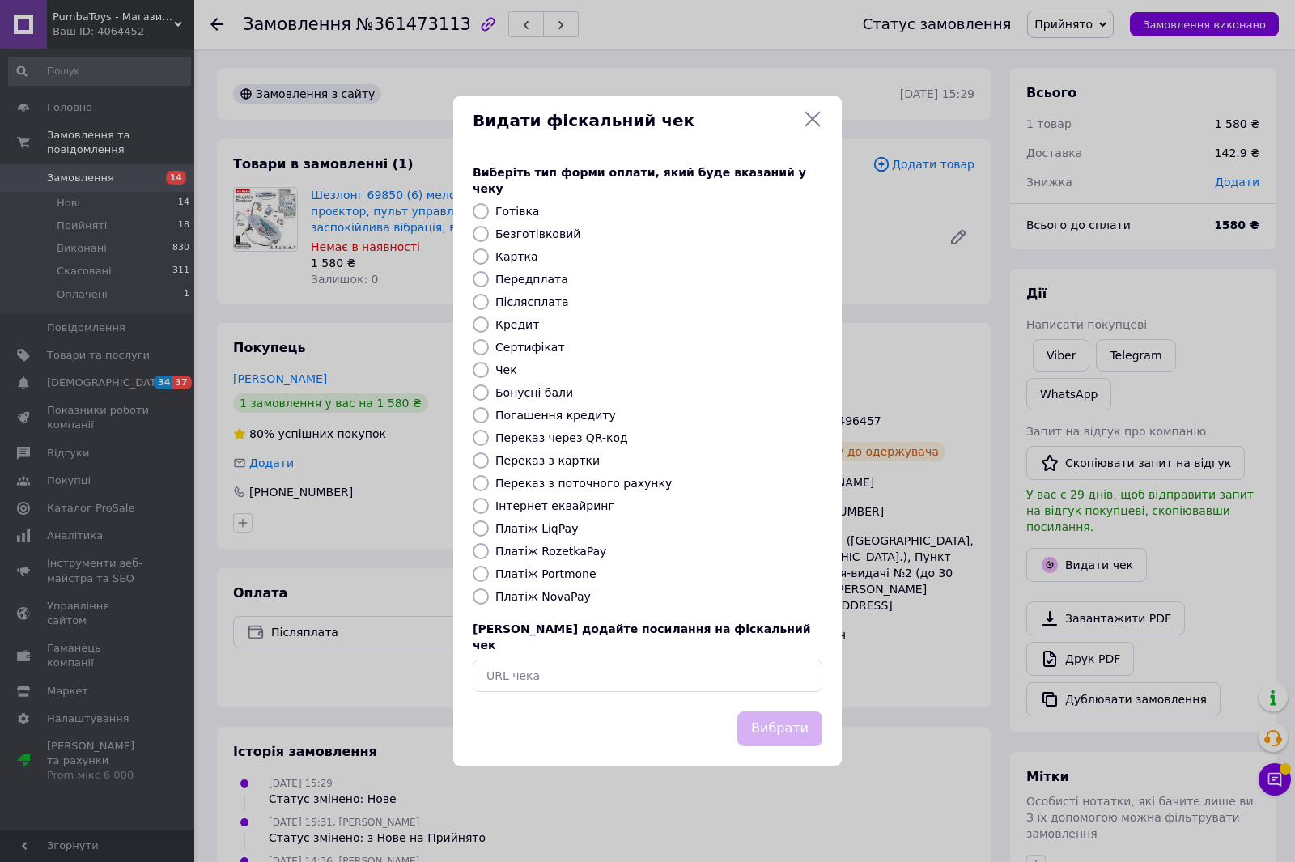
click at [483, 305] on input "Післясплата" at bounding box center [481, 302] width 16 height 16
radio input "true"
click at [767, 726] on button "Вибрати" at bounding box center [780, 729] width 85 height 35
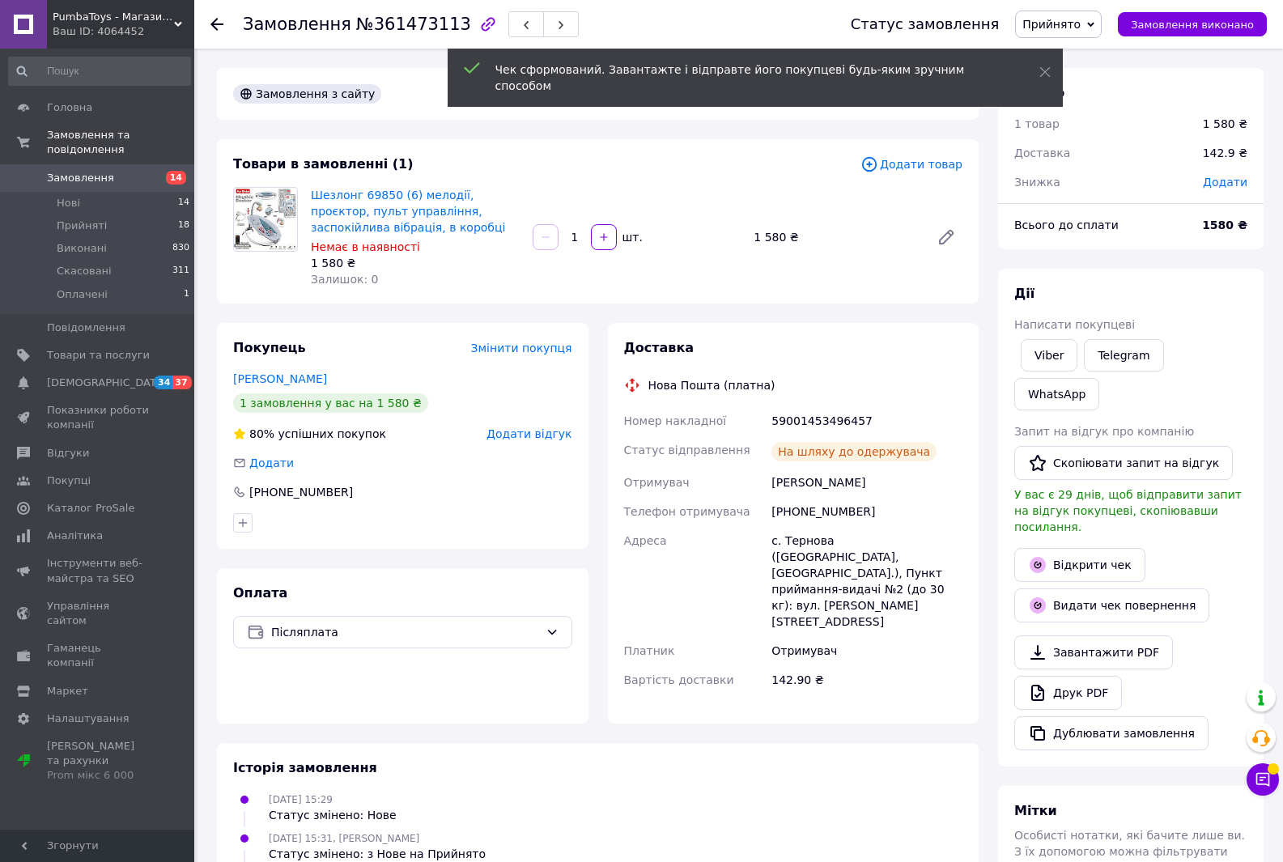
click at [215, 31] on div at bounding box center [217, 24] width 13 height 16
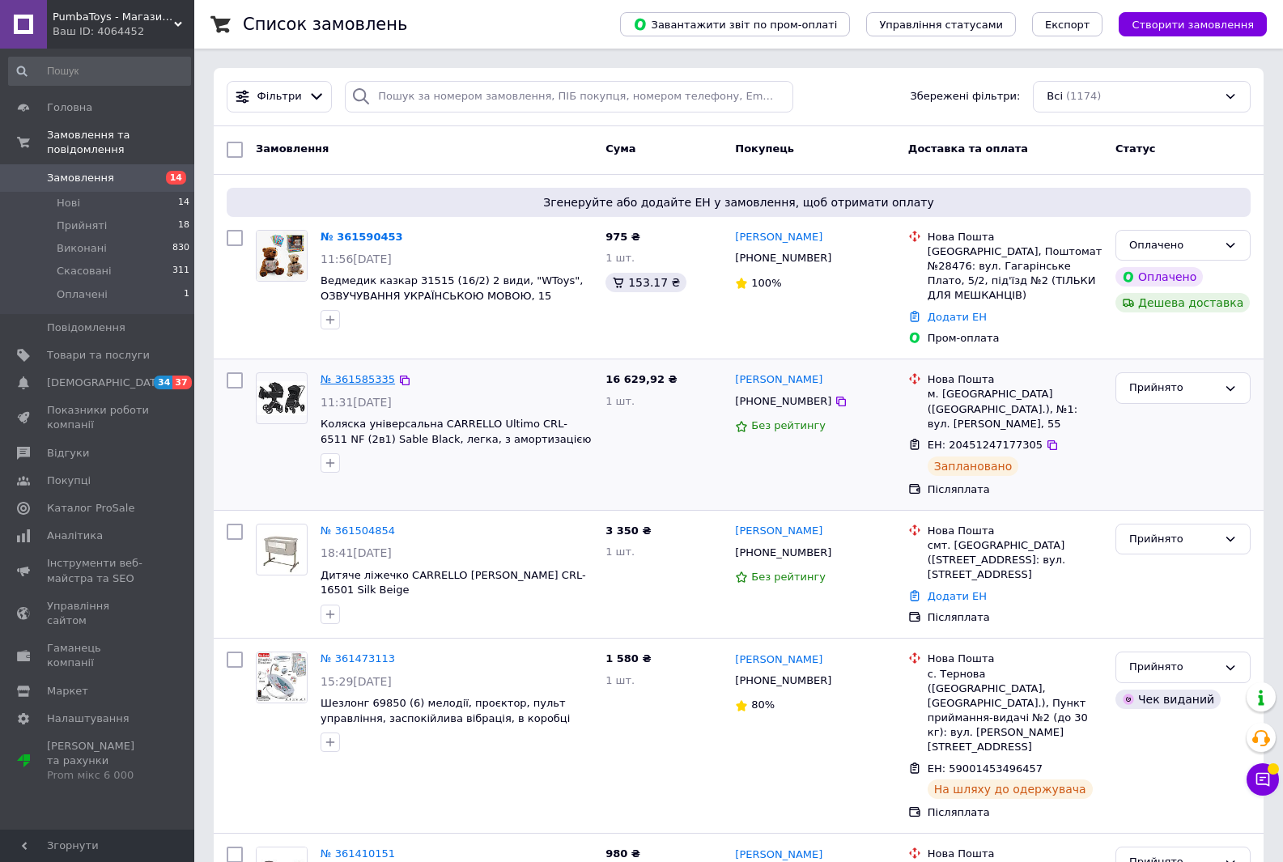
click at [361, 373] on link "№ 361585335" at bounding box center [358, 379] width 74 height 12
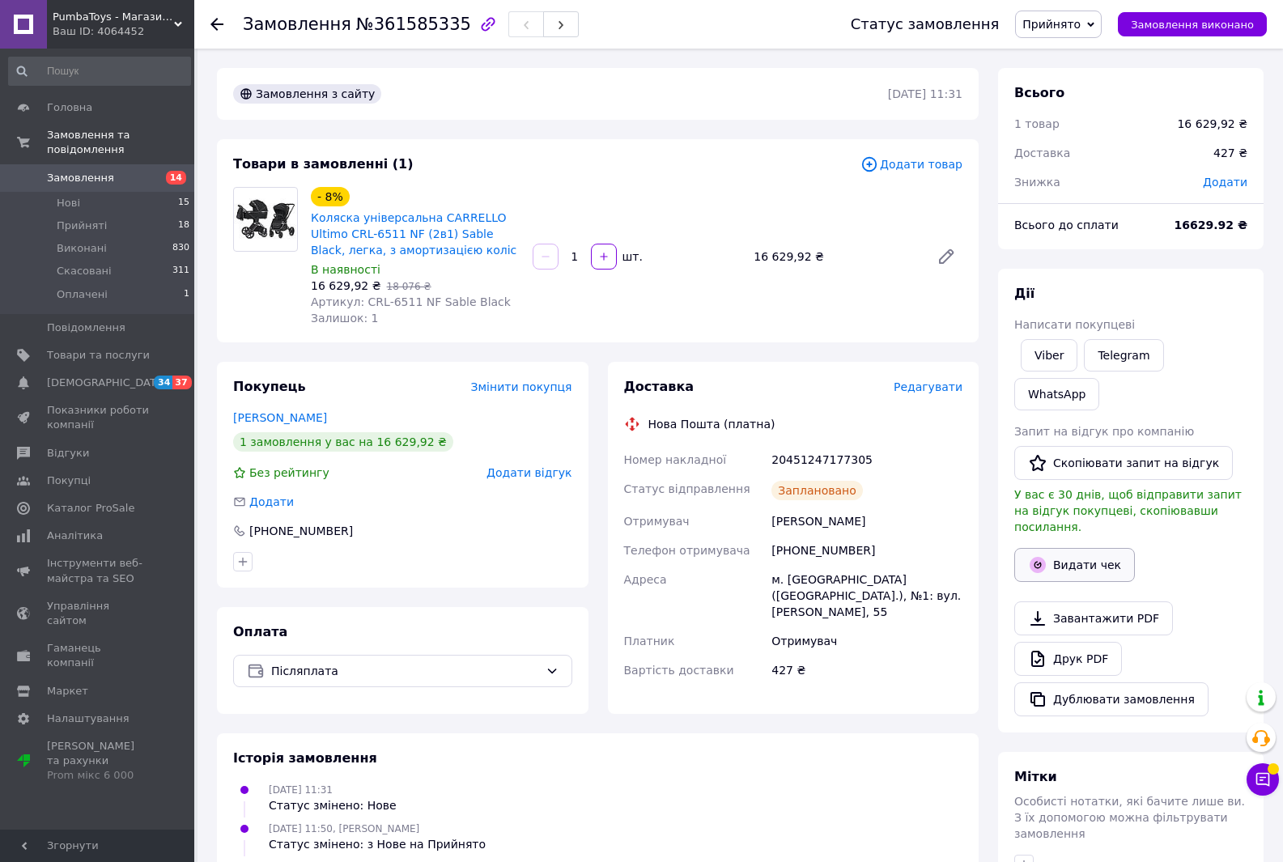
click at [1079, 548] on button "Видати чек" at bounding box center [1074, 565] width 121 height 34
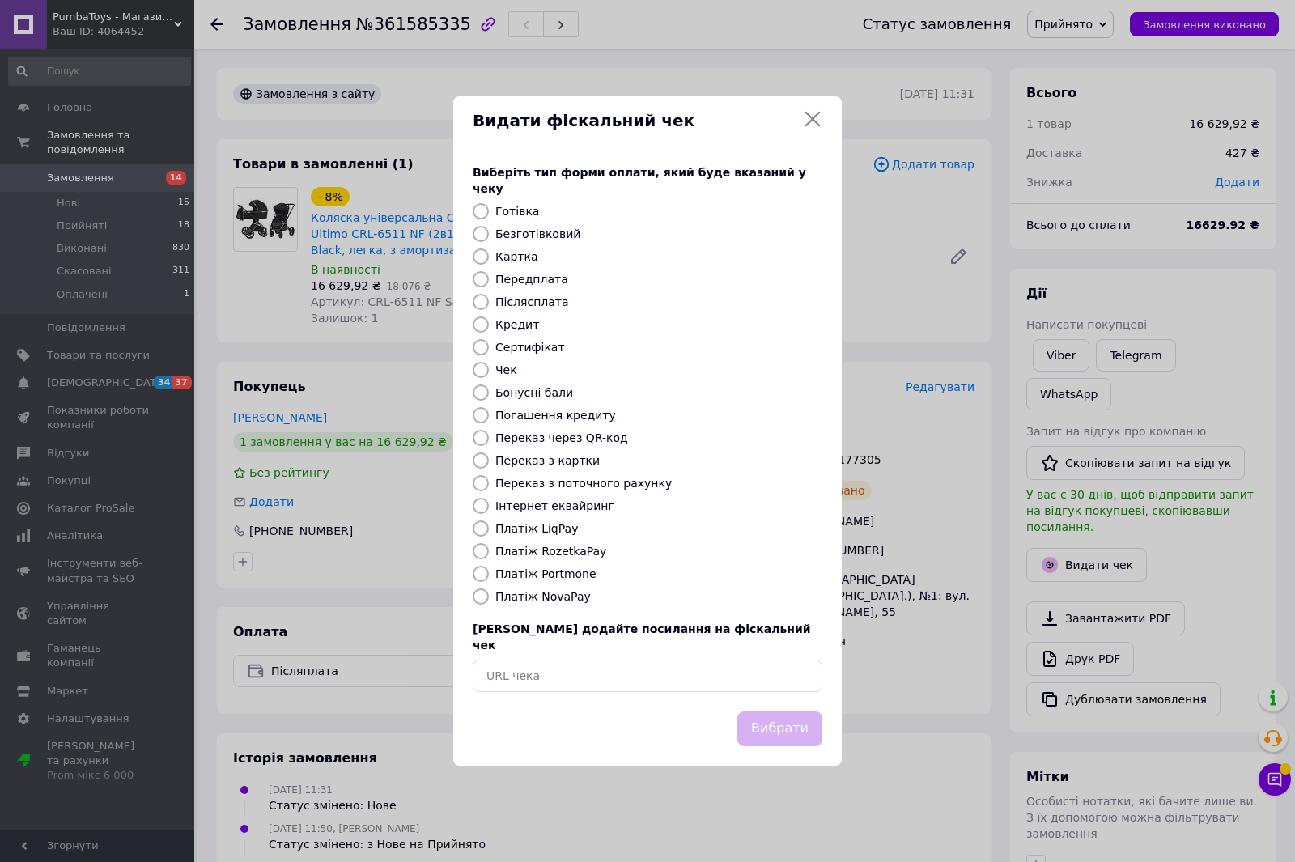
click at [477, 306] on input "Післясплата" at bounding box center [481, 302] width 16 height 16
radio input "true"
click at [789, 712] on button "Вибрати" at bounding box center [780, 729] width 85 height 35
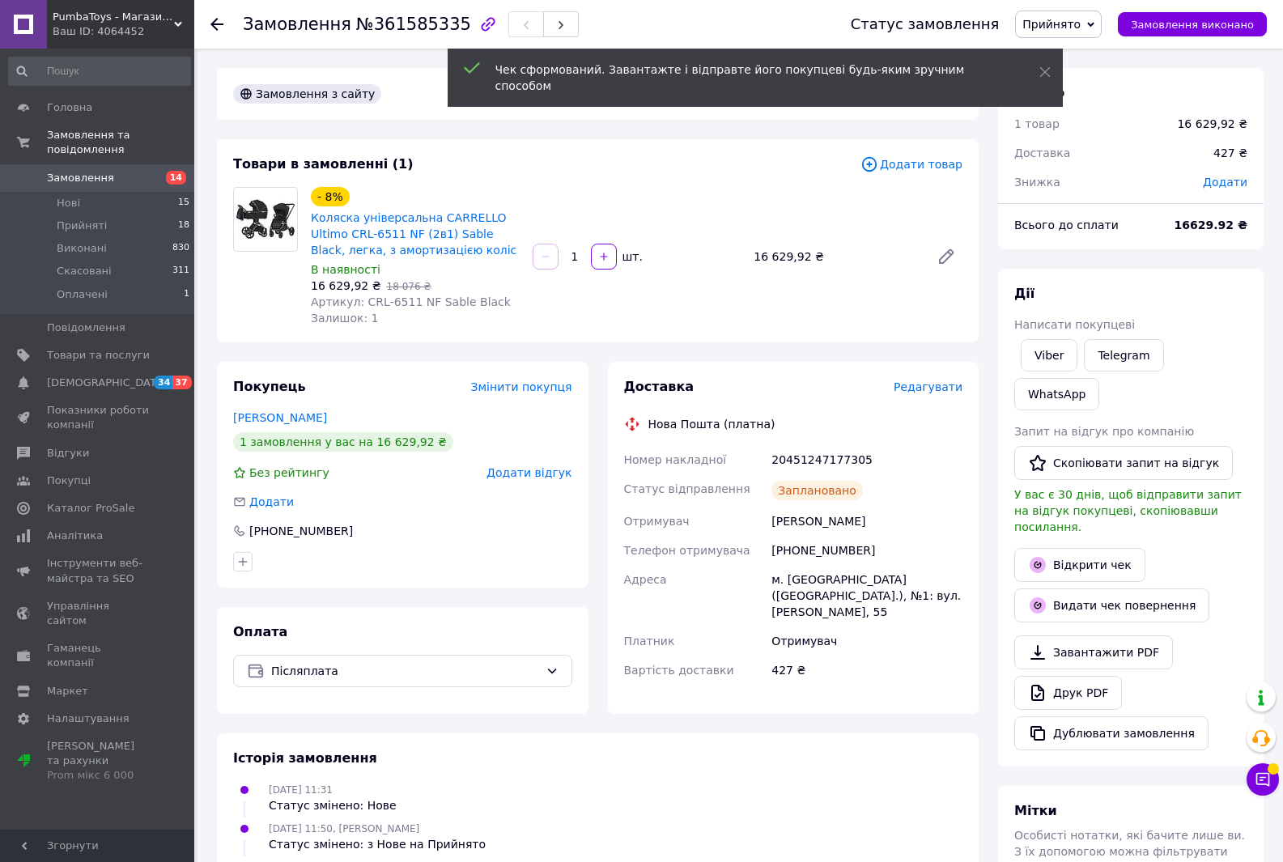
click at [217, 23] on use at bounding box center [217, 24] width 13 height 13
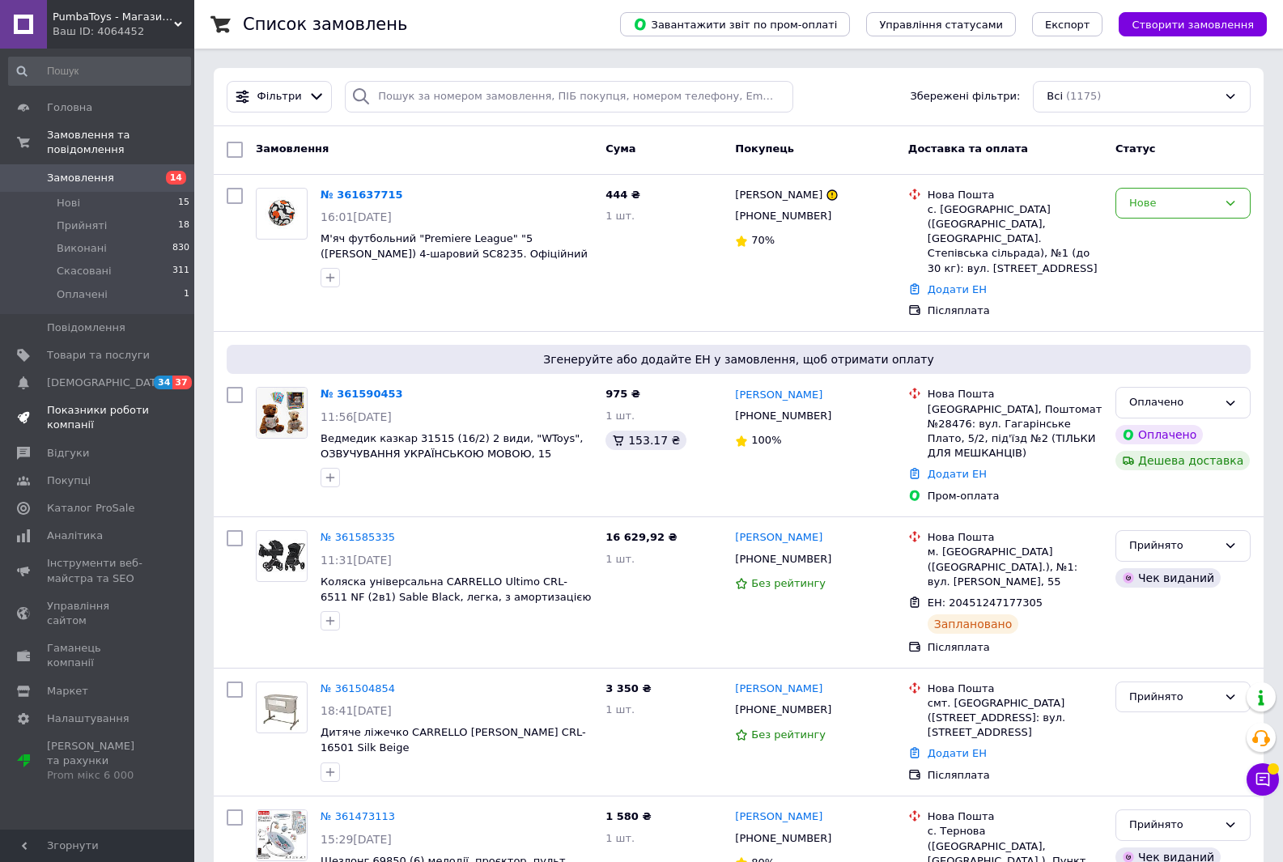
click at [105, 403] on span "Показники роботи компанії" at bounding box center [98, 417] width 103 height 29
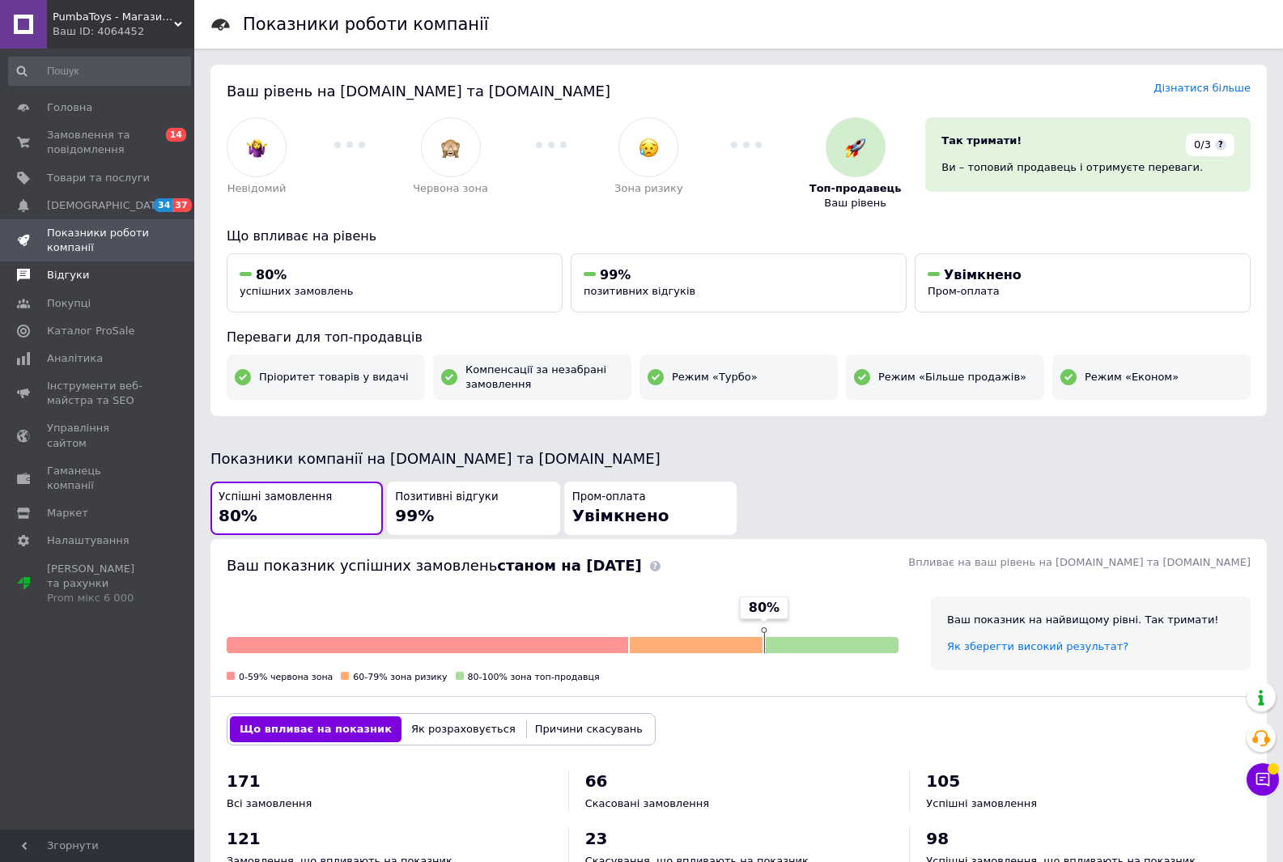
click at [65, 279] on span "Відгуки" at bounding box center [68, 275] width 42 height 15
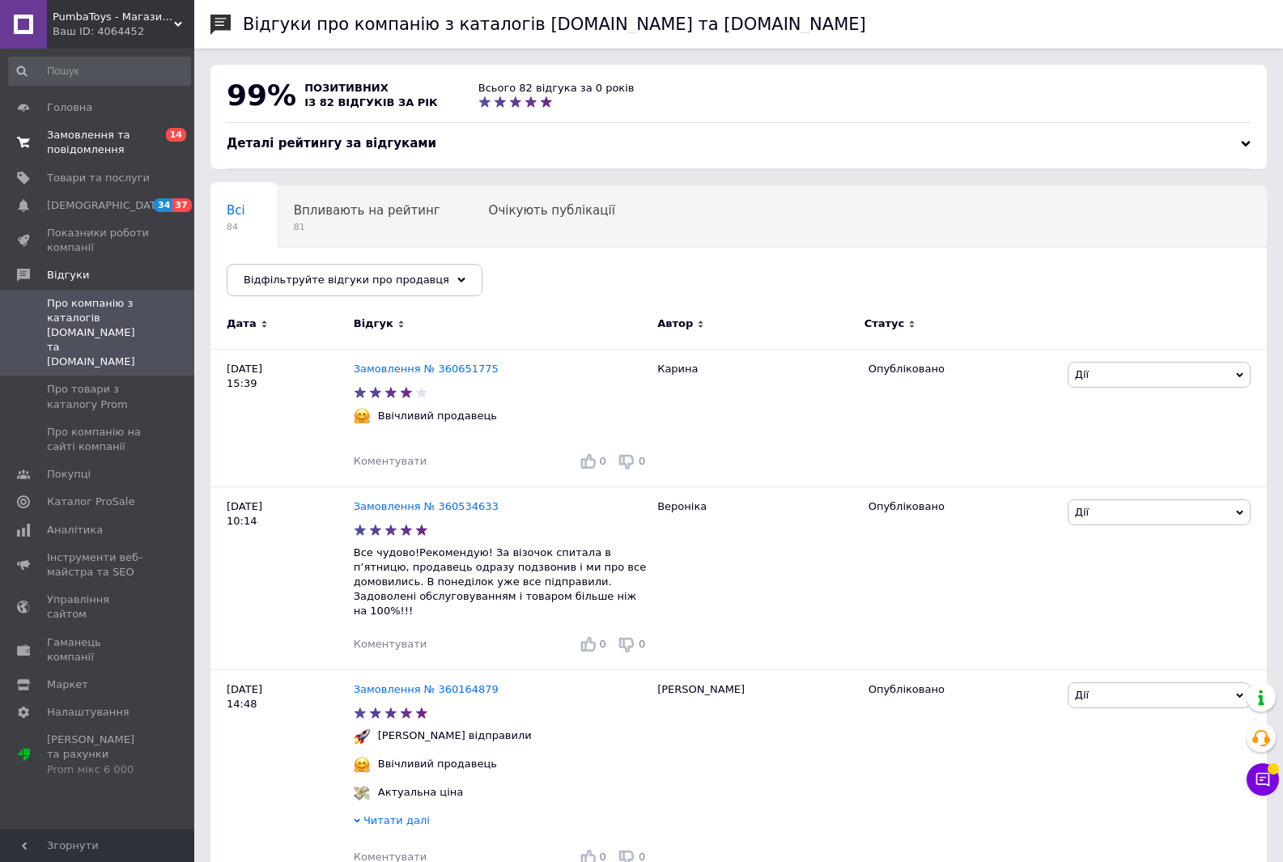
click at [62, 140] on span "Замовлення та повідомлення" at bounding box center [98, 142] width 103 height 29
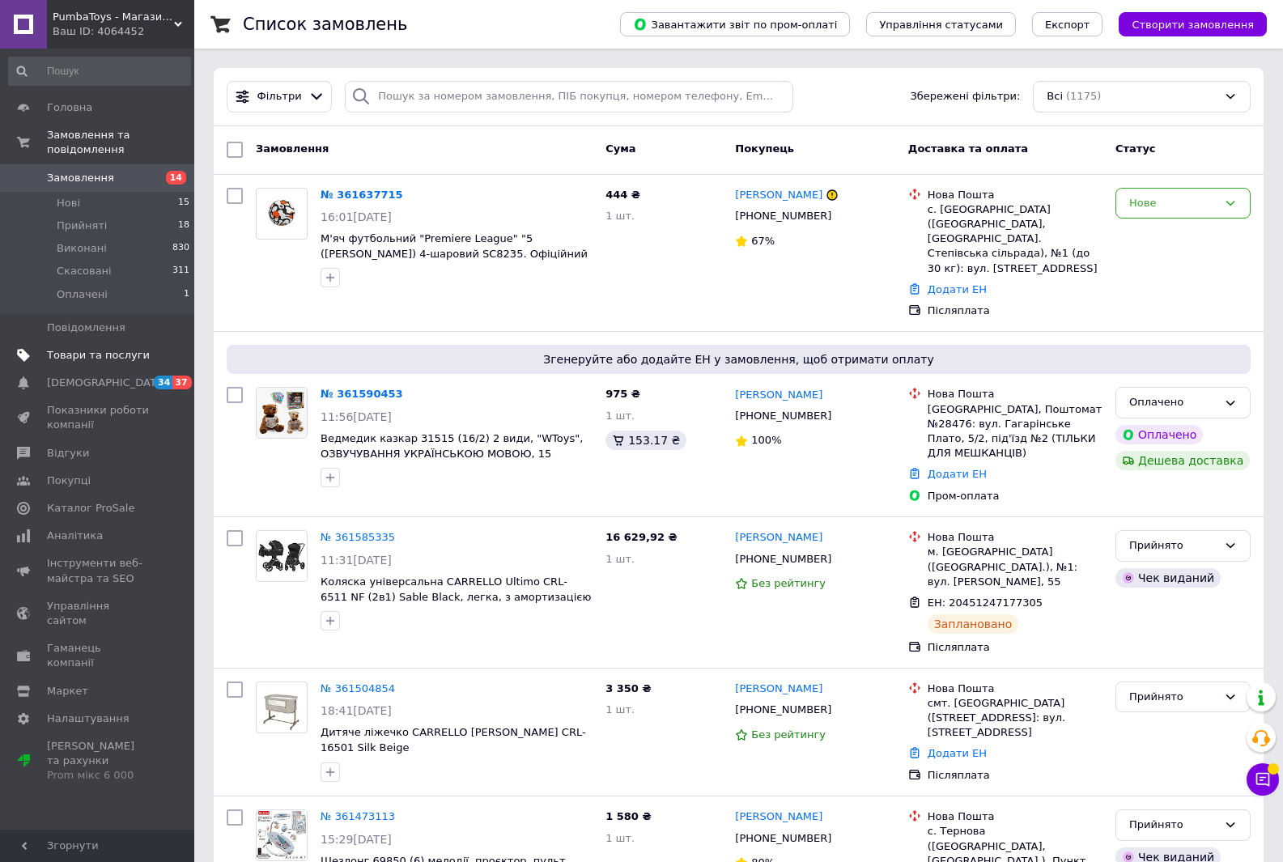
click at [94, 349] on link "Товари та послуги" at bounding box center [99, 356] width 199 height 28
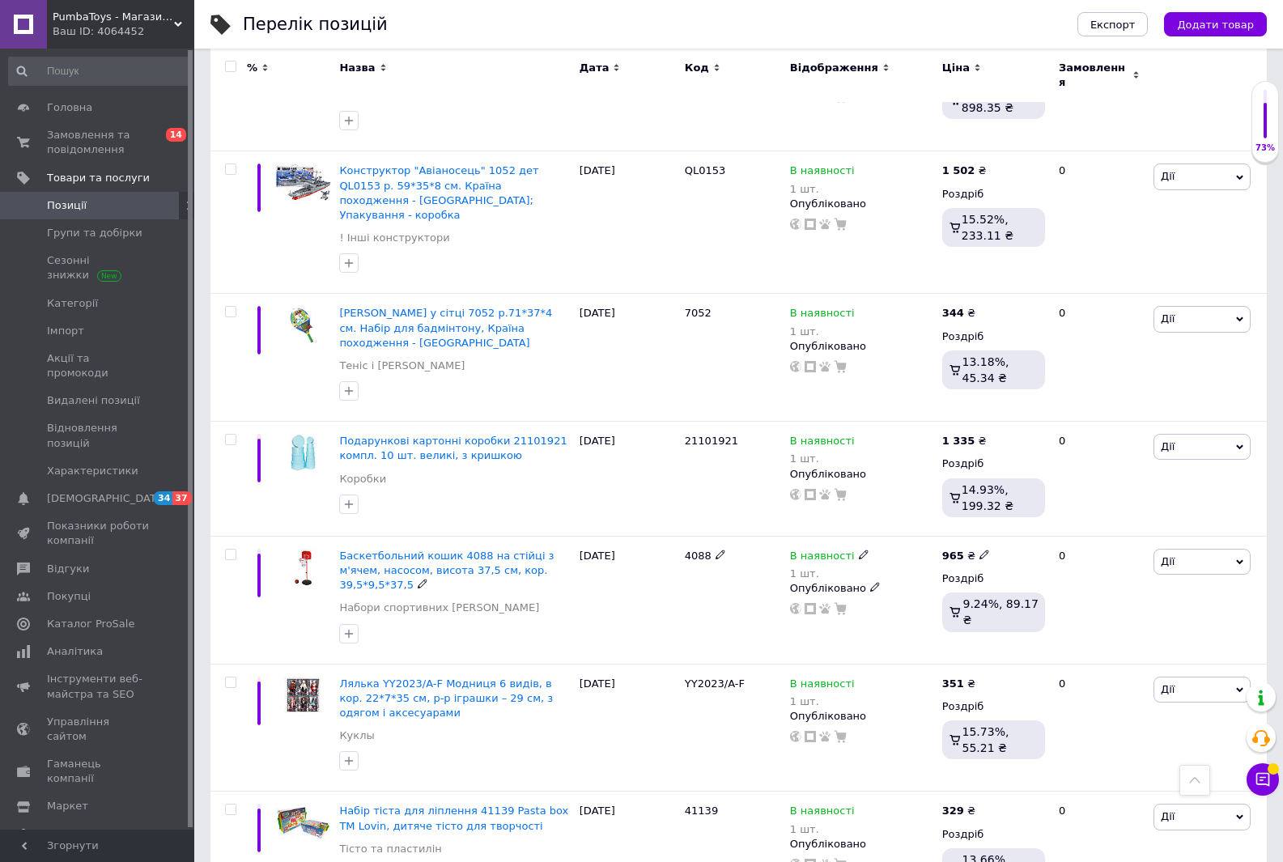
scroll to position [6153, 0]
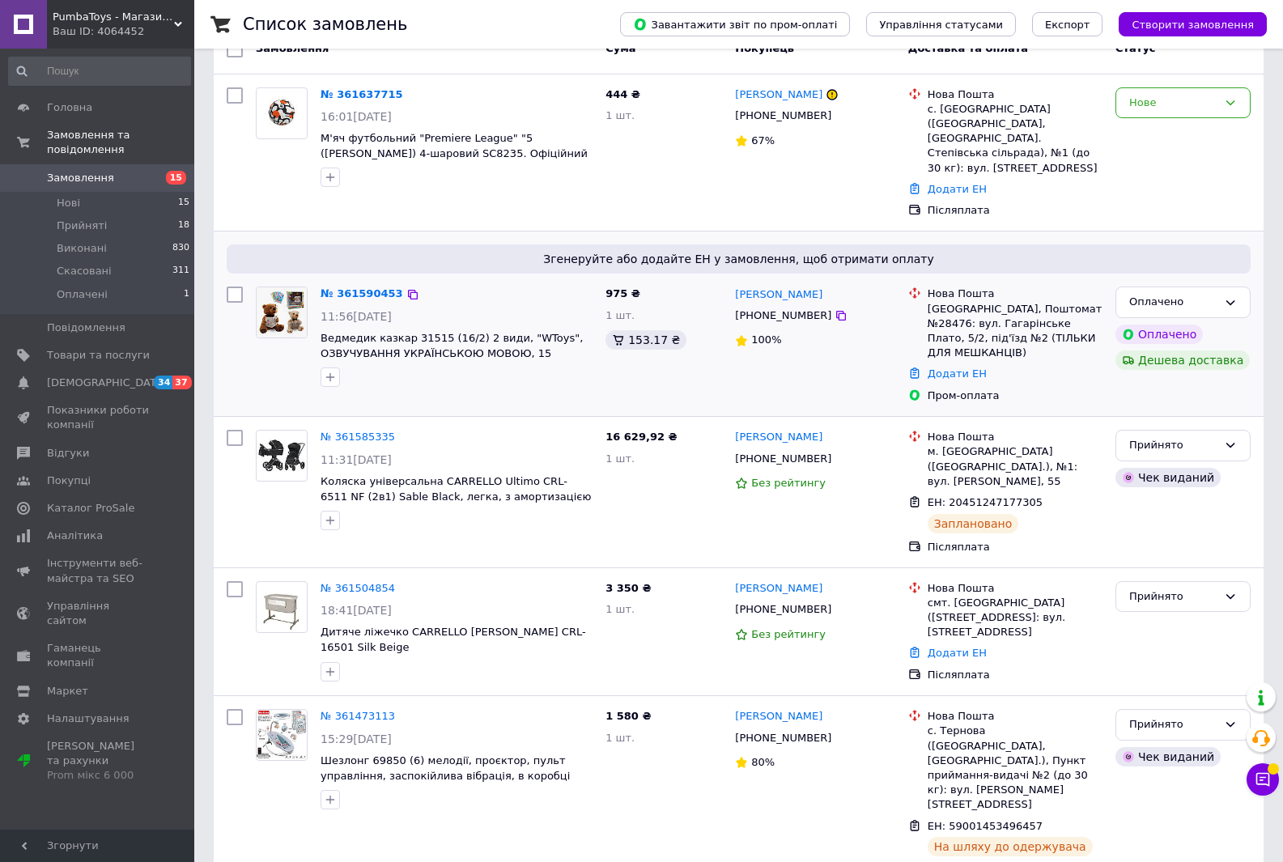
scroll to position [81, 0]
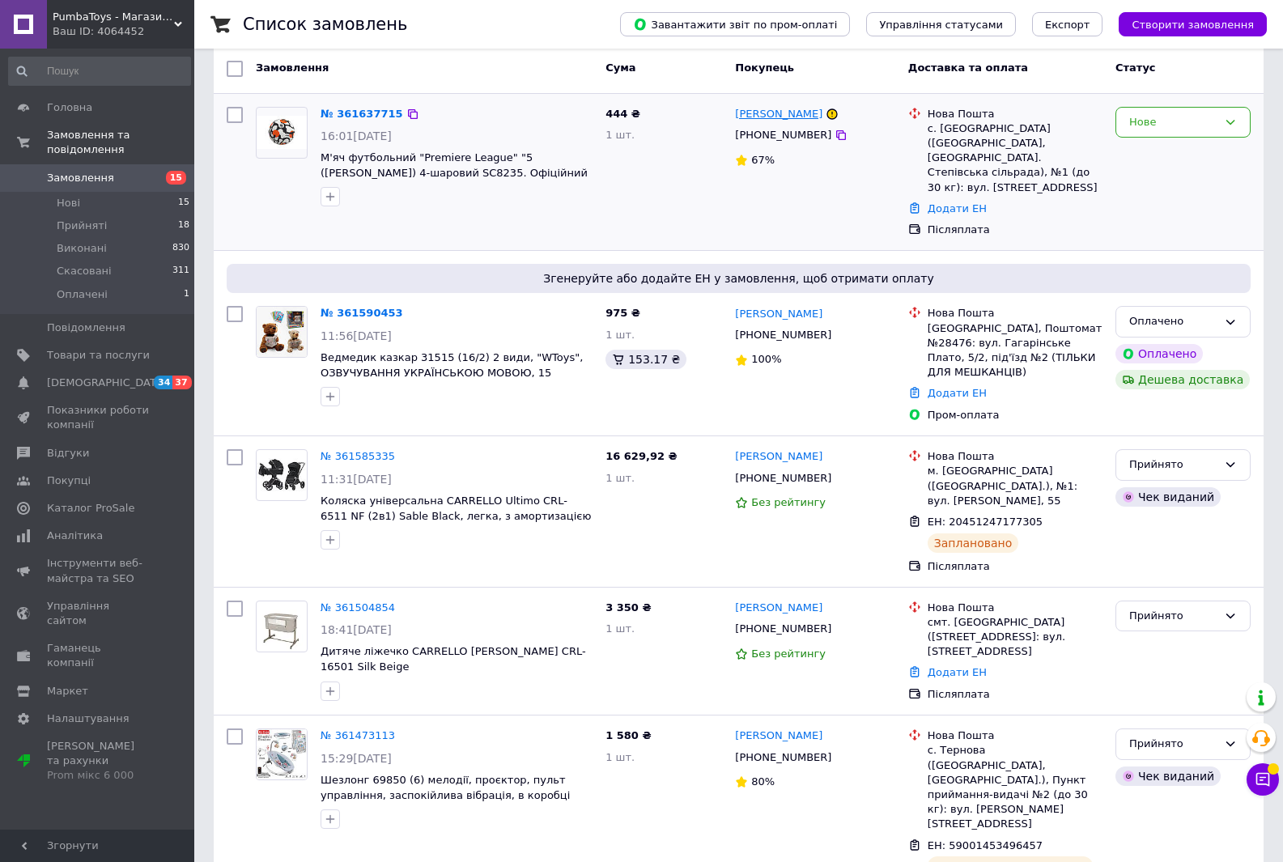
click at [785, 120] on link "[PERSON_NAME]" at bounding box center [778, 114] width 87 height 15
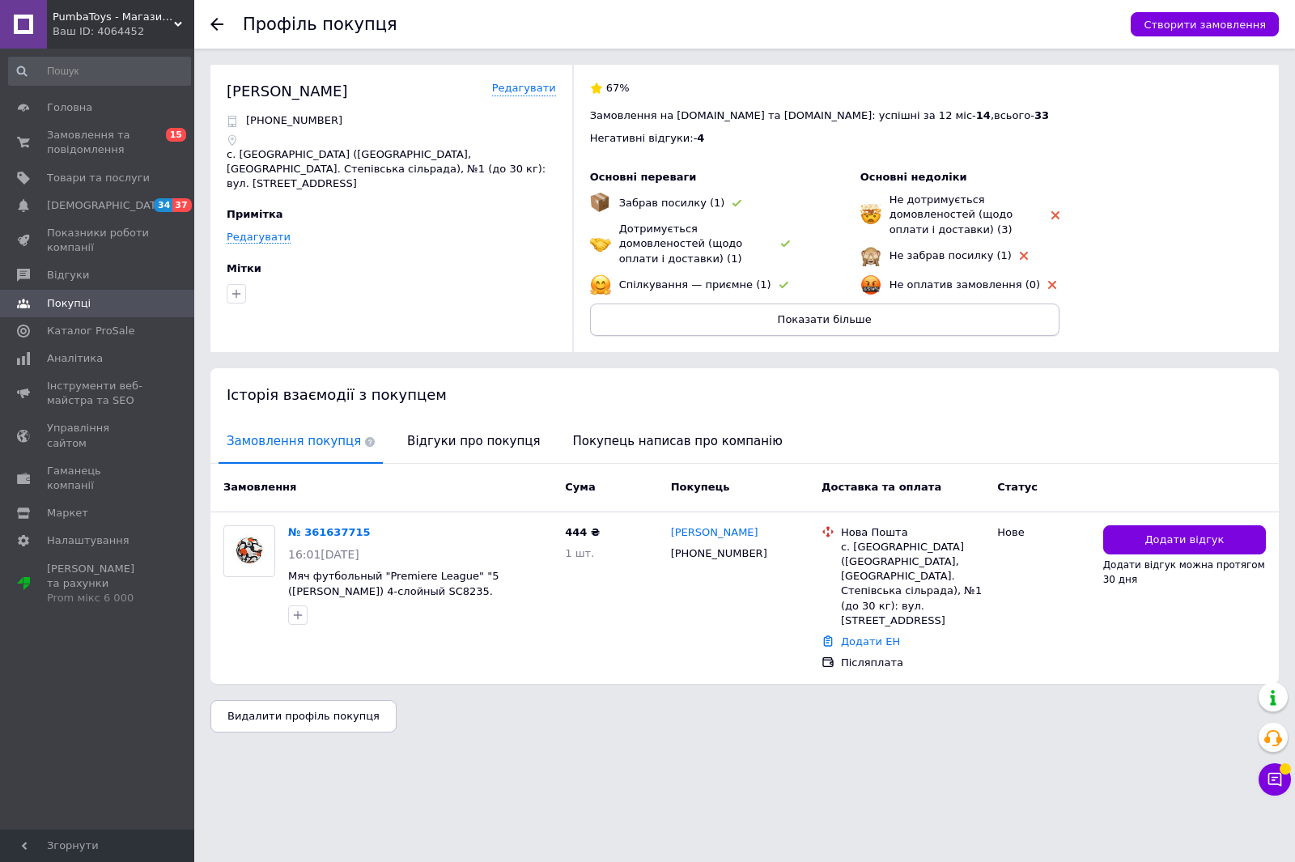
click at [760, 321] on button "Показати більше" at bounding box center [825, 320] width 470 height 32
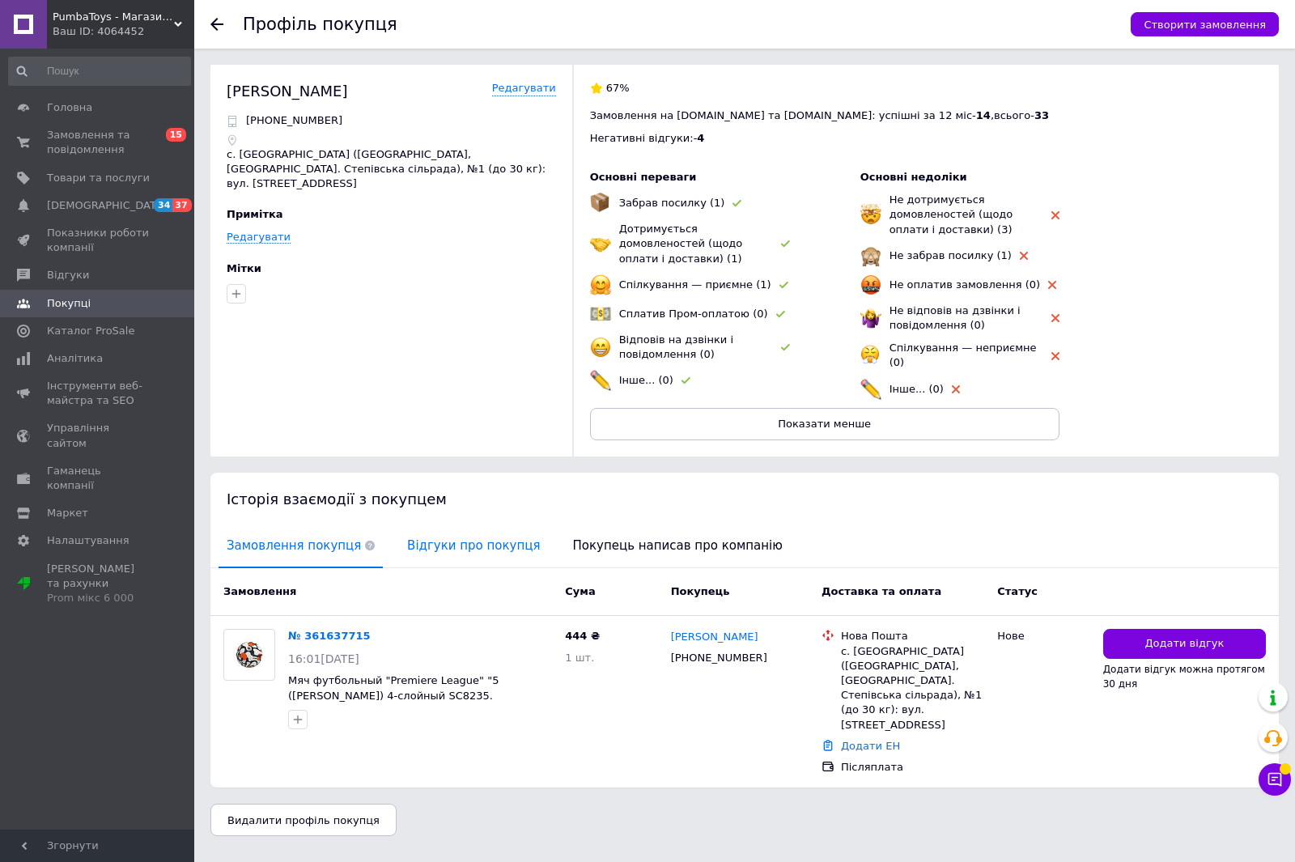
click at [428, 536] on span "Відгуки про покупця" at bounding box center [473, 545] width 149 height 41
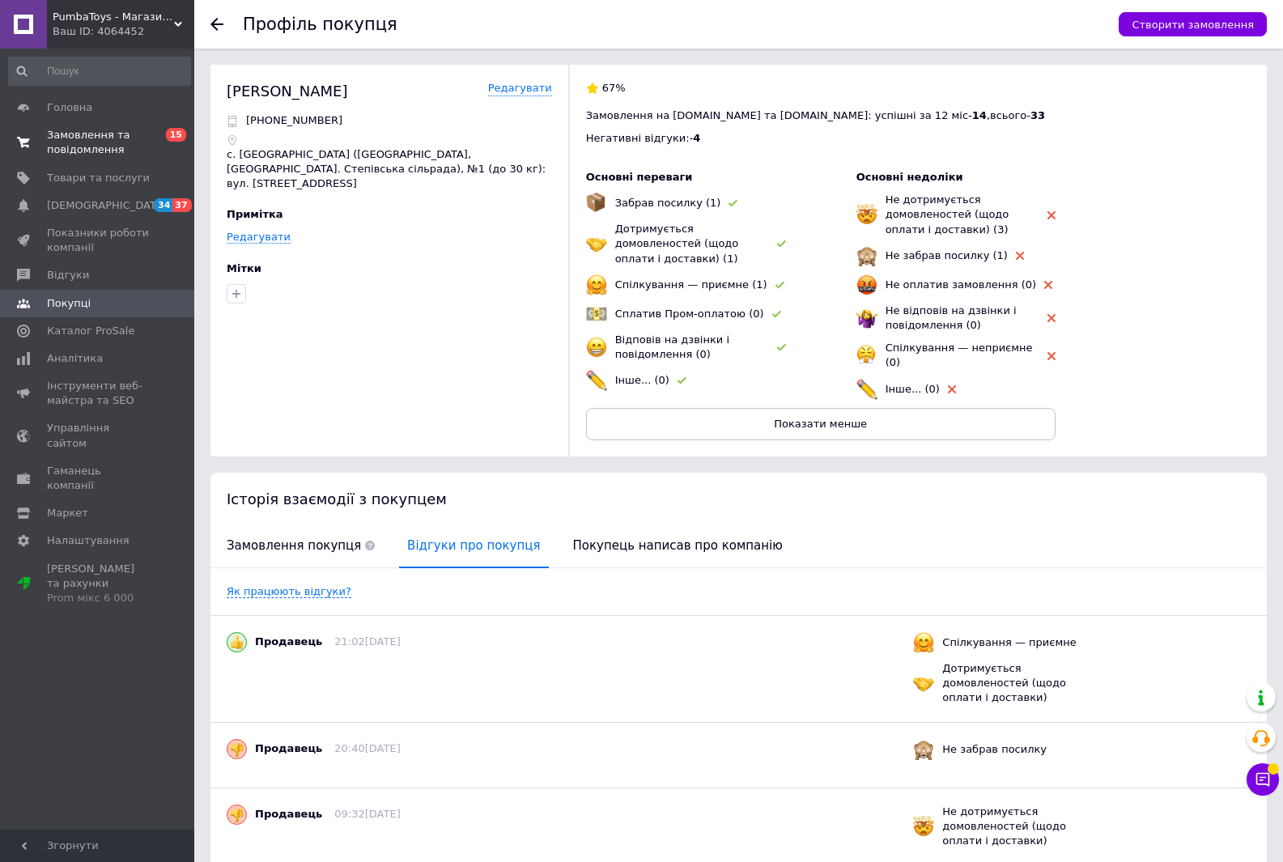
click at [78, 140] on span "Замовлення та повідомлення" at bounding box center [98, 142] width 103 height 29
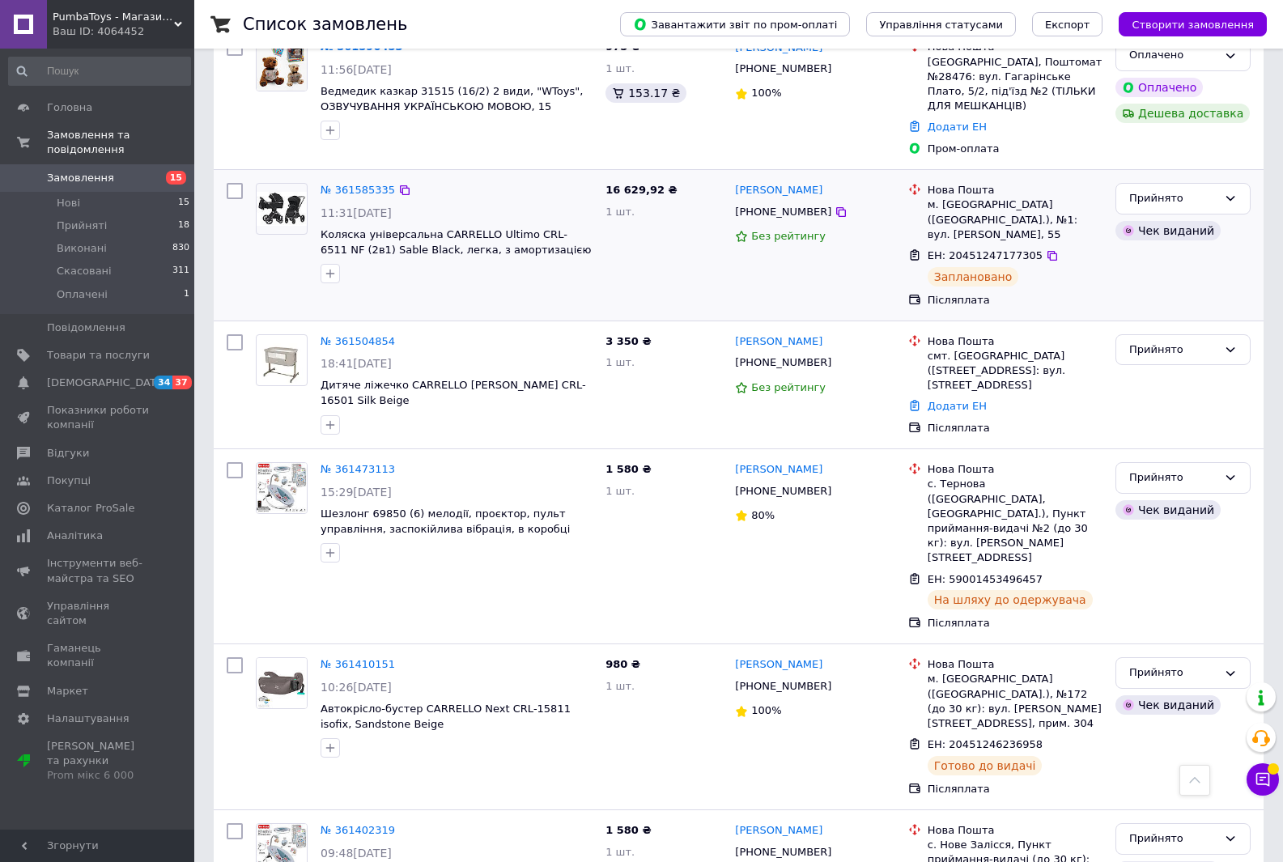
scroll to position [243, 0]
